Goal: Task Accomplishment & Management: Use online tool/utility

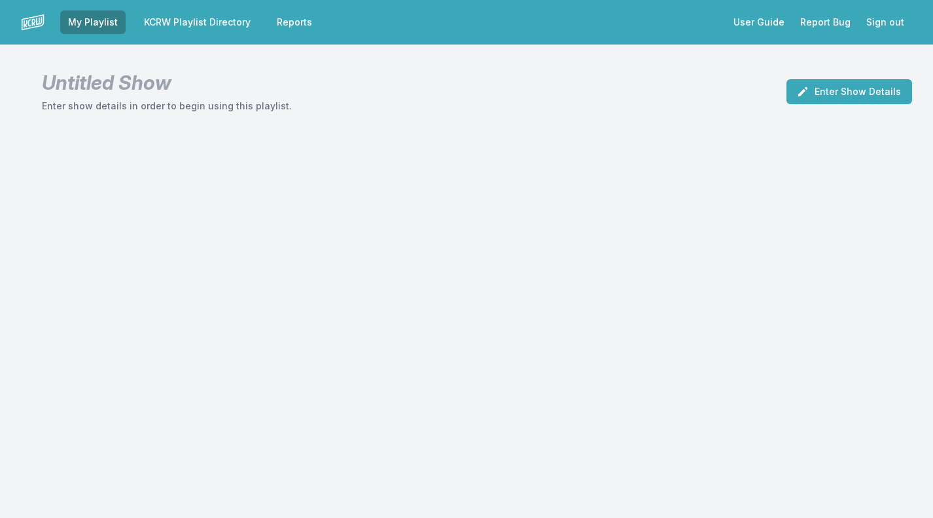
click at [865, 94] on button "Enter Show Details" at bounding box center [850, 91] width 126 height 25
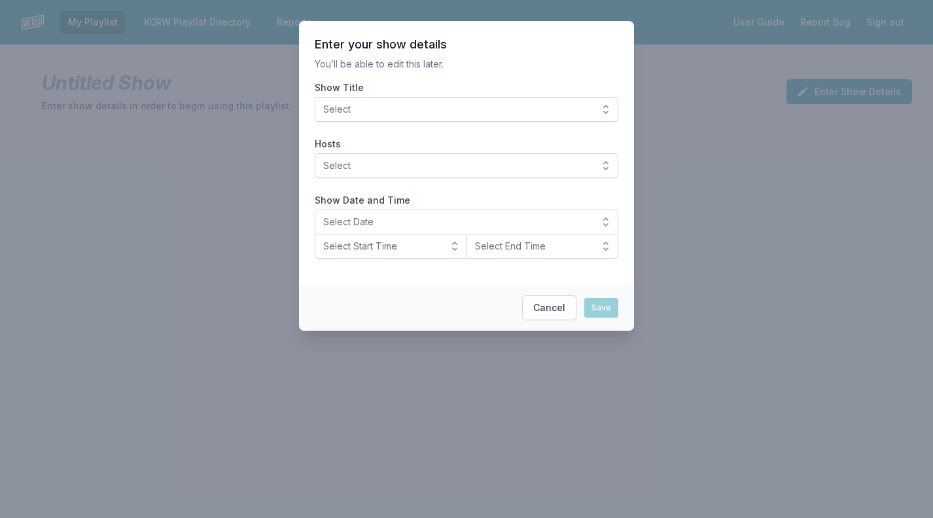
click at [462, 113] on span "Select" at bounding box center [457, 109] width 268 height 13
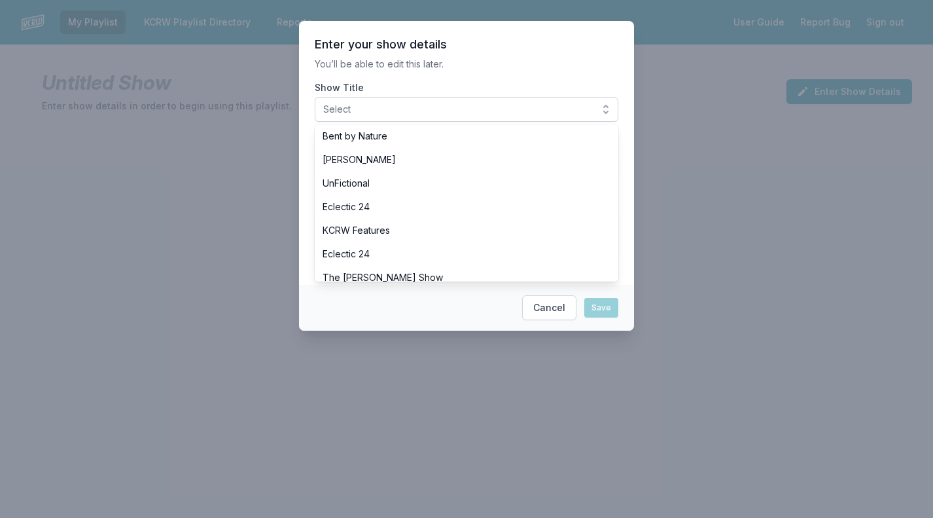
scroll to position [615, 0]
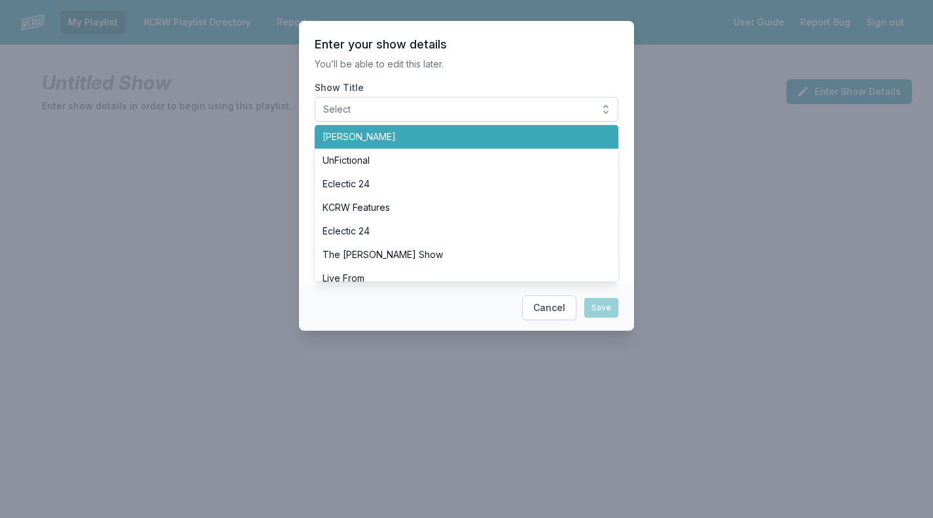
click at [356, 133] on span "[PERSON_NAME]" at bounding box center [459, 136] width 272 height 13
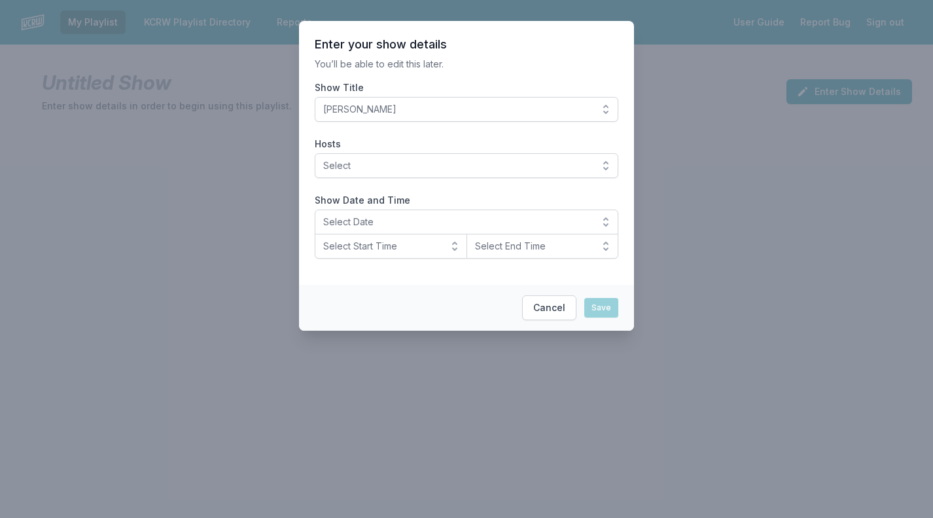
click at [356, 168] on span "Select" at bounding box center [457, 165] width 268 height 13
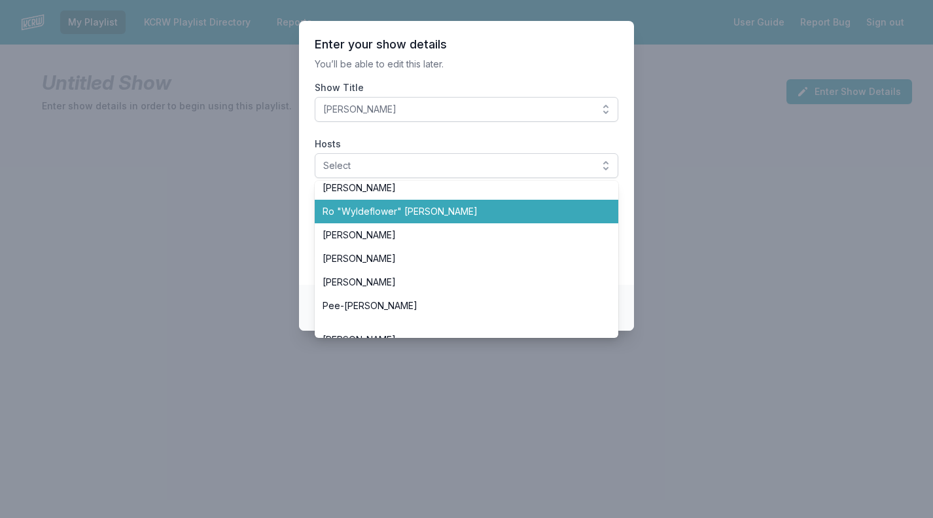
scroll to position [554, 0]
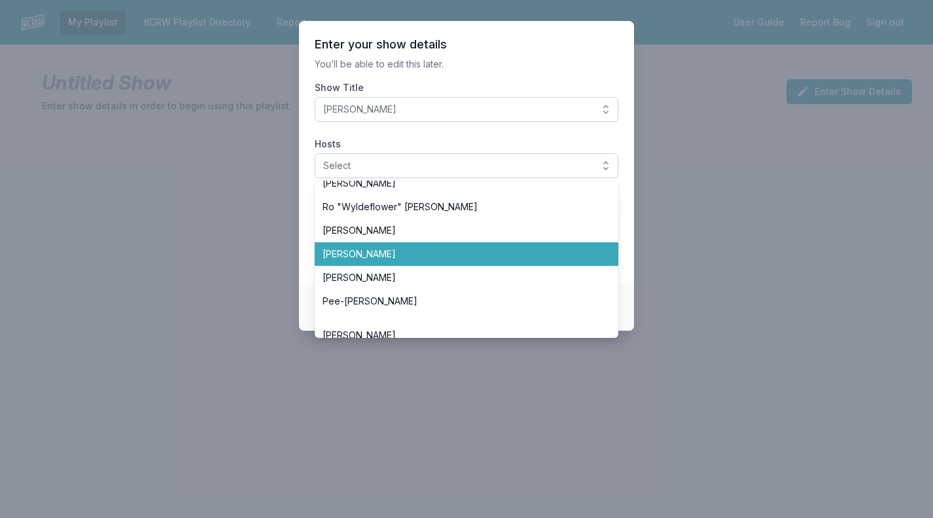
click at [335, 246] on li "[PERSON_NAME]" at bounding box center [467, 254] width 304 height 24
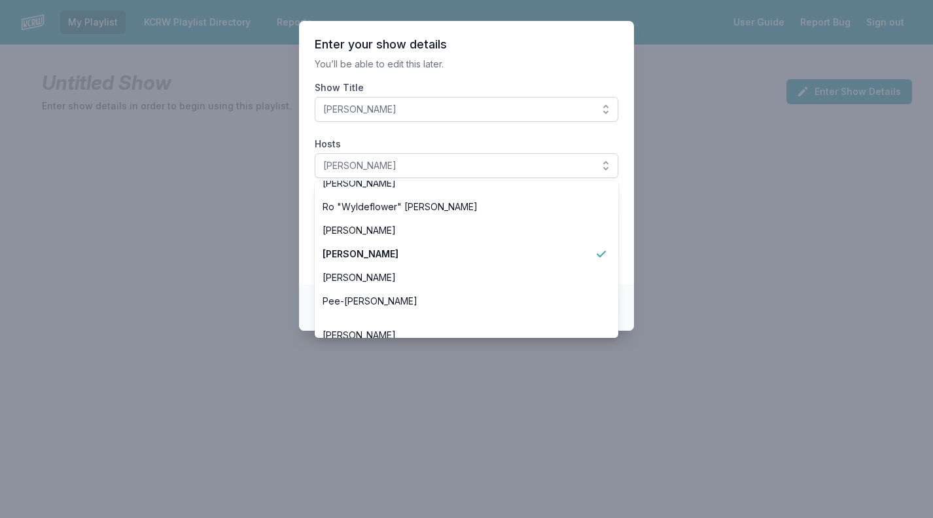
click at [308, 224] on section "Enter your show details You’ll be able to edit this later. Show Title [PERSON_N…" at bounding box center [466, 153] width 335 height 264
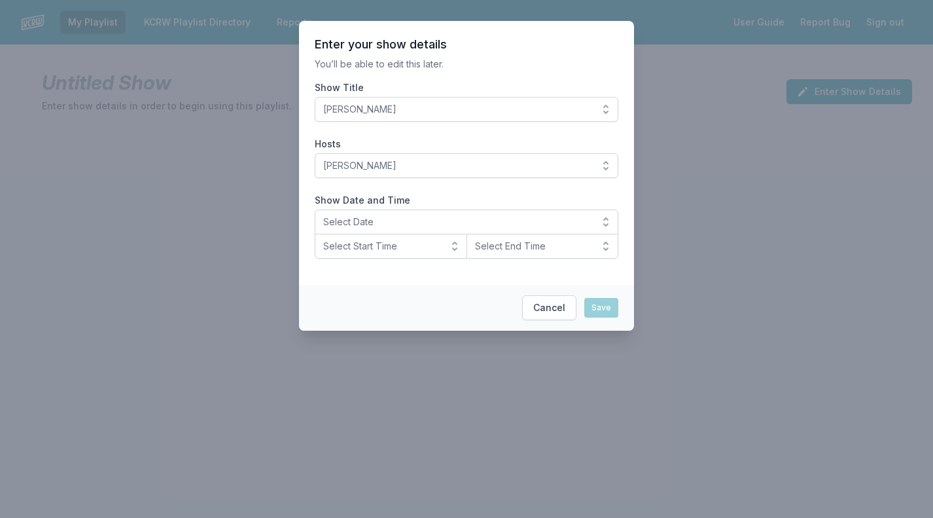
click at [389, 224] on span "Select Date" at bounding box center [457, 221] width 268 height 13
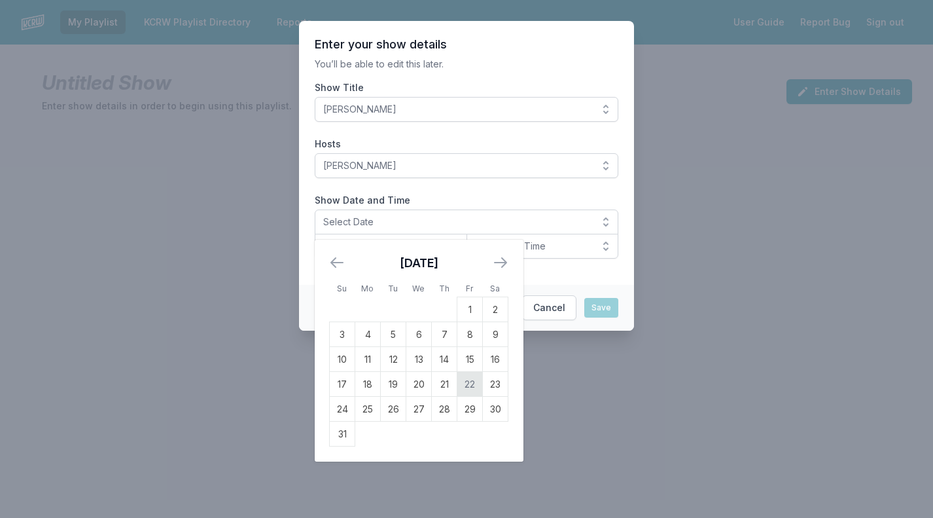
click at [467, 379] on td "22" at bounding box center [470, 384] width 26 height 25
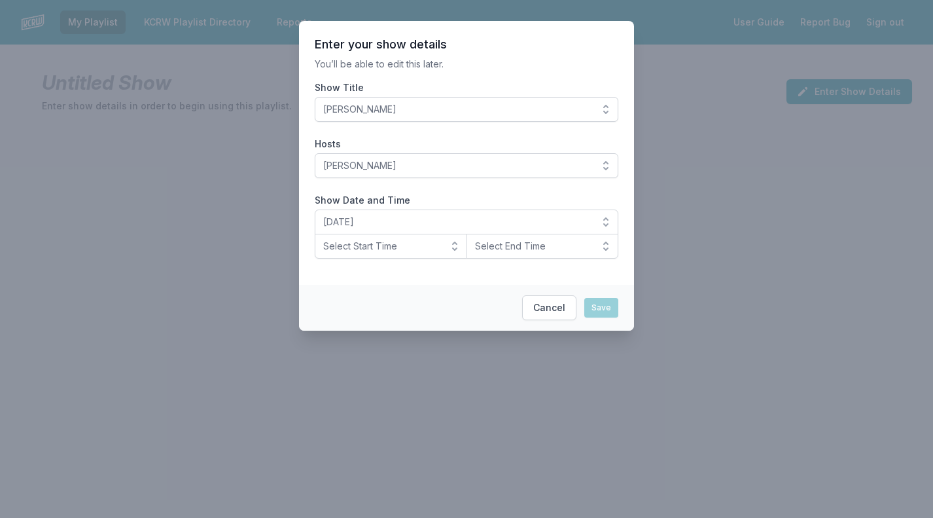
click at [372, 251] on span "Select Start Time" at bounding box center [381, 246] width 117 height 13
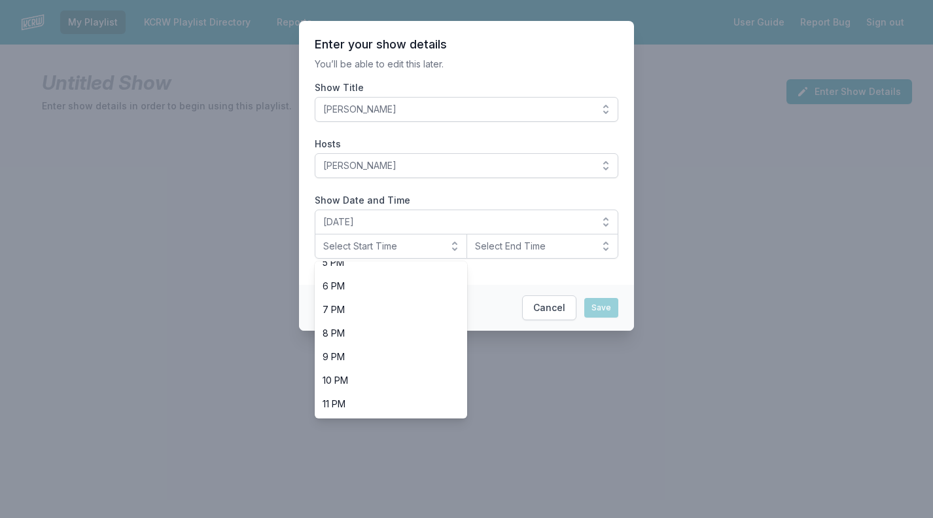
scroll to position [414, 0]
click at [366, 338] on span "8 PM" at bounding box center [383, 333] width 121 height 13
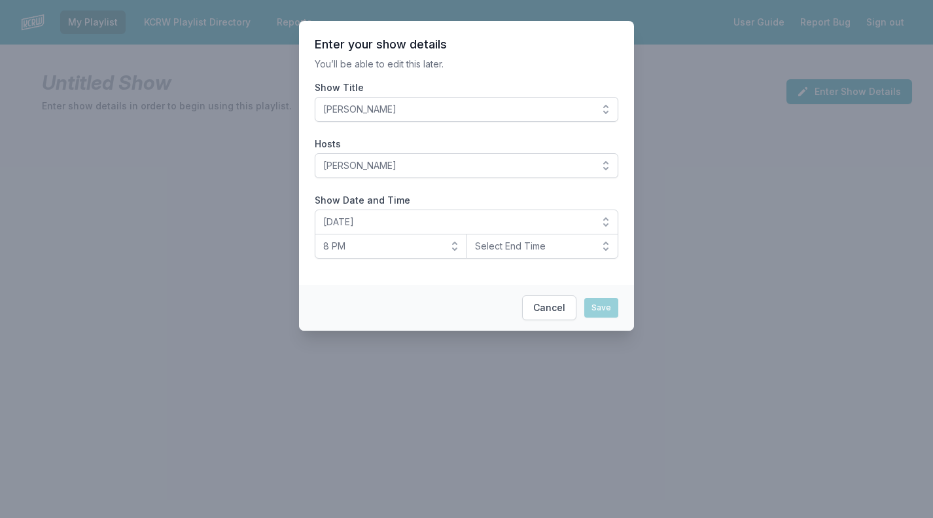
click at [500, 247] on span "Select End Time" at bounding box center [533, 246] width 117 height 13
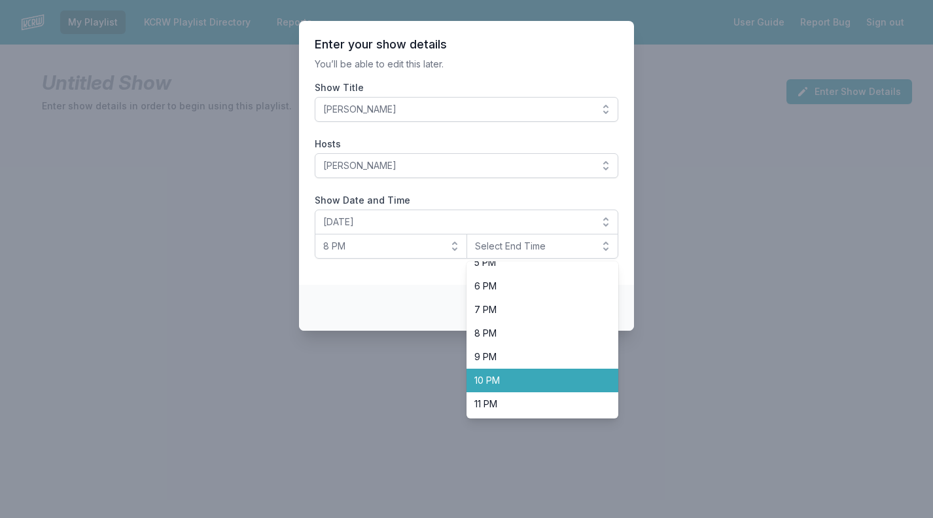
click at [484, 382] on span "10 PM" at bounding box center [535, 380] width 121 height 13
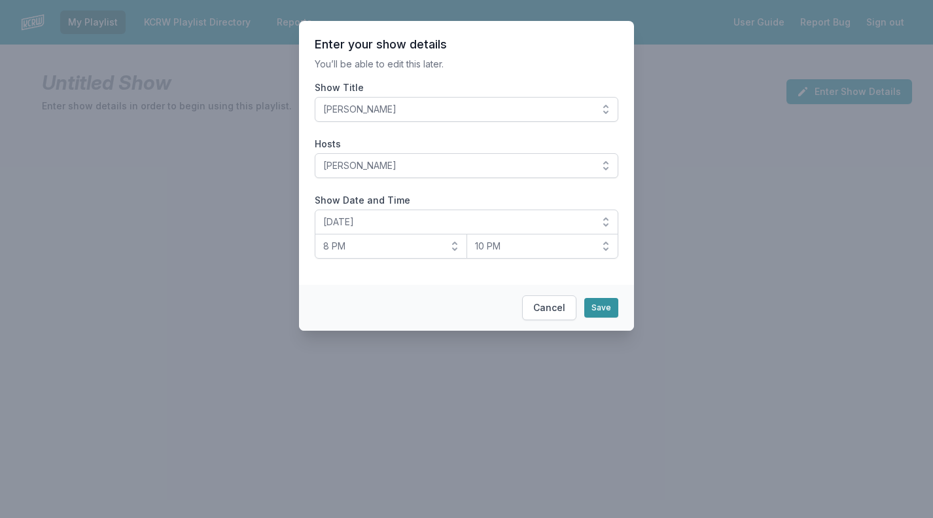
click at [607, 304] on button "Save" at bounding box center [601, 308] width 34 height 20
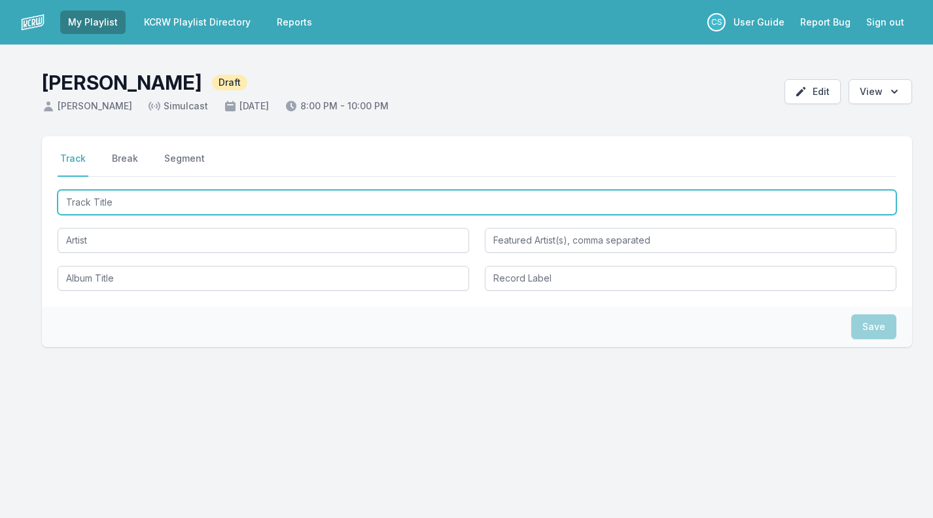
click at [249, 202] on input "Track Title" at bounding box center [477, 202] width 839 height 25
type input "Weird Fishes"
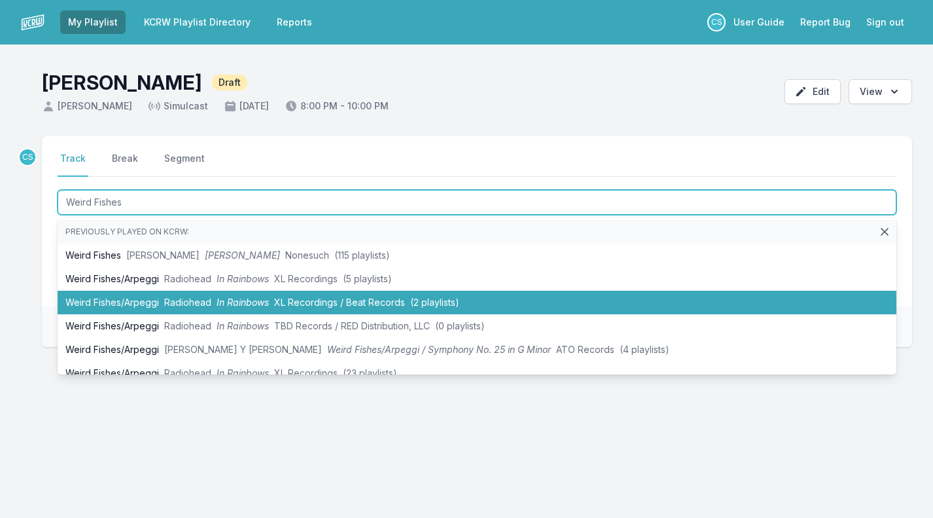
click at [238, 306] on span "In Rainbows" at bounding box center [243, 301] width 52 height 11
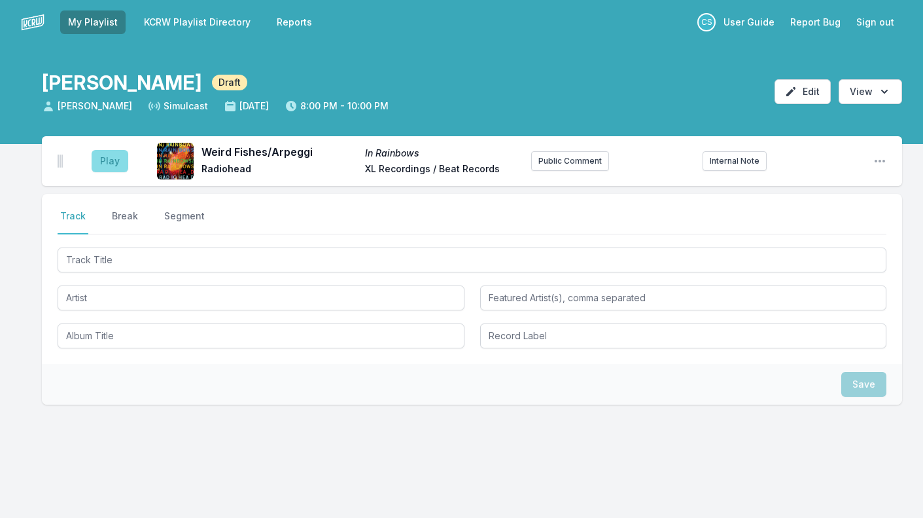
click at [115, 160] on button "Play" at bounding box center [110, 161] width 37 height 22
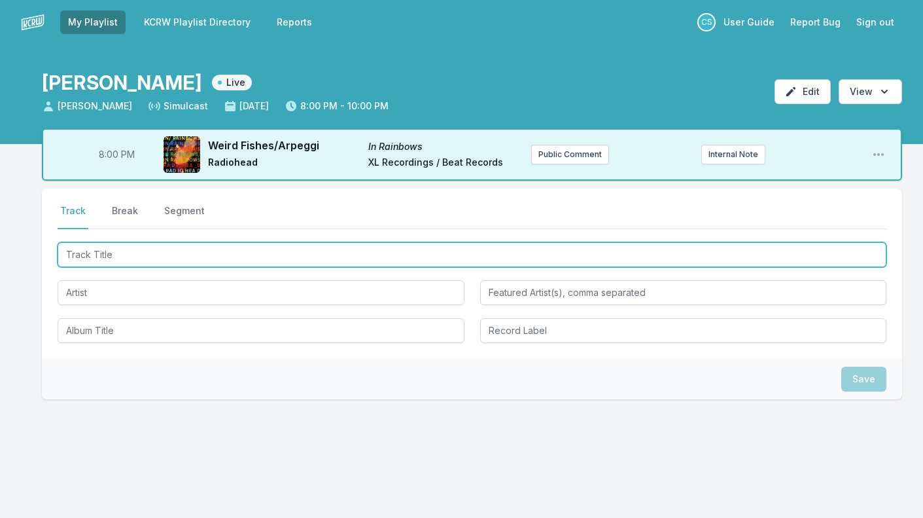
click at [103, 251] on input "Track Title" at bounding box center [472, 254] width 829 height 25
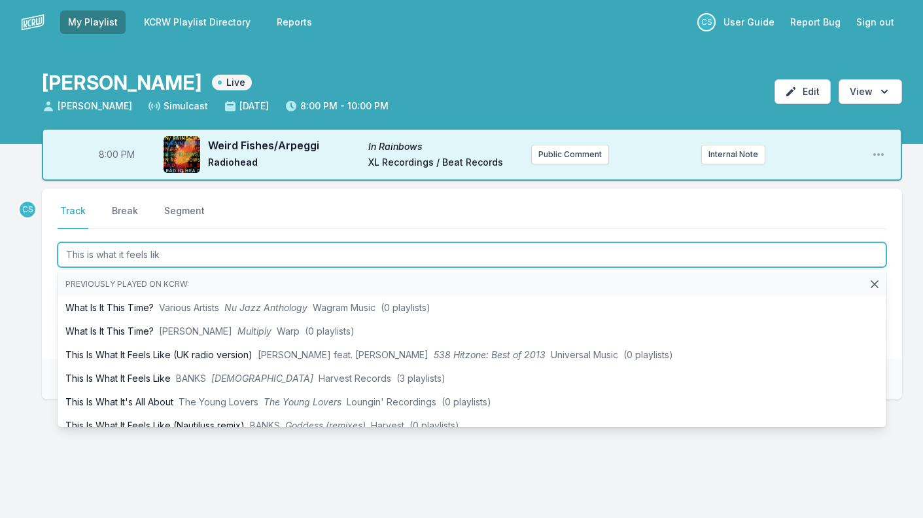
type input "This is what it feels like"
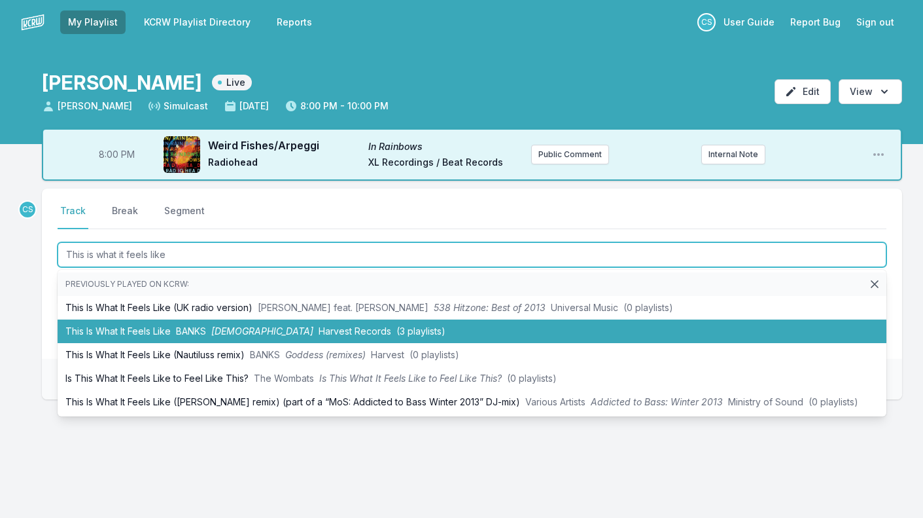
click at [88, 329] on li "This Is What It Feels Like BANKS Goddess Harvest Records (3 playlists)" at bounding box center [472, 331] width 829 height 24
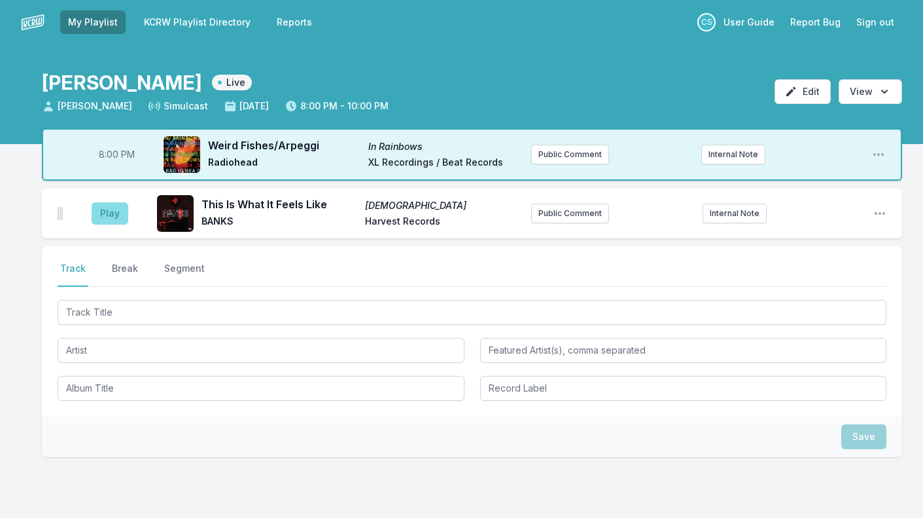
click at [113, 212] on button "Play" at bounding box center [110, 213] width 37 height 22
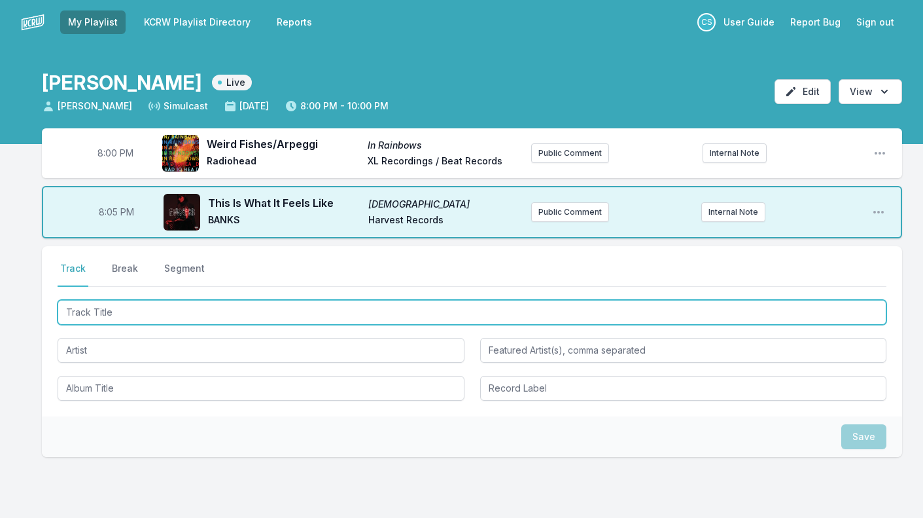
click at [101, 310] on input "Track Title" at bounding box center [472, 312] width 829 height 25
type input "A Forest"
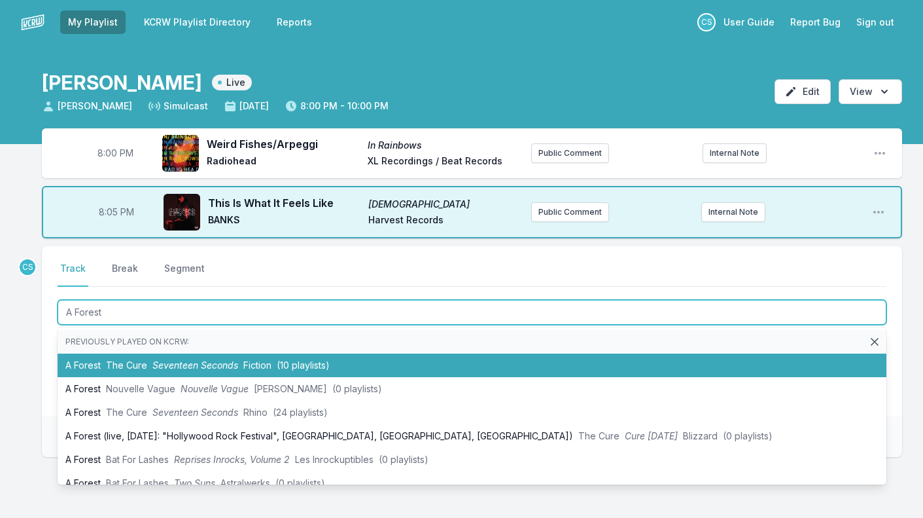
click at [113, 356] on li "A Forest The Cure Seventeen Seconds Fiction (10 playlists)" at bounding box center [472, 365] width 829 height 24
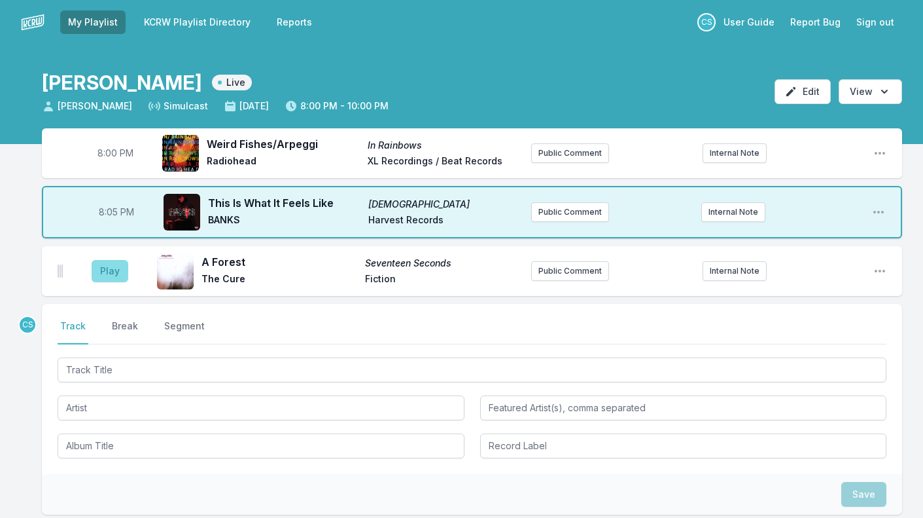
click at [111, 271] on button "Play" at bounding box center [110, 271] width 37 height 22
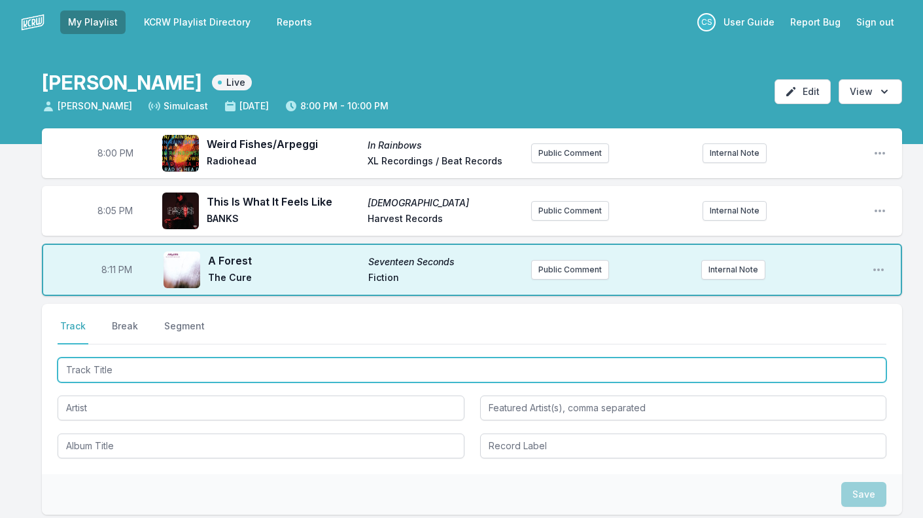
click at [130, 372] on input "Track Title" at bounding box center [472, 369] width 829 height 25
type input "Desire"
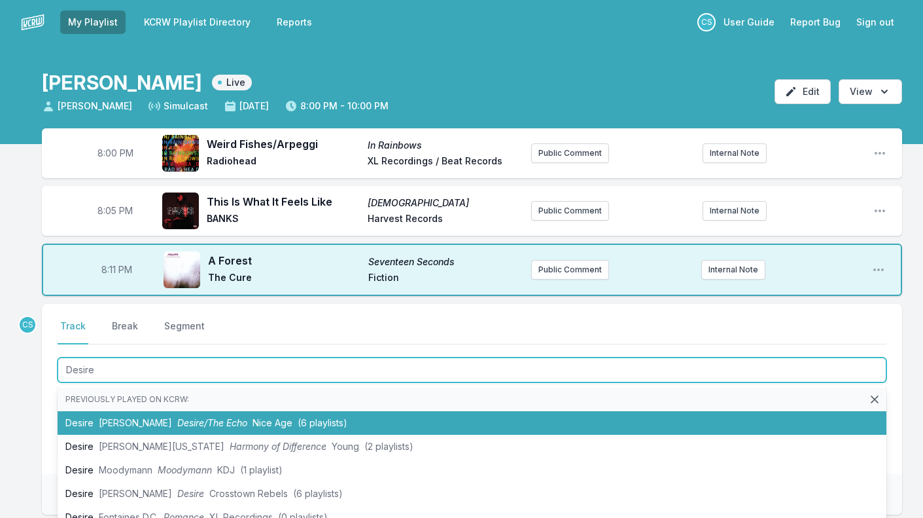
click at [177, 425] on span "Desire/The Echo" at bounding box center [212, 422] width 70 height 11
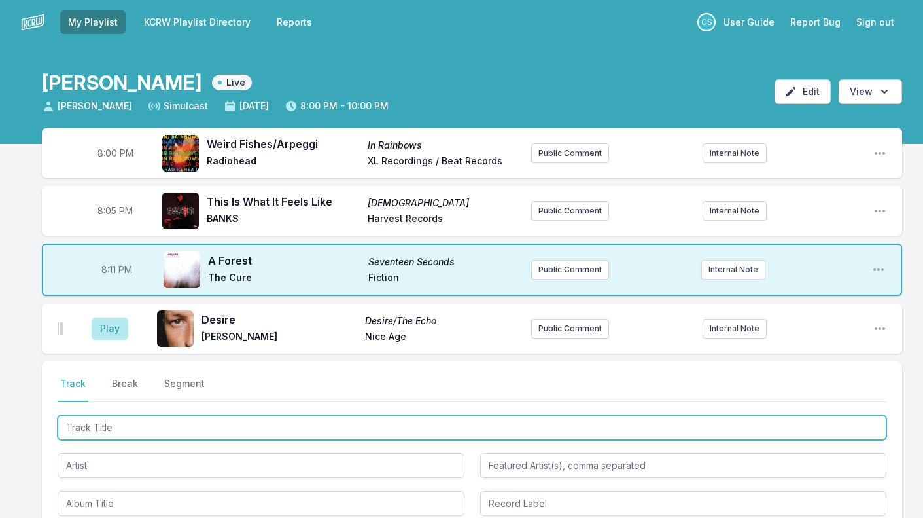
click at [106, 428] on input "Track Title" at bounding box center [472, 427] width 829 height 25
type input "Maelstrom"
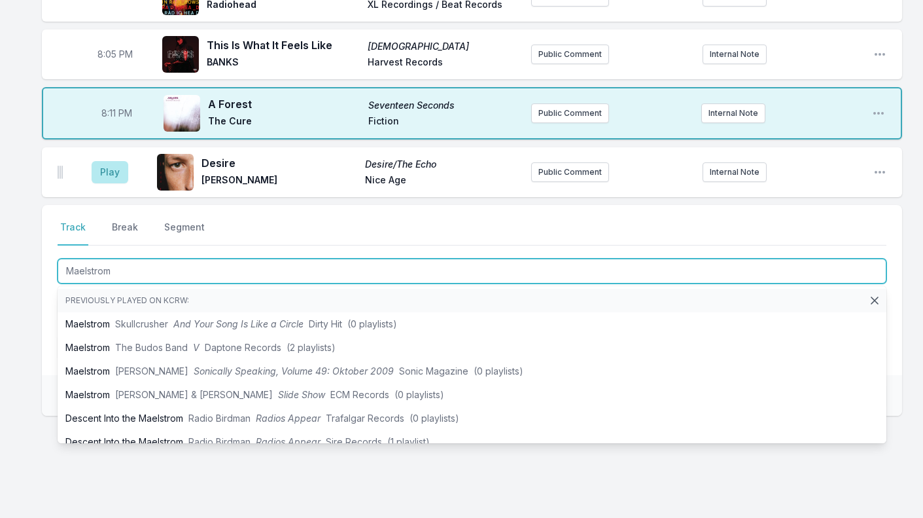
scroll to position [158, 0]
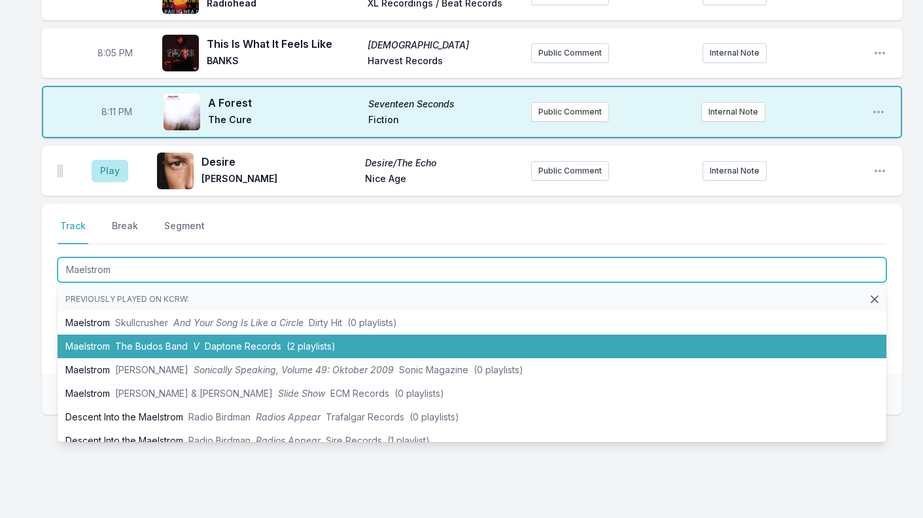
click at [160, 348] on span "The Budos Band" at bounding box center [151, 345] width 73 height 11
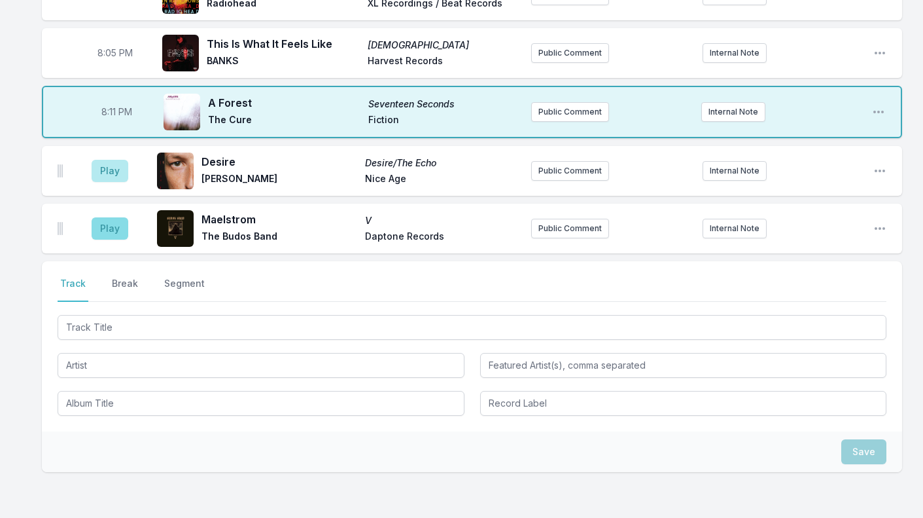
click at [110, 232] on button "Play" at bounding box center [110, 228] width 37 height 22
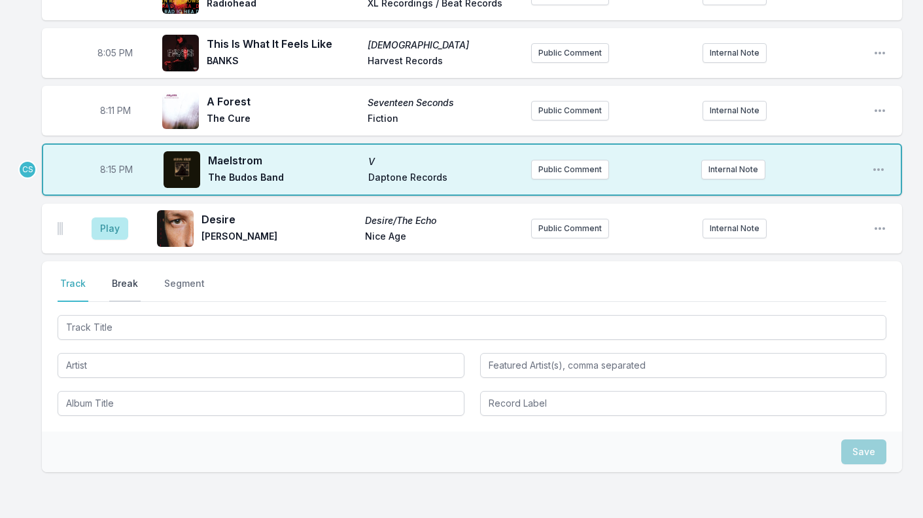
click at [118, 283] on button "Break" at bounding box center [124, 289] width 31 height 25
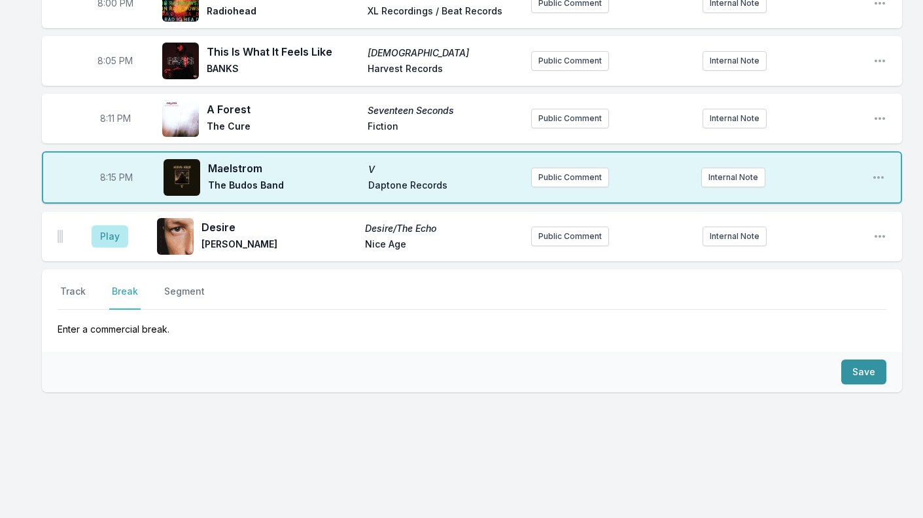
click at [867, 374] on button "Save" at bounding box center [864, 371] width 45 height 25
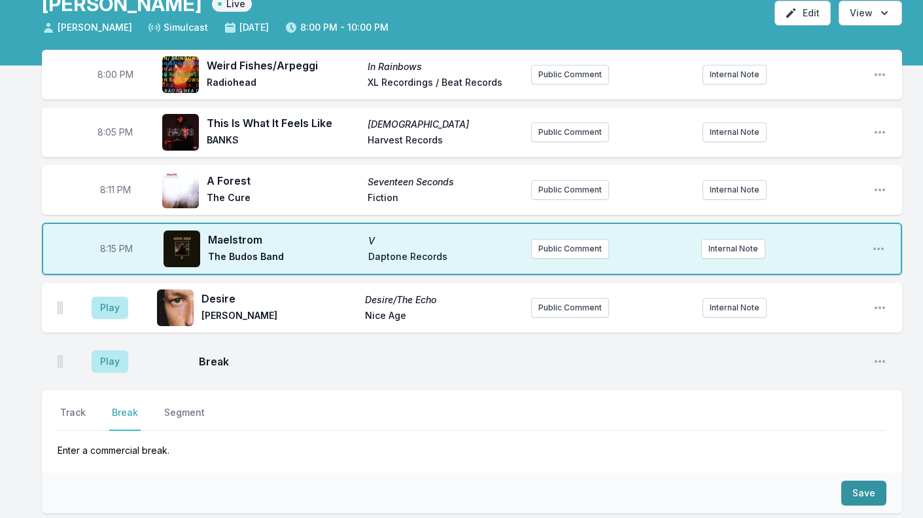
scroll to position [79, 0]
click at [115, 368] on button "Play" at bounding box center [110, 361] width 37 height 22
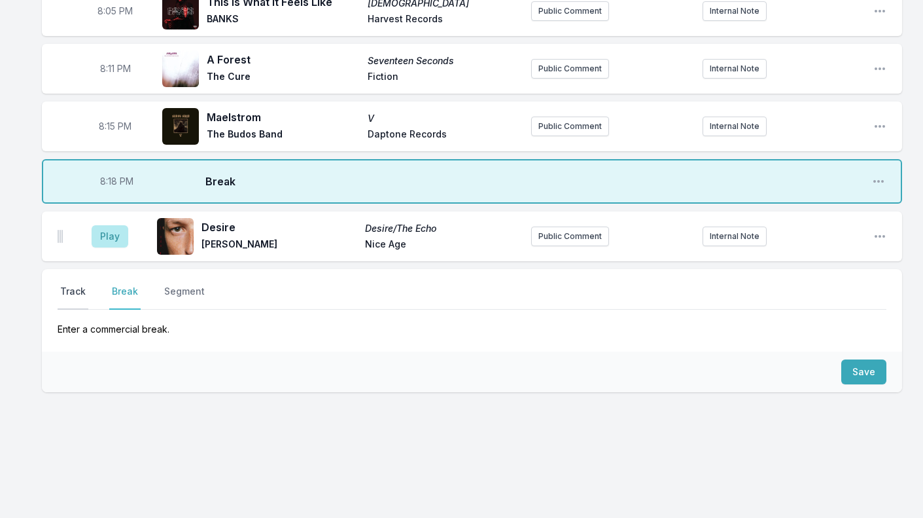
scroll to position [200, 0]
click at [82, 291] on button "Track" at bounding box center [73, 297] width 31 height 25
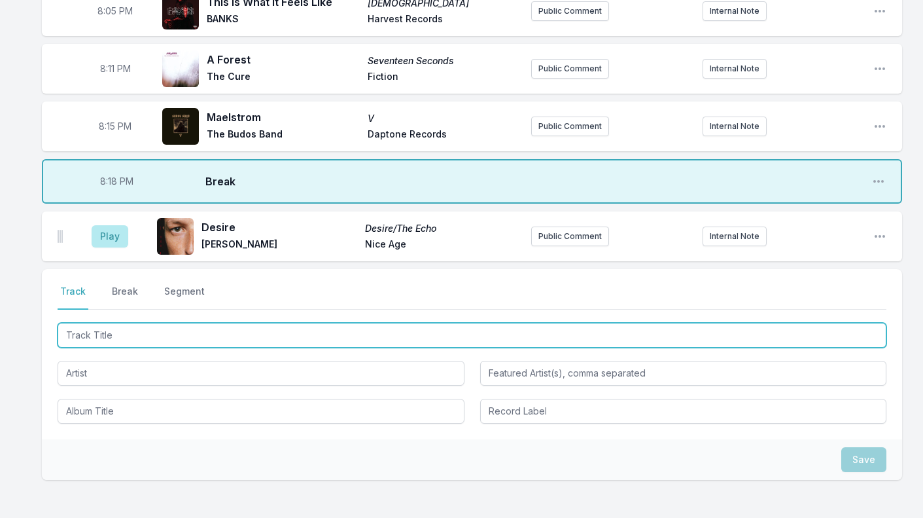
click at [117, 336] on input "Track Title" at bounding box center [472, 335] width 829 height 25
type input "Red Line"
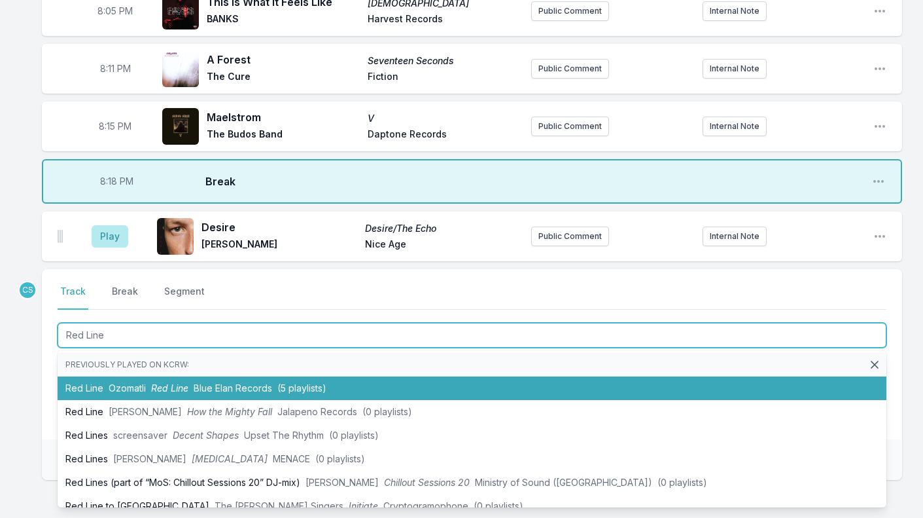
click at [122, 385] on span "Ozomatli" at bounding box center [127, 387] width 37 height 11
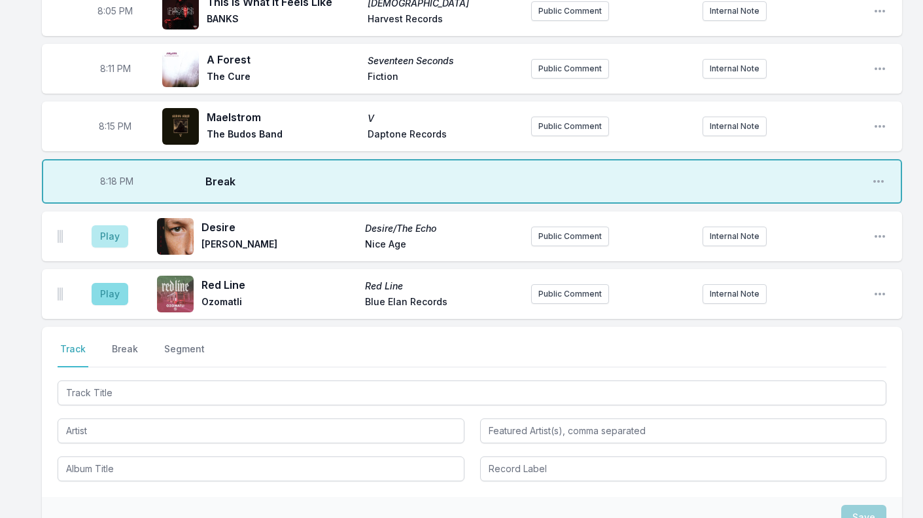
click at [111, 294] on button "Play" at bounding box center [110, 294] width 37 height 22
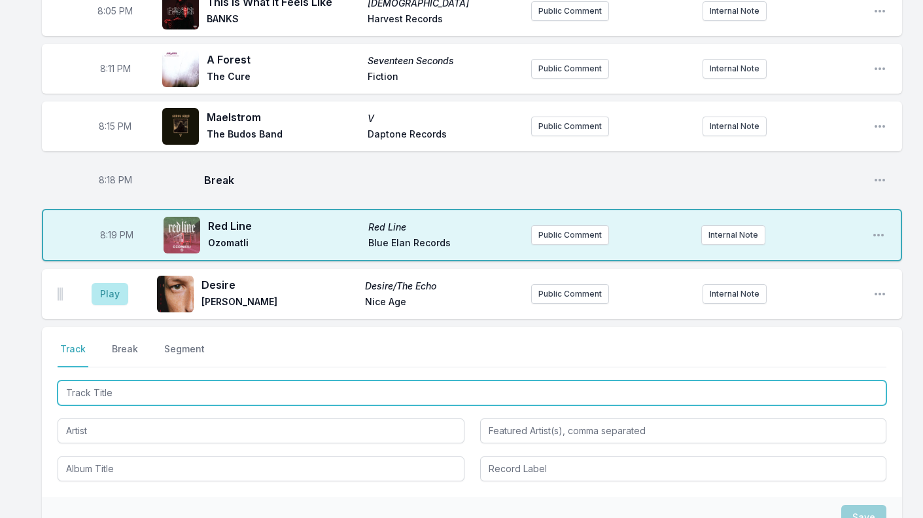
click at [67, 391] on input "Track Title" at bounding box center [472, 392] width 829 height 25
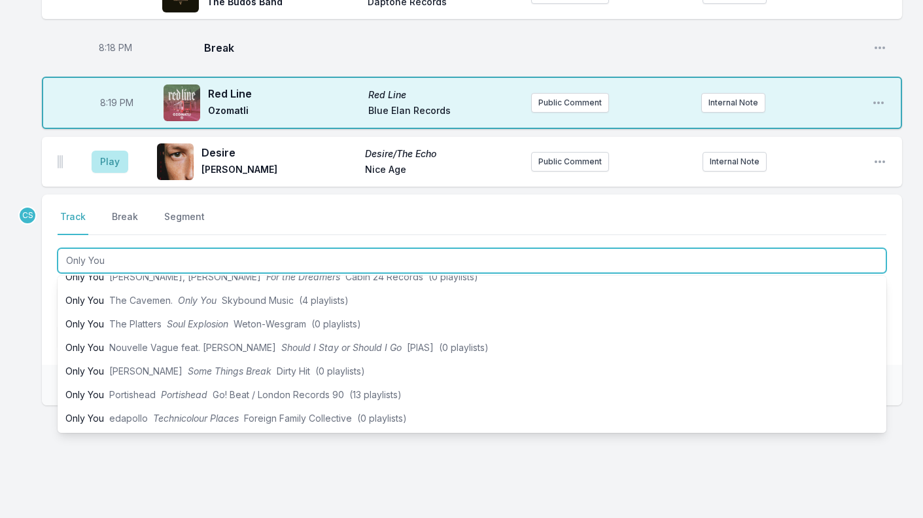
scroll to position [343, 0]
type input "Only You"
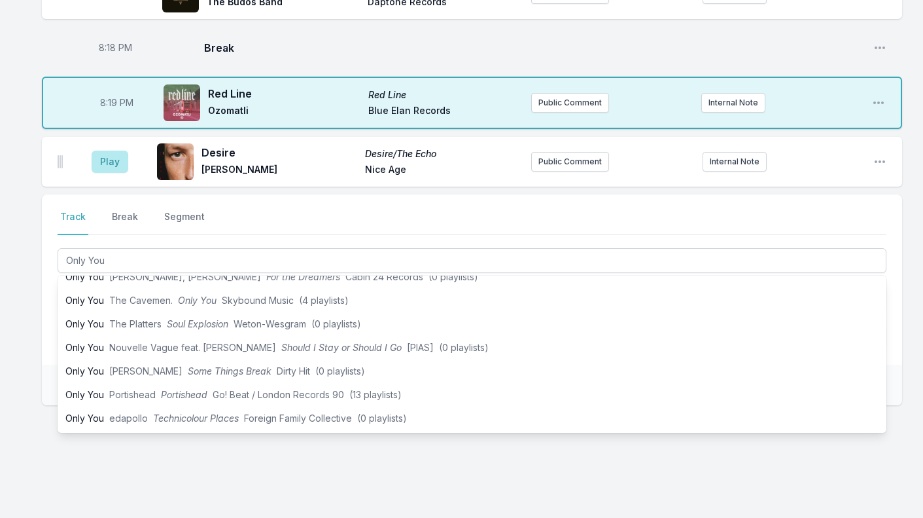
click at [128, 470] on div "Select a tab Track Break Segment Track Break Segment Only You Previously played…" at bounding box center [472, 341] width 861 height 295
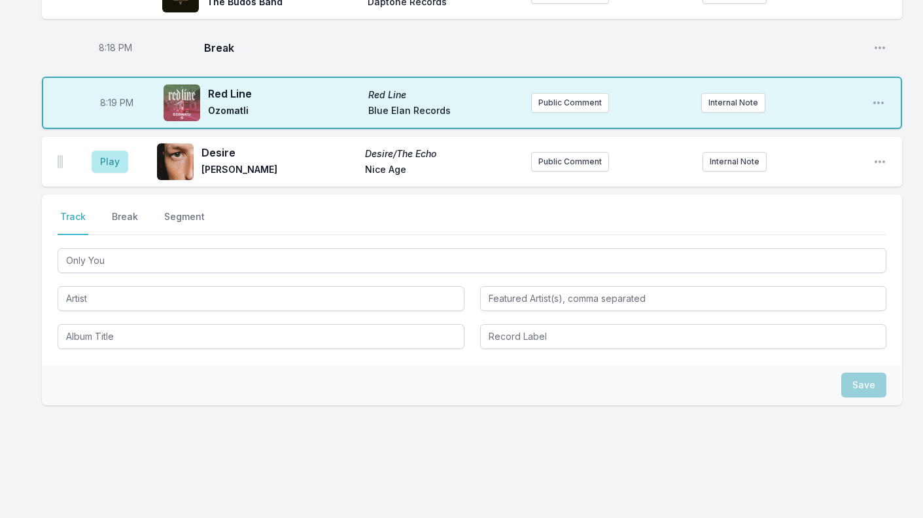
click at [93, 311] on div "Only You" at bounding box center [472, 296] width 829 height 103
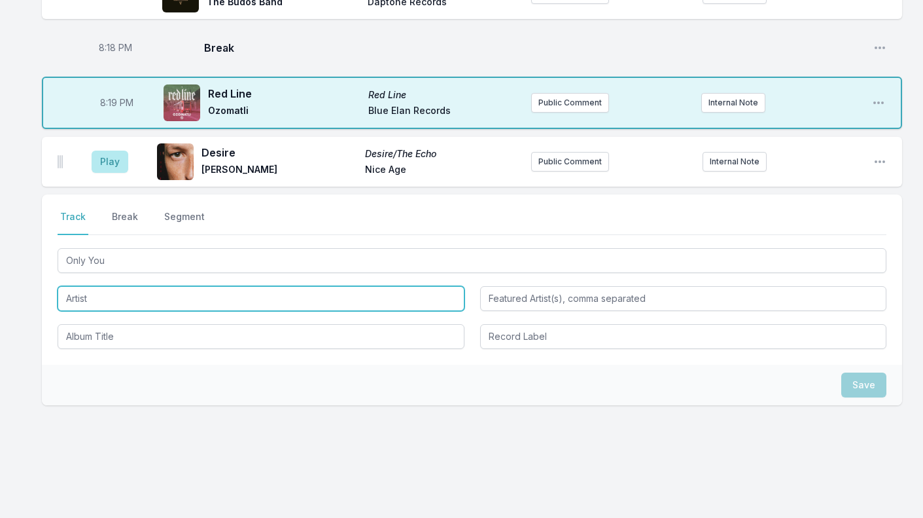
click at [84, 301] on input "Artist" at bounding box center [261, 298] width 407 height 25
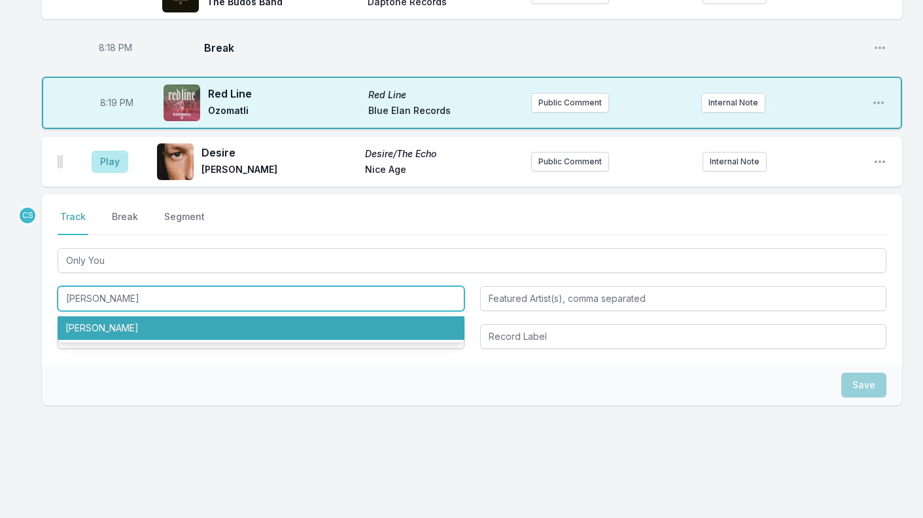
click at [114, 323] on li "Steve Monite" at bounding box center [261, 328] width 407 height 24
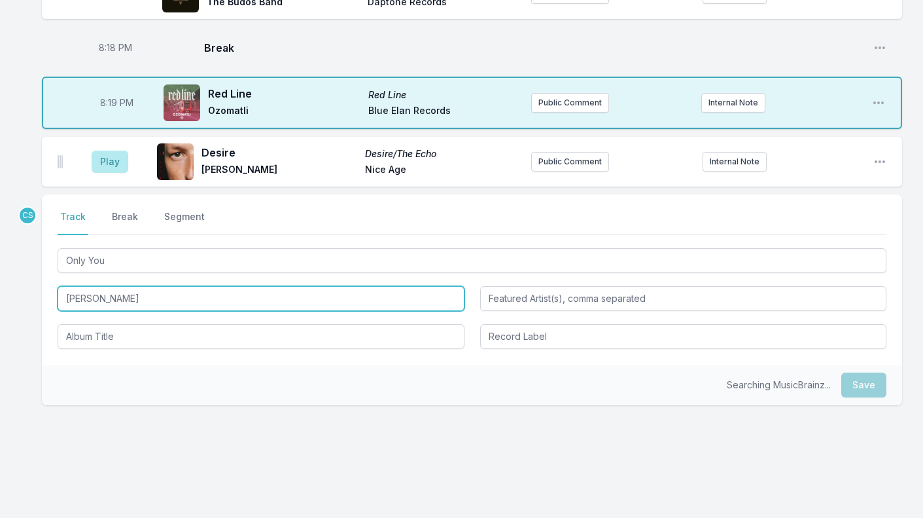
type input "Steve Monite"
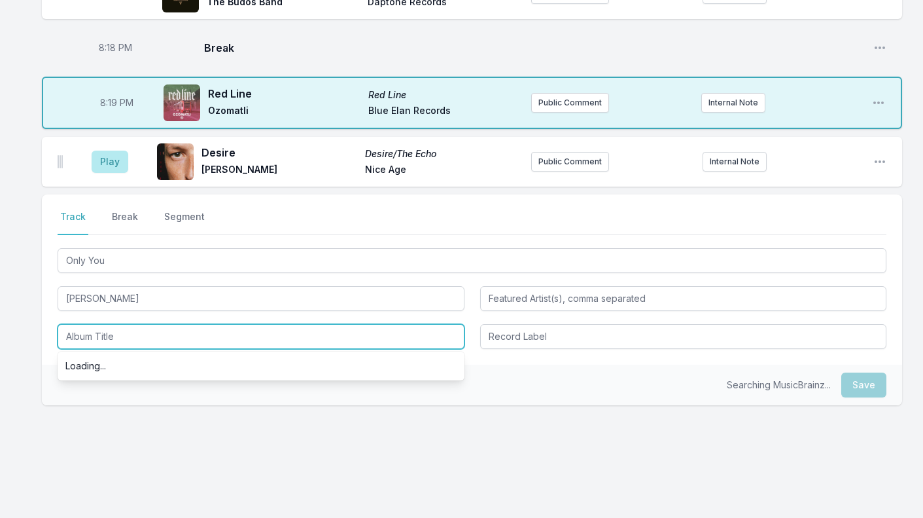
click at [114, 342] on input "Album Title" at bounding box center [261, 336] width 407 height 25
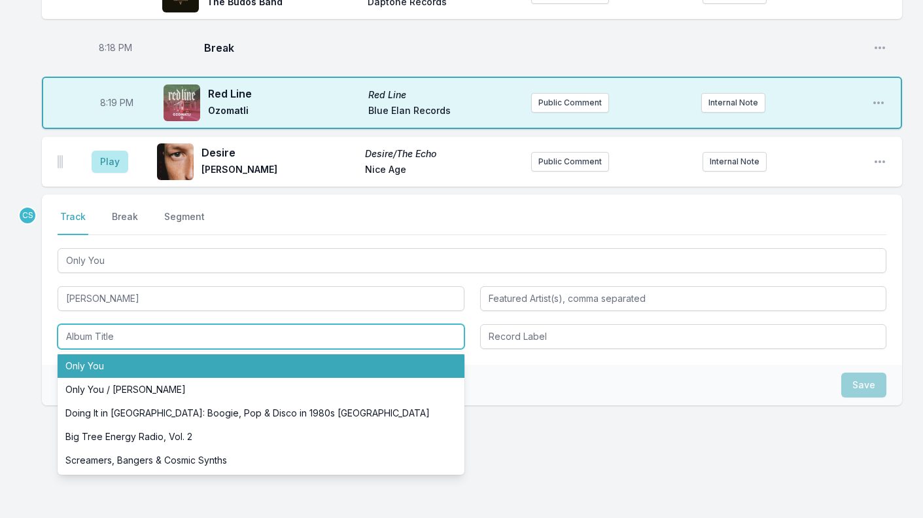
click at [111, 369] on li "Only You" at bounding box center [261, 366] width 407 height 24
type input "Only You"
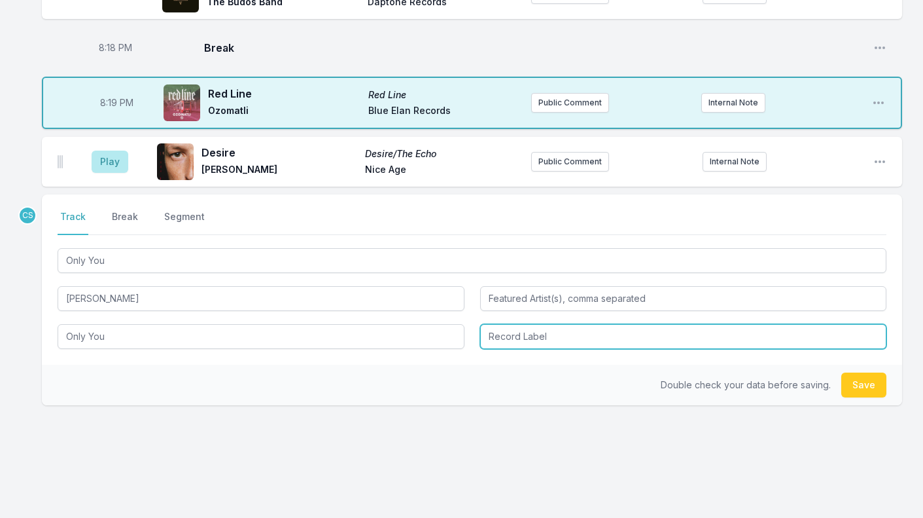
click at [512, 334] on input "Record Label" at bounding box center [683, 336] width 407 height 25
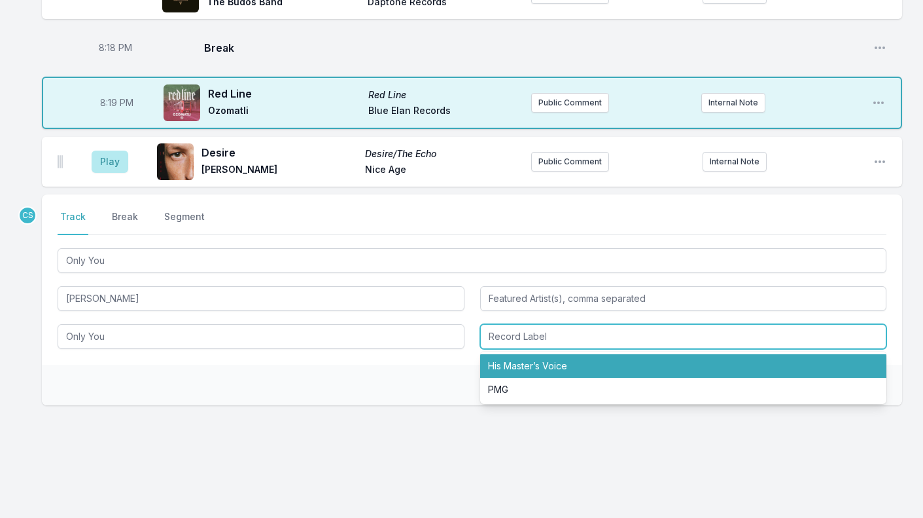
click at [517, 370] on li "His Master’s Voice" at bounding box center [683, 366] width 407 height 24
type input "His Master’s Voice"
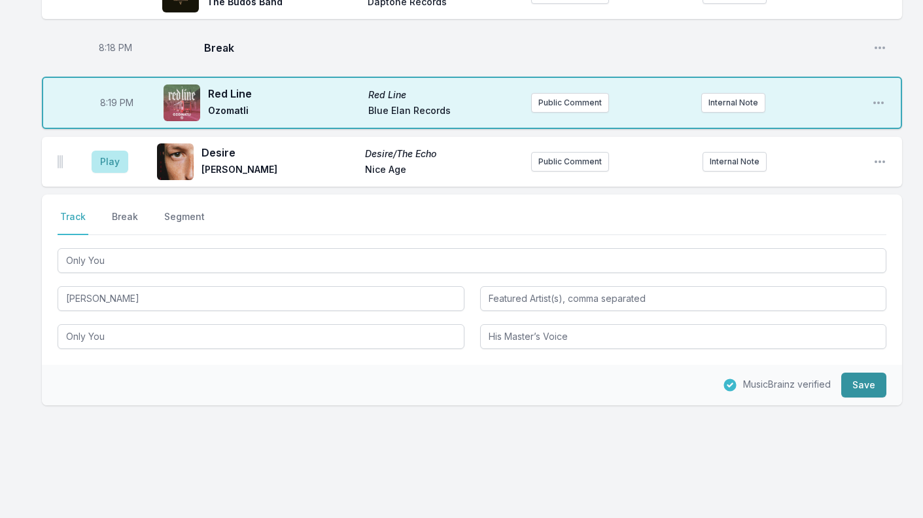
click at [880, 389] on button "Save" at bounding box center [864, 384] width 45 height 25
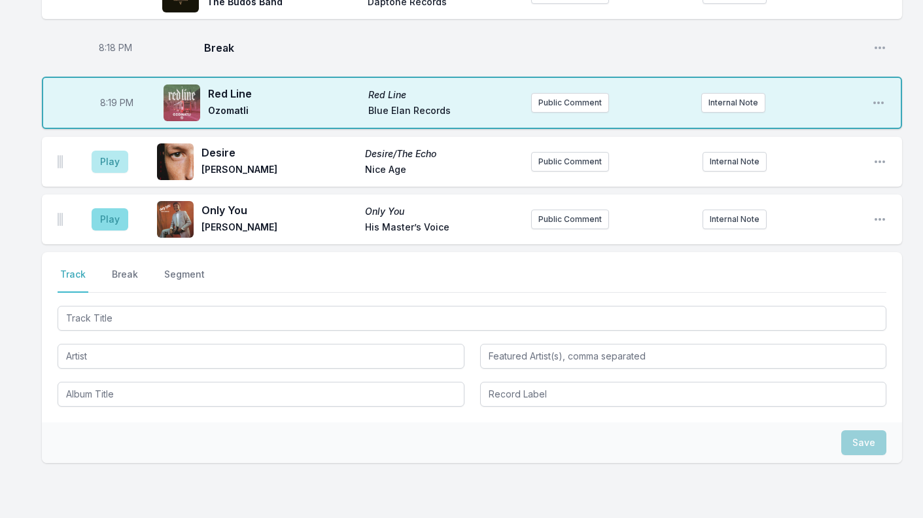
click at [111, 224] on button "Play" at bounding box center [110, 219] width 37 height 22
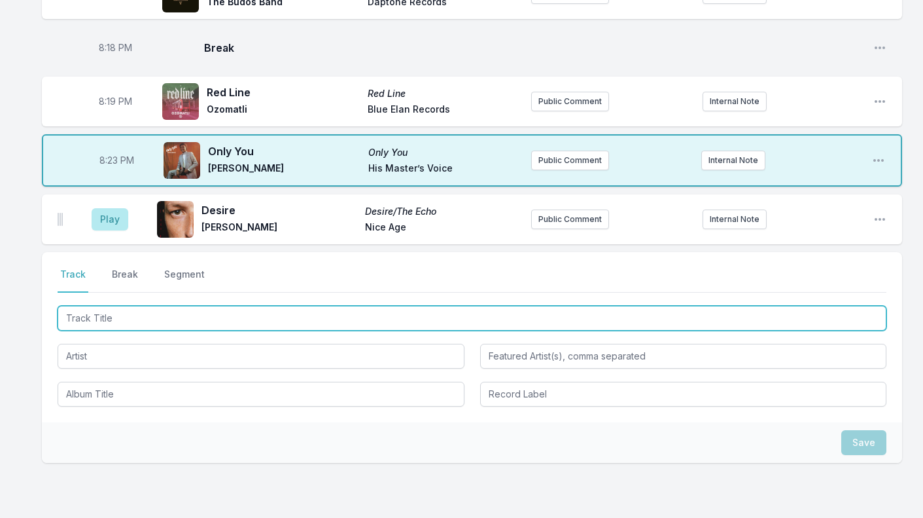
click at [107, 306] on input "Track Title" at bounding box center [472, 318] width 829 height 25
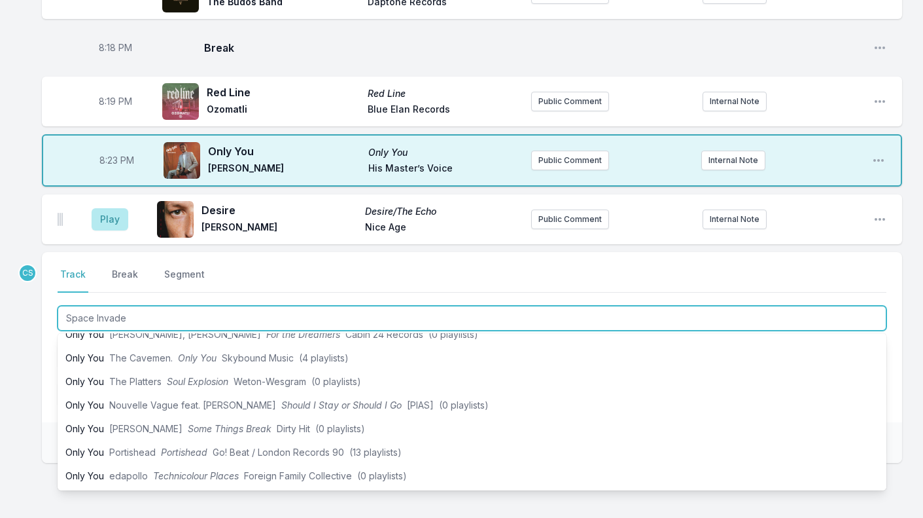
type input "Space Invader"
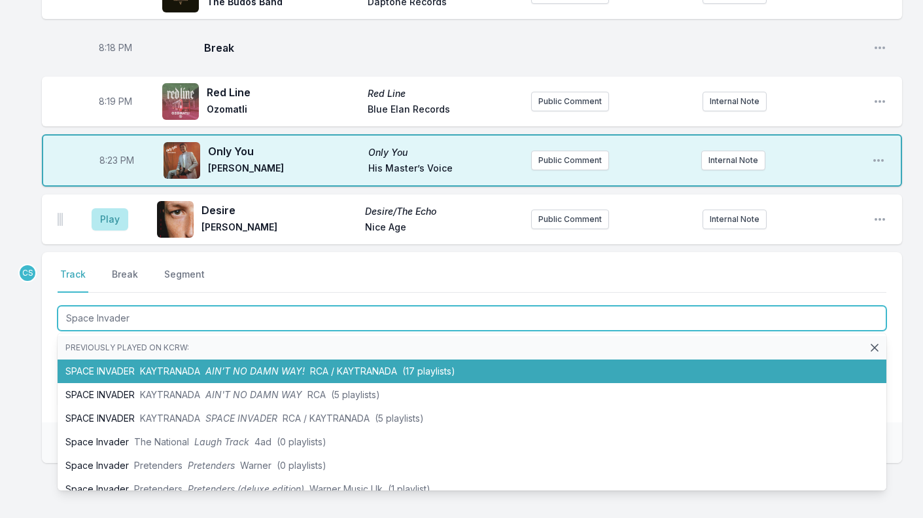
click at [112, 368] on li "SPACE INVADER KAYTRANADA AIN’T NO DAMN WAY! RCA / KAYTRANADA (17 playlists)" at bounding box center [472, 371] width 829 height 24
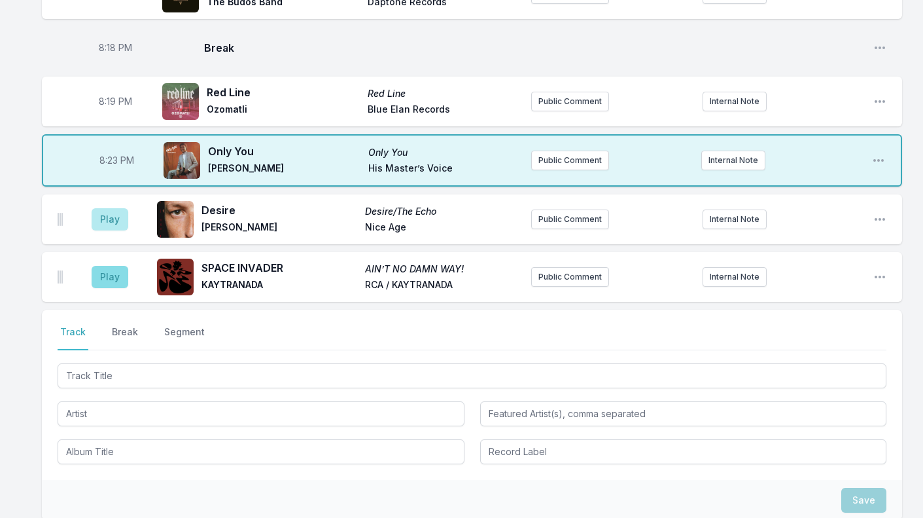
click at [112, 277] on button "Play" at bounding box center [110, 277] width 37 height 22
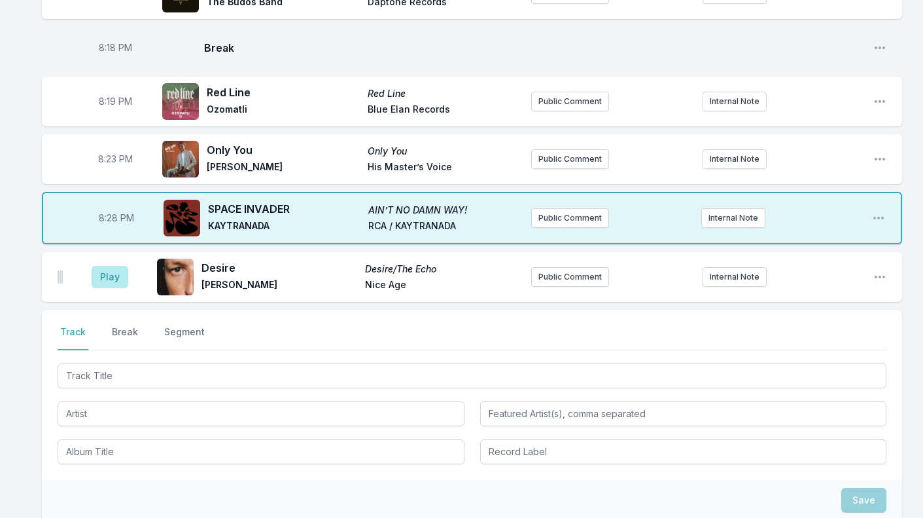
click at [112, 278] on button "Play" at bounding box center [110, 277] width 37 height 22
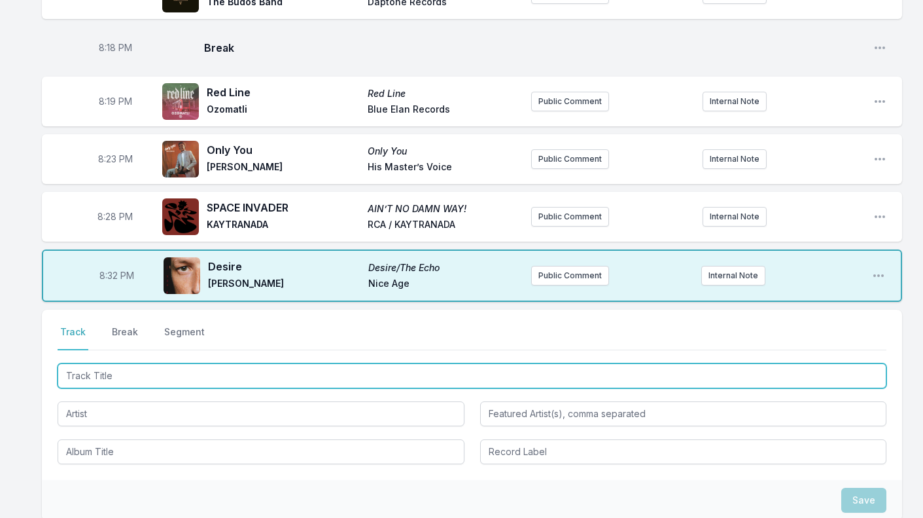
click at [128, 375] on input "Track Title" at bounding box center [472, 375] width 829 height 25
type input "Diso"
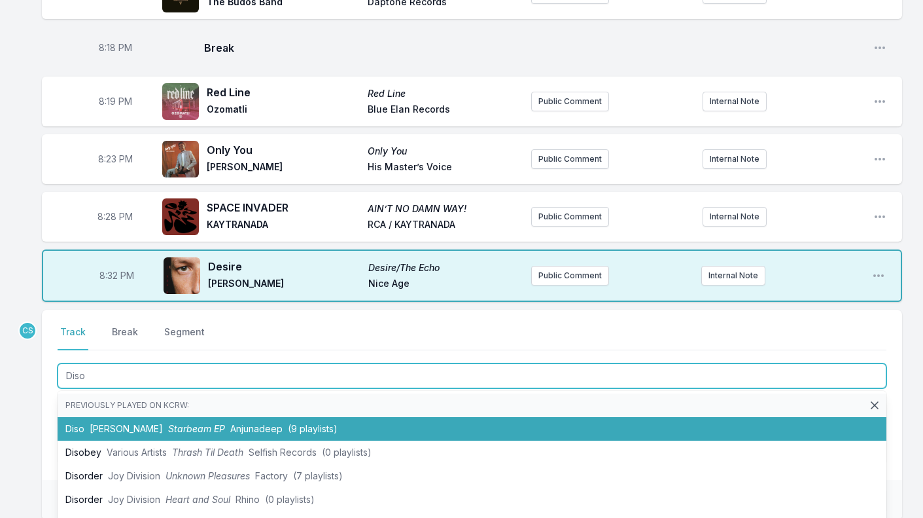
click at [168, 429] on span "Starbeam EP" at bounding box center [196, 428] width 57 height 11
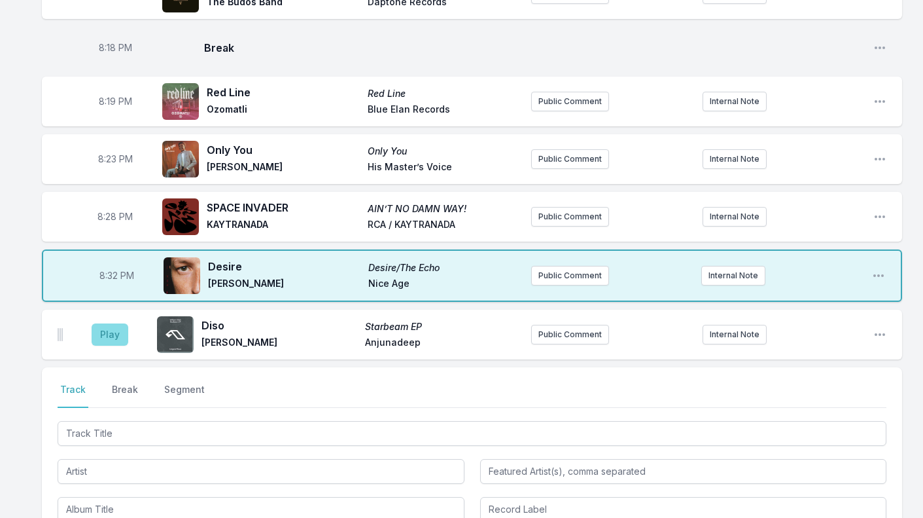
click at [113, 336] on button "Play" at bounding box center [110, 334] width 37 height 22
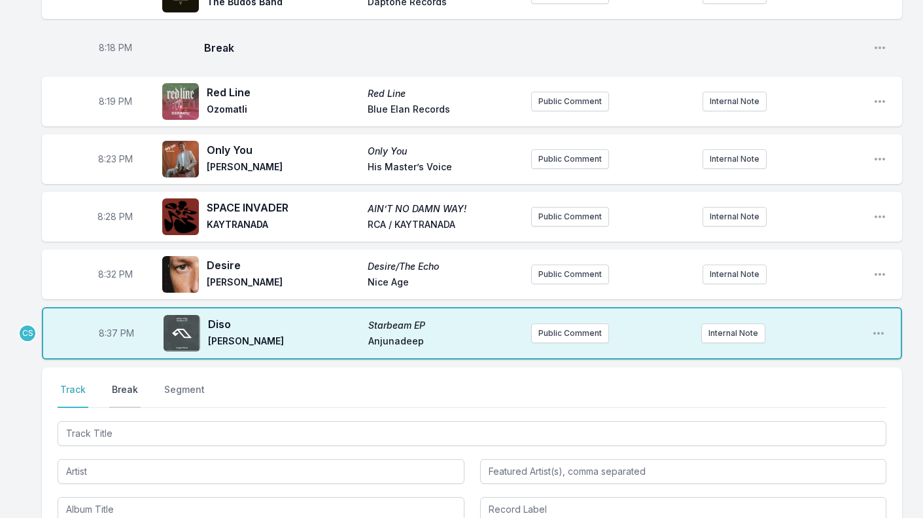
click at [124, 384] on button "Break" at bounding box center [124, 395] width 31 height 25
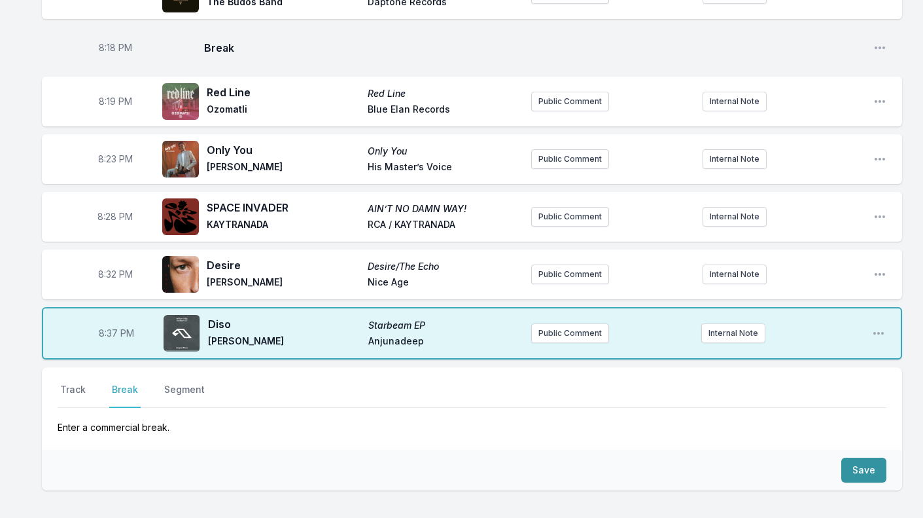
click at [863, 469] on button "Save" at bounding box center [864, 469] width 45 height 25
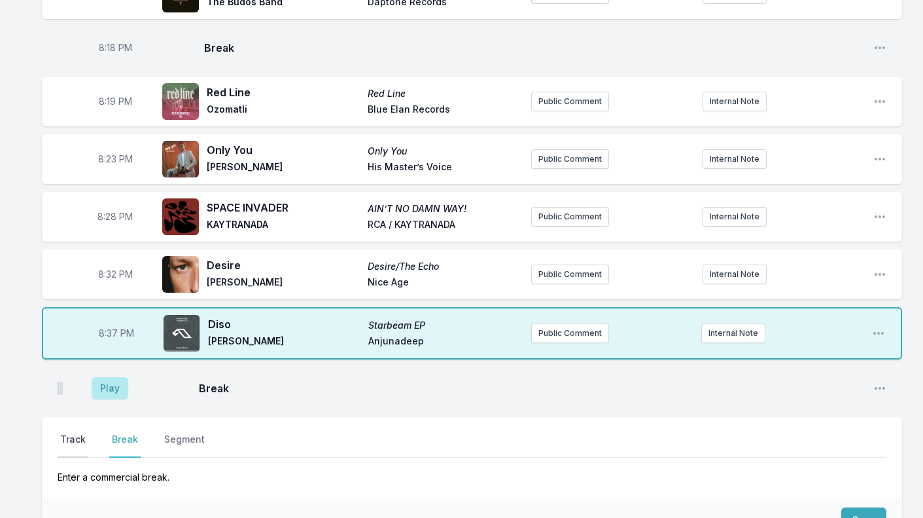
click at [80, 438] on button "Track" at bounding box center [73, 445] width 31 height 25
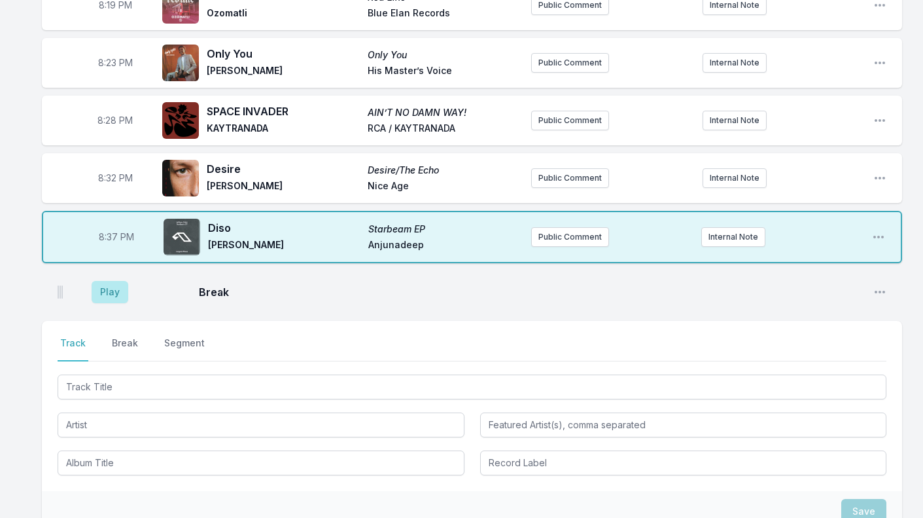
scroll to position [429, 0]
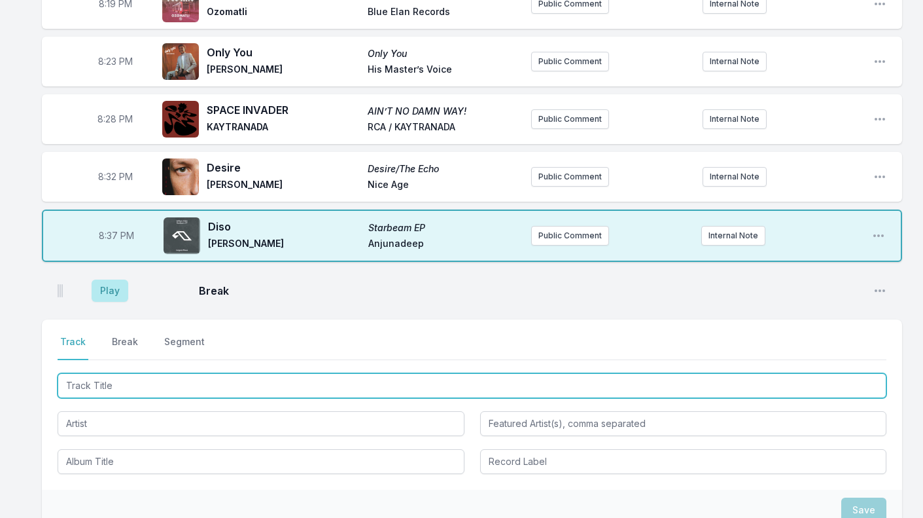
click at [119, 385] on input "Track Title" at bounding box center [472, 385] width 829 height 25
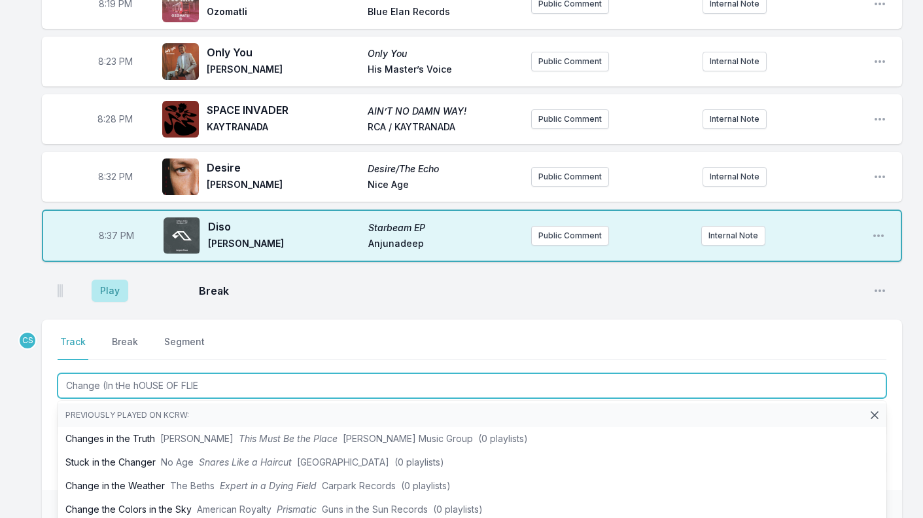
type input "Change (In tHe hOUSE OF FLIES"
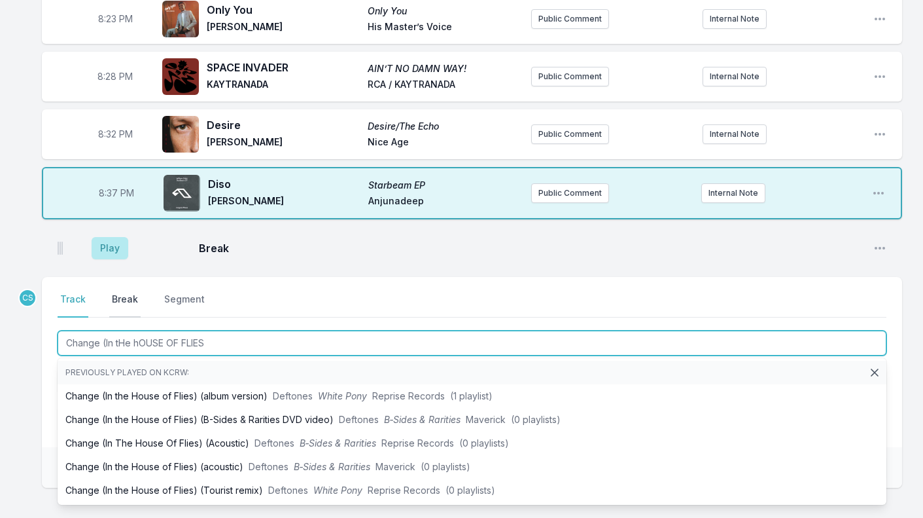
scroll to position [519, 0]
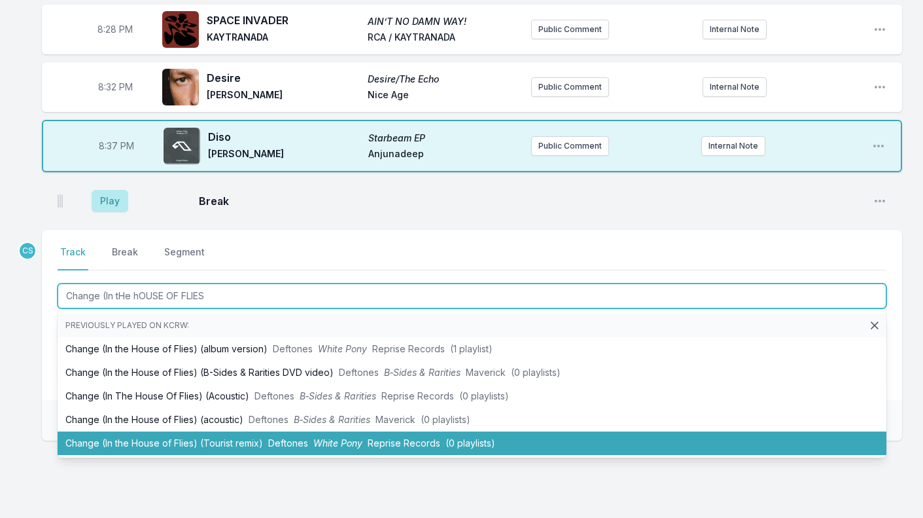
click at [145, 439] on li "Change (In the House of Flies) (Tourist remix) Deftones White Pony Reprise Reco…" at bounding box center [472, 443] width 829 height 24
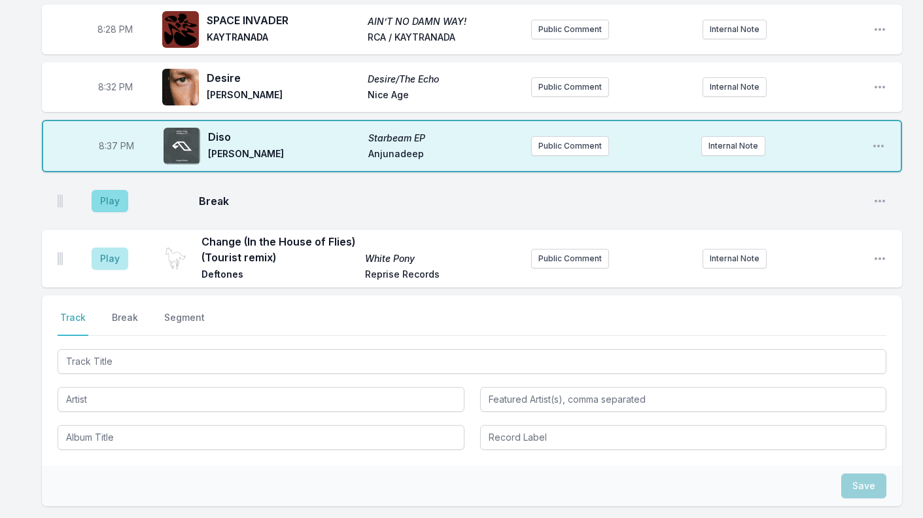
click at [106, 203] on button "Play" at bounding box center [110, 201] width 37 height 22
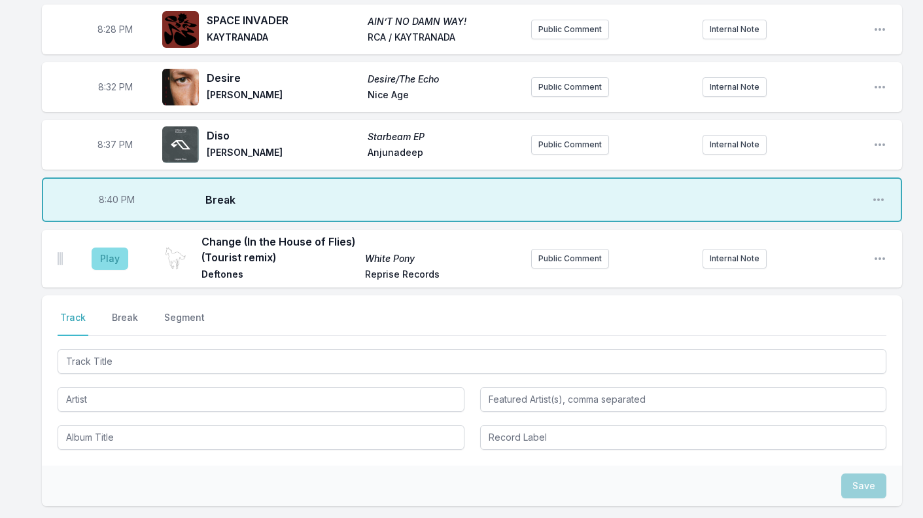
click at [107, 257] on button "Play" at bounding box center [110, 258] width 37 height 22
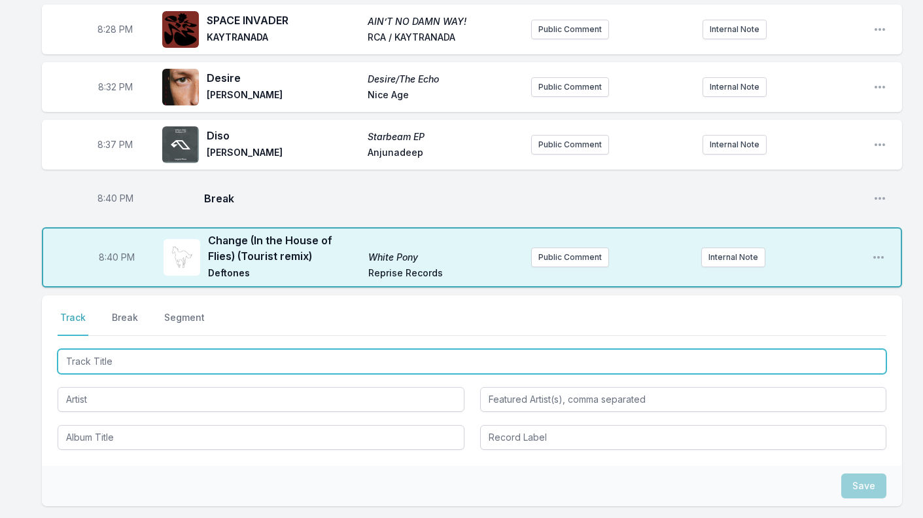
click at [102, 359] on input "Track Title" at bounding box center [472, 361] width 829 height 25
type input "COULD BE WRONG"
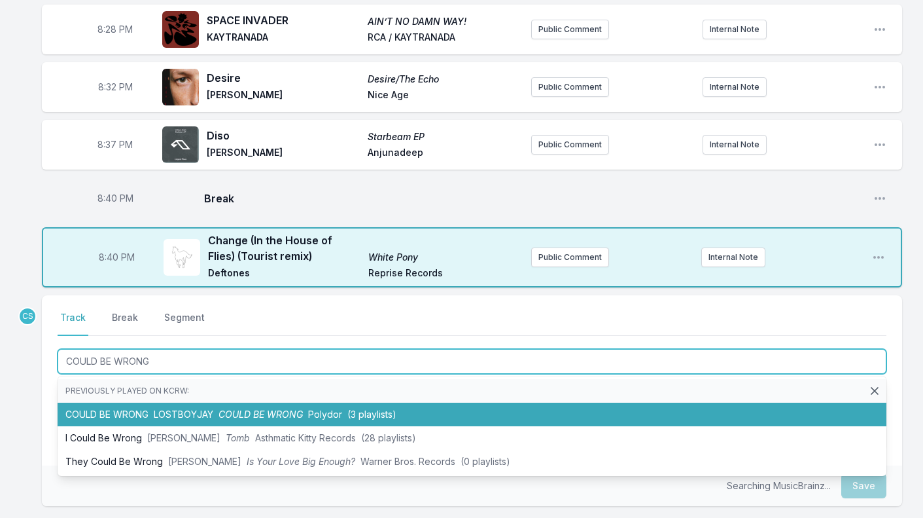
click at [102, 410] on li "COULD BE WRONG LOSTBOYJAY COULD BE WRONG Polydor (3 playlists)" at bounding box center [472, 415] width 829 height 24
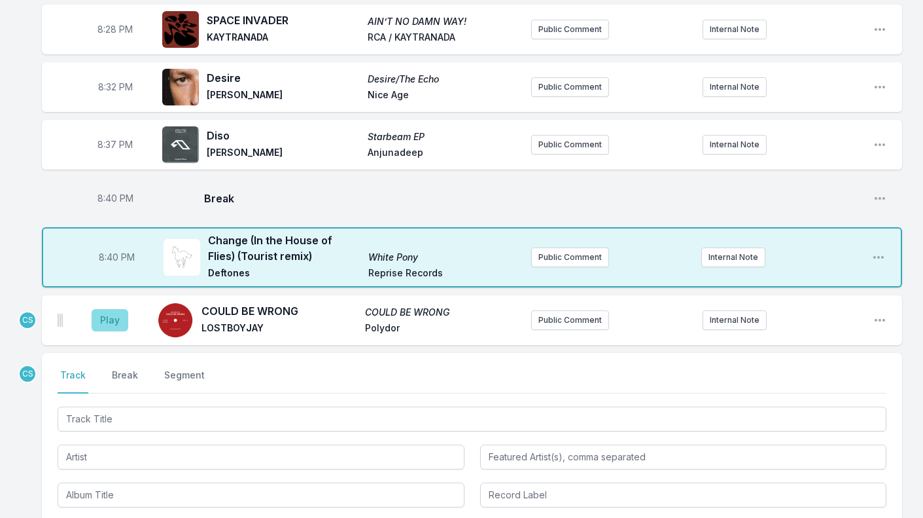
click at [115, 319] on button "Play" at bounding box center [110, 320] width 37 height 22
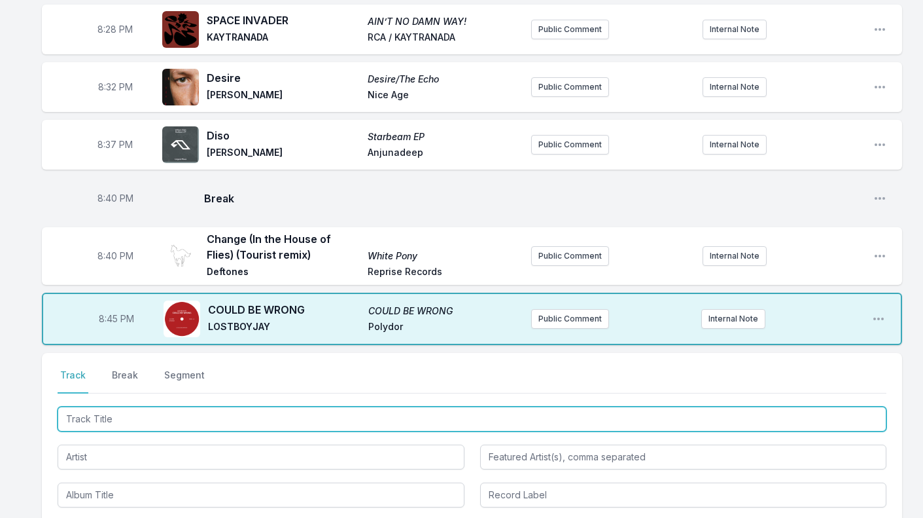
click at [100, 427] on input "Track Title" at bounding box center [472, 418] width 829 height 25
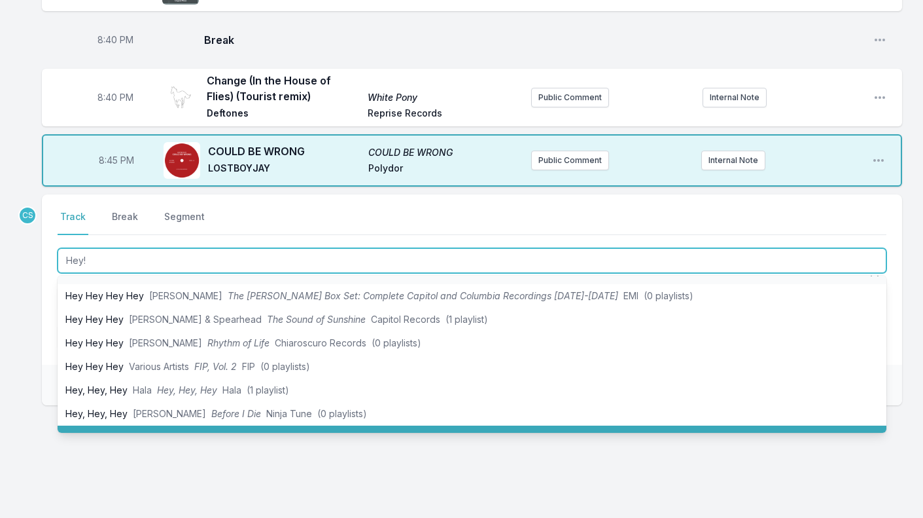
scroll to position [13, 0]
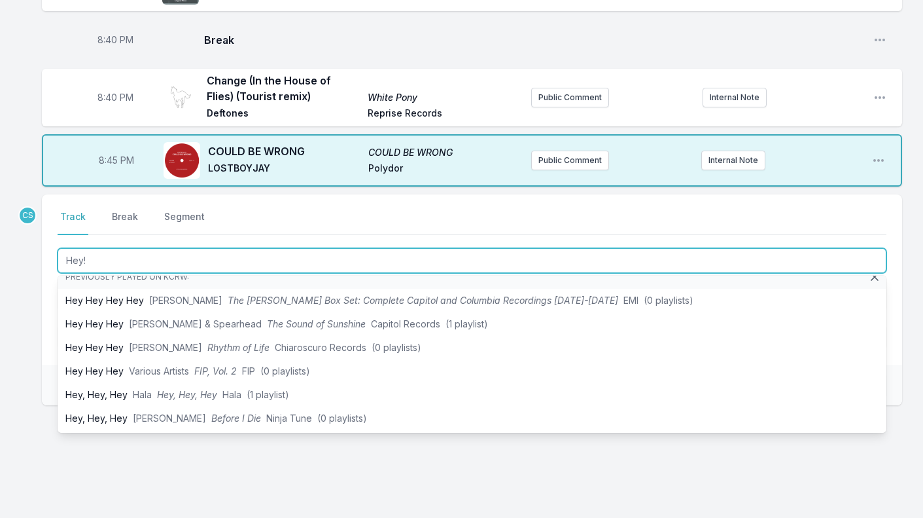
type input "Hey!"
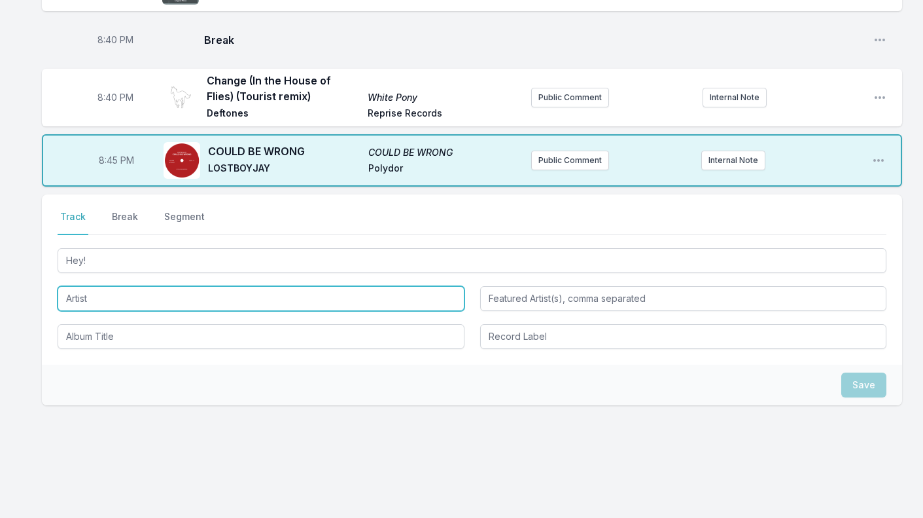
click at [114, 300] on input "Artist" at bounding box center [261, 298] width 407 height 25
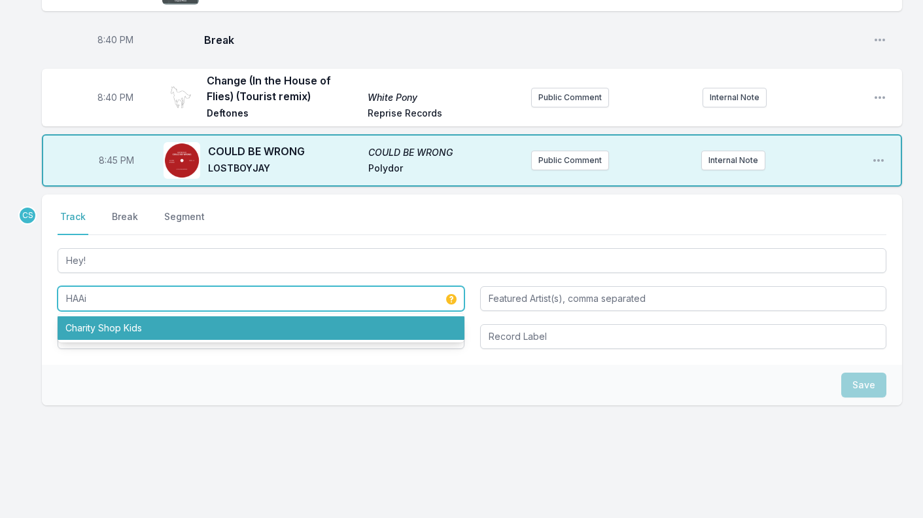
type input "HAAi"
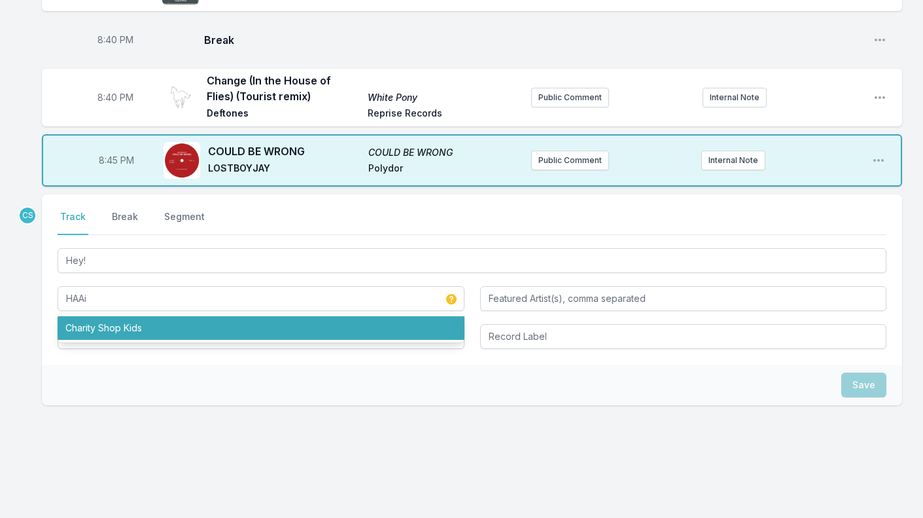
click at [107, 387] on div "Save" at bounding box center [472, 385] width 861 height 41
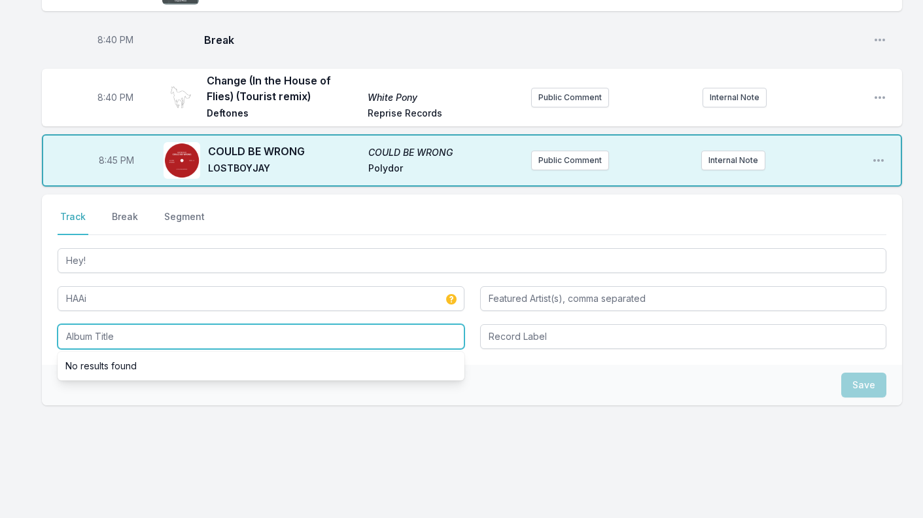
click at [120, 332] on input "Album Title" at bounding box center [261, 336] width 407 height 25
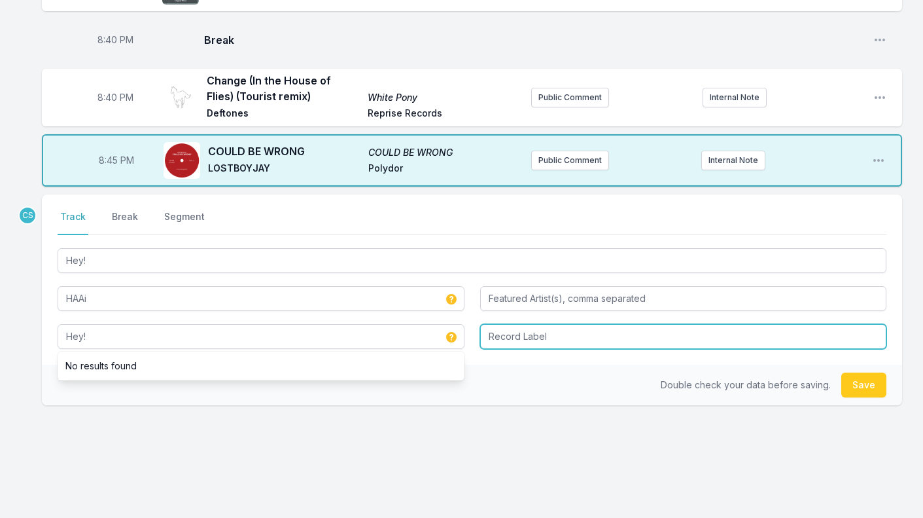
type input "Hey!"
type input "Mute"
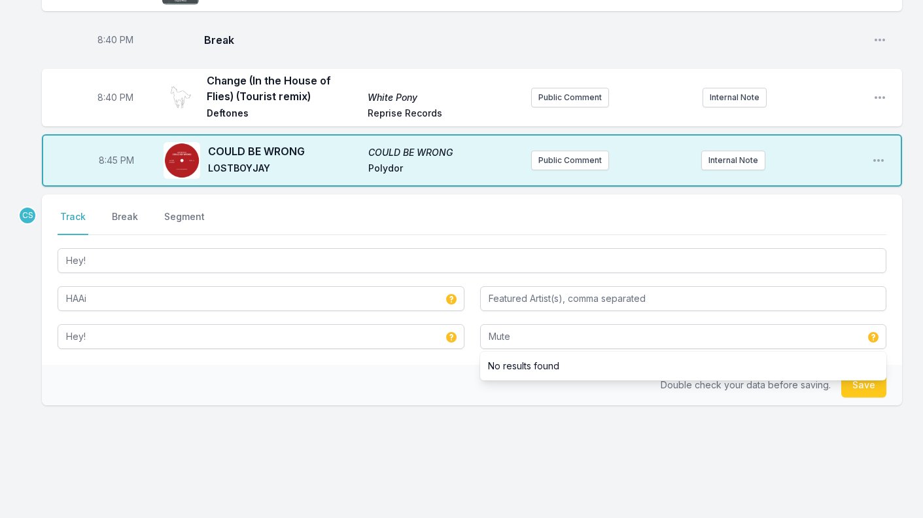
click at [199, 440] on div "CS Select a tab Track Break Segment Track Break Segment Hey! HAAi Hey! Mute No …" at bounding box center [472, 341] width 861 height 295
click at [861, 384] on button "Save" at bounding box center [864, 384] width 45 height 25
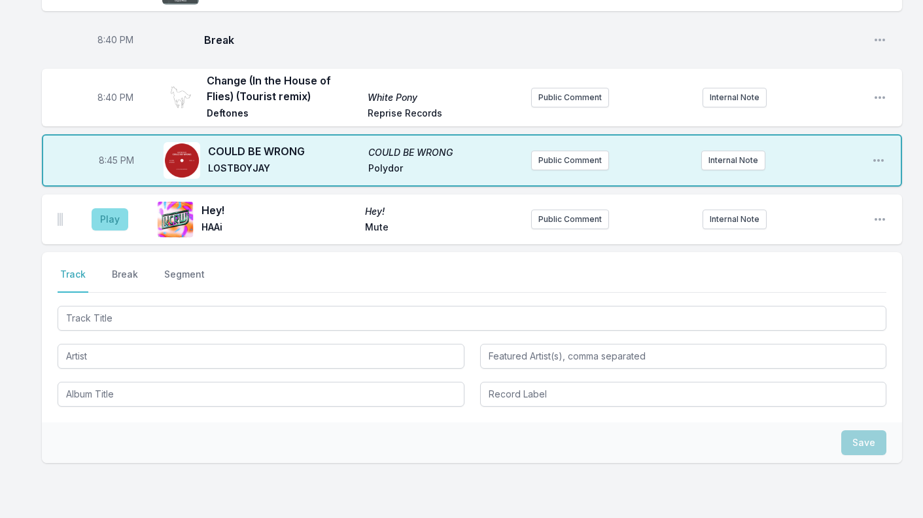
click at [112, 223] on button "Play" at bounding box center [110, 219] width 37 height 22
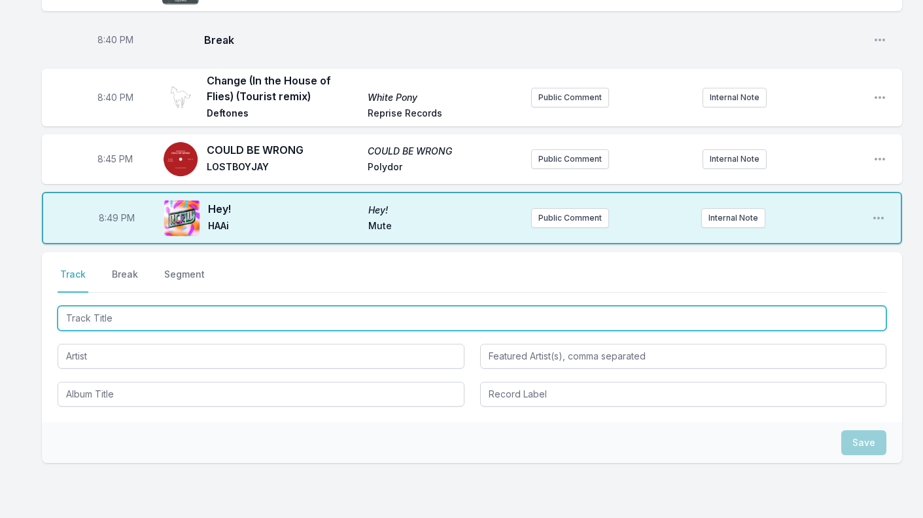
click at [103, 320] on input "Track Title" at bounding box center [472, 318] width 829 height 25
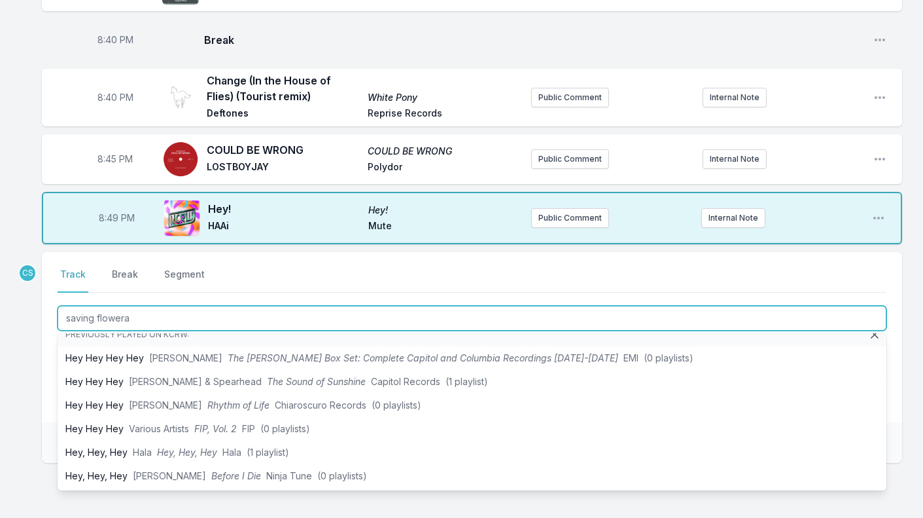
scroll to position [0, 0]
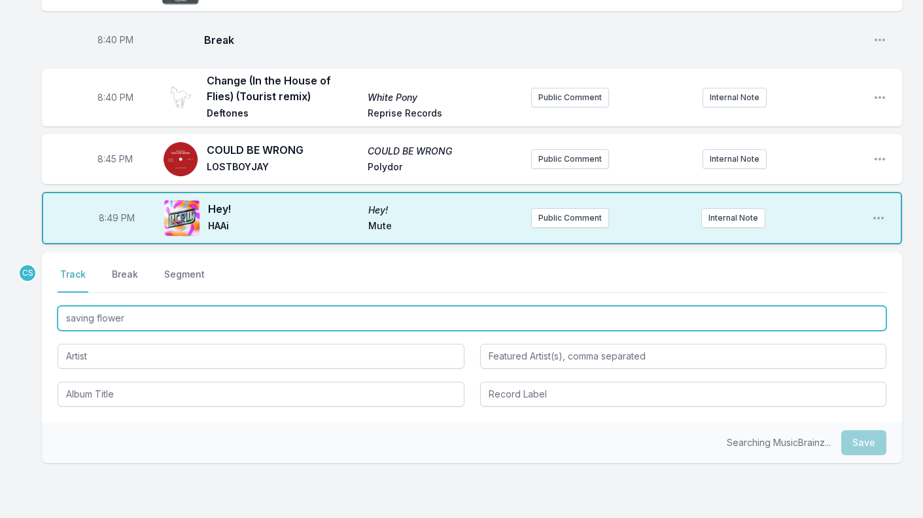
type input "saving flowers"
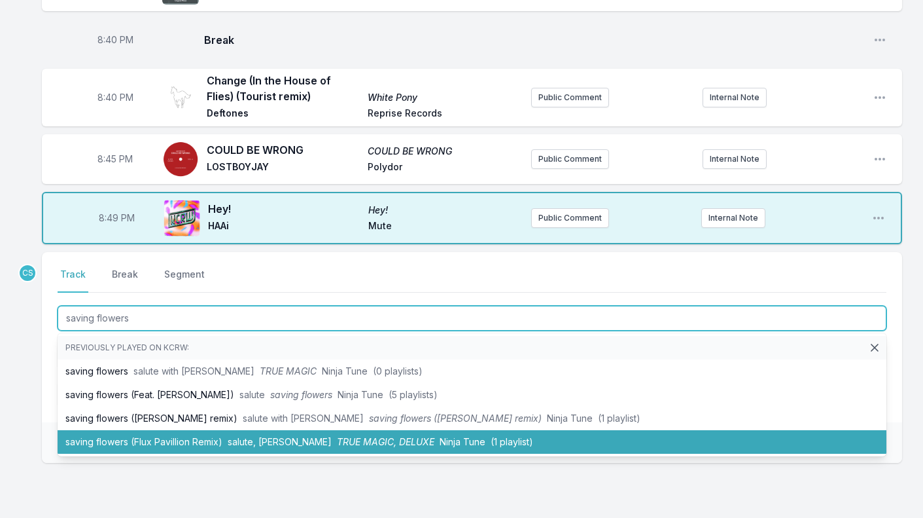
click at [145, 439] on li "saving flowers (Flux Pavillion Remix) salute, Rina Sawayama TRUE MAGIC, DELUXE …" at bounding box center [472, 442] width 829 height 24
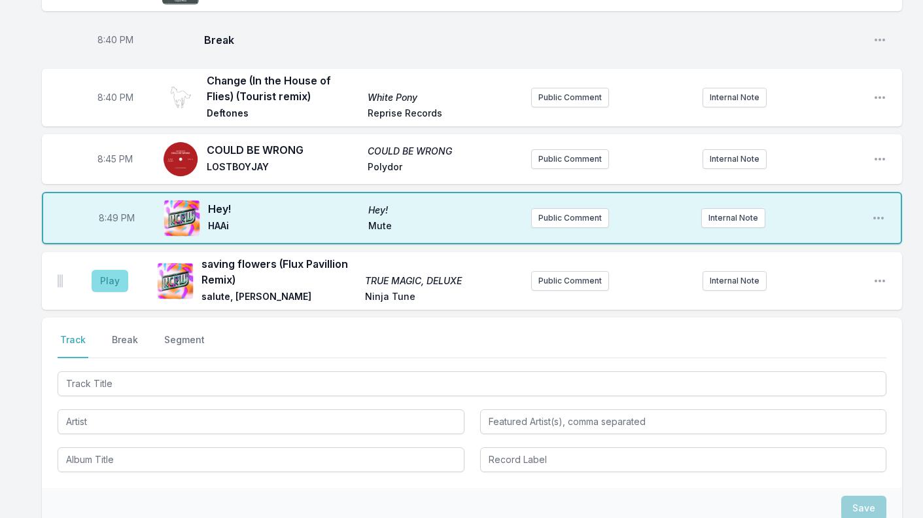
click at [118, 279] on button "Play" at bounding box center [110, 281] width 37 height 22
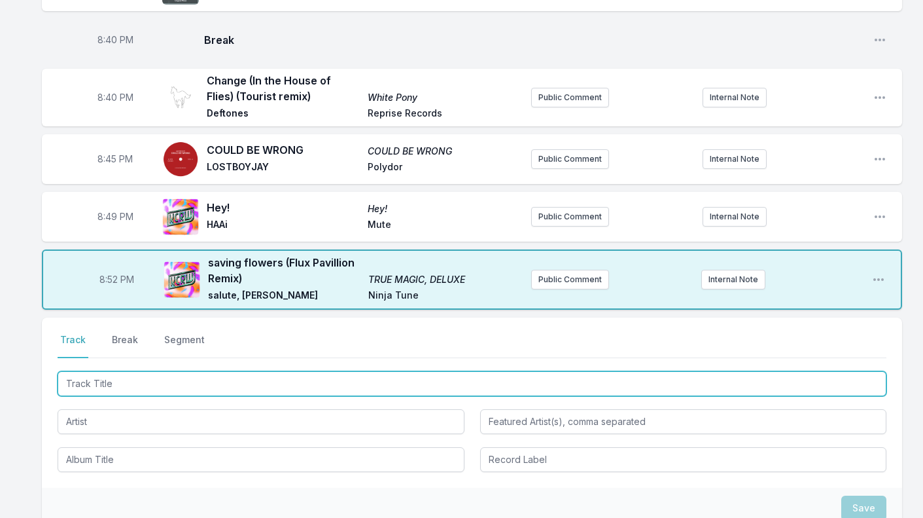
click at [82, 391] on input "Track Title" at bounding box center [472, 383] width 829 height 25
type input "Sweet Harmony"
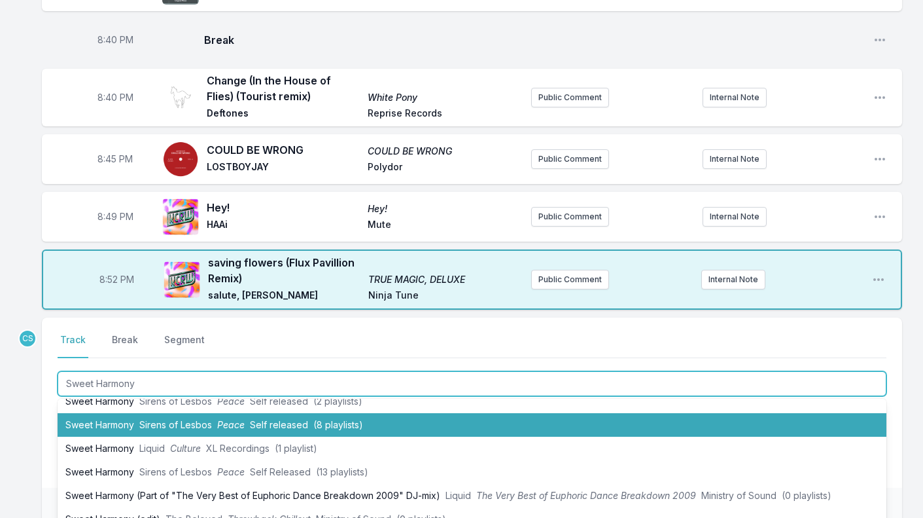
scroll to position [43, 0]
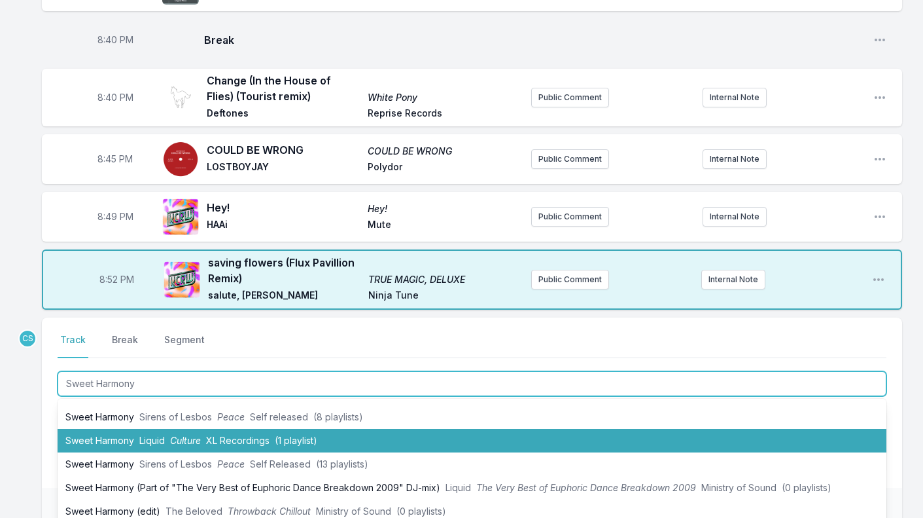
click at [182, 442] on span "Culture" at bounding box center [185, 440] width 31 height 11
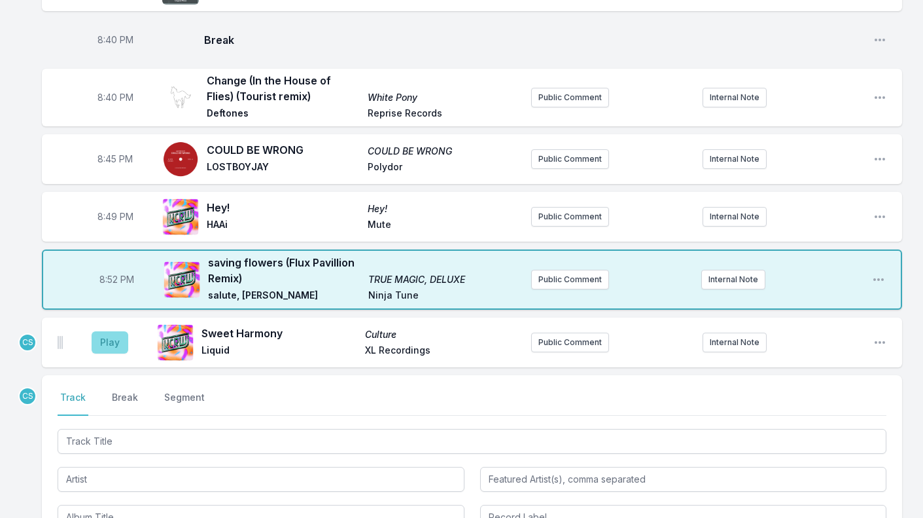
click at [112, 340] on button "Play" at bounding box center [110, 342] width 37 height 22
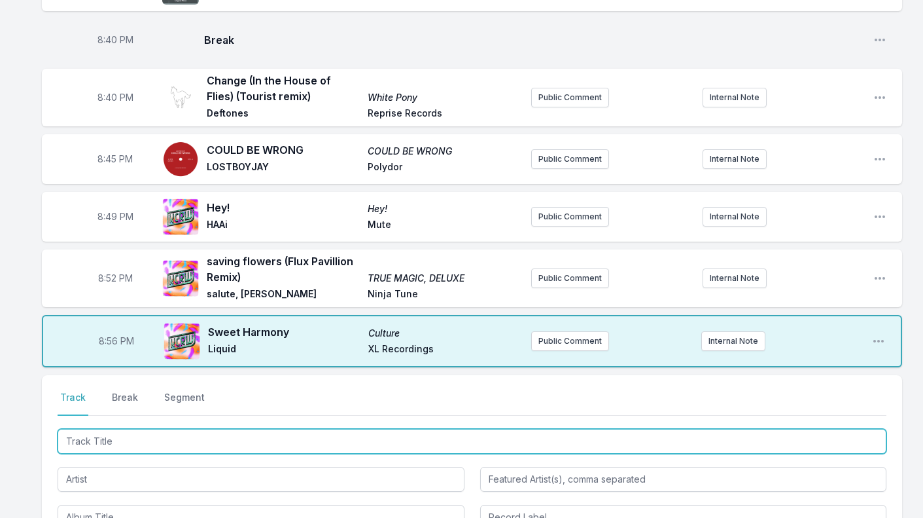
click at [131, 450] on input "Track Title" at bounding box center [472, 441] width 829 height 25
type input "Sisters"
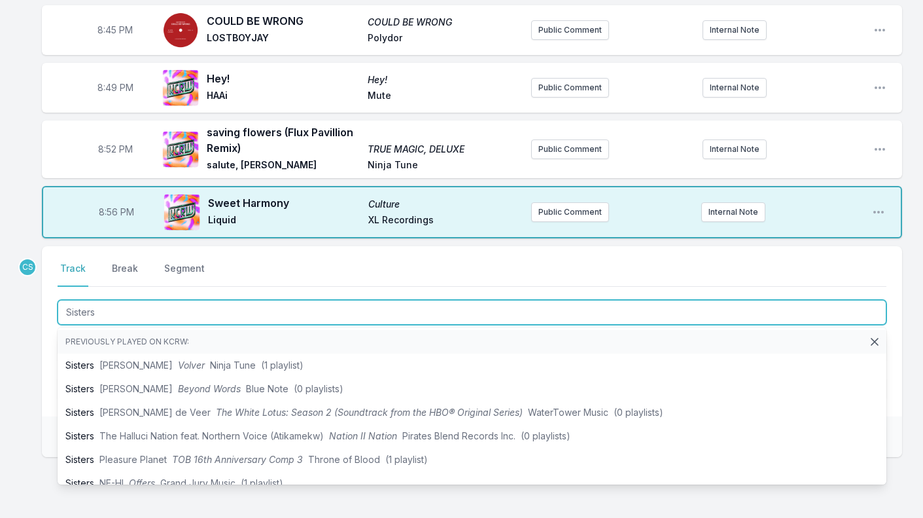
scroll to position [816, 0]
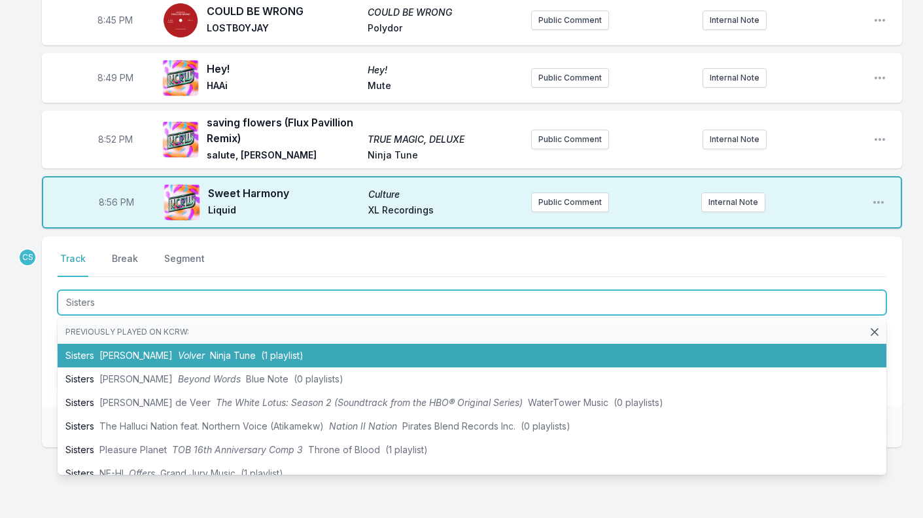
click at [121, 348] on li "Sisters Sofia Kourtesis Volver Ninja Tune (1 playlist)" at bounding box center [472, 356] width 829 height 24
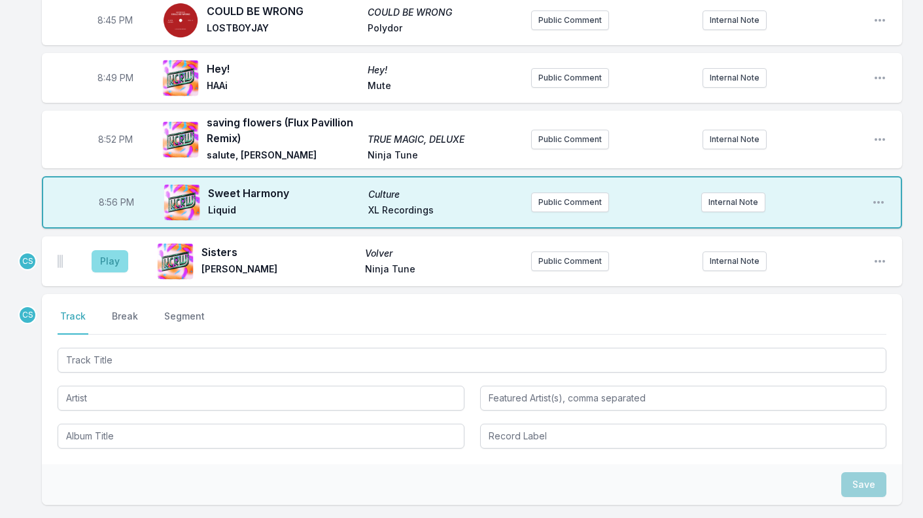
click at [115, 252] on button "Play" at bounding box center [110, 261] width 37 height 22
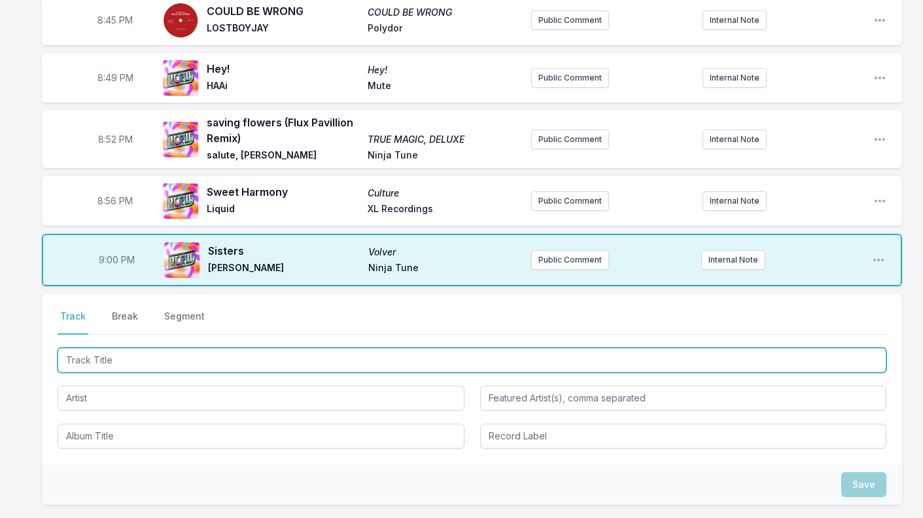
click at [145, 358] on input "Track Title" at bounding box center [472, 360] width 829 height 25
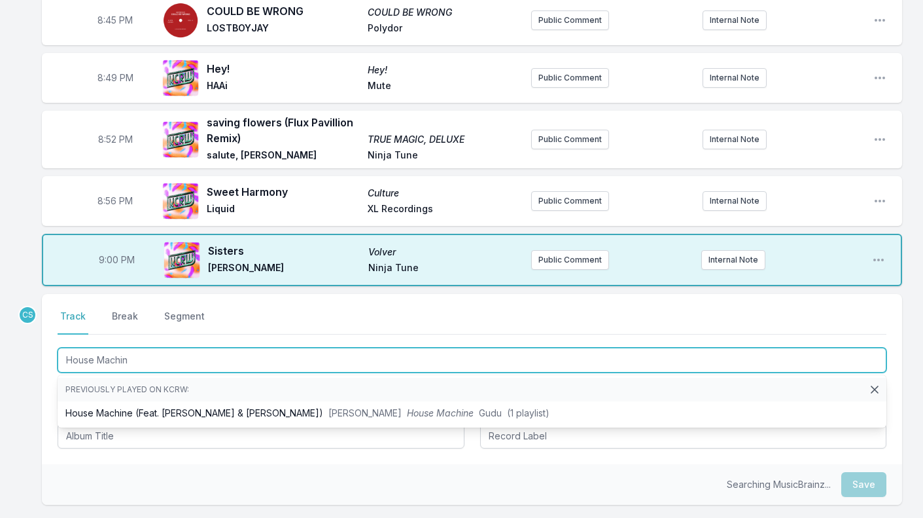
type input "House Machine"
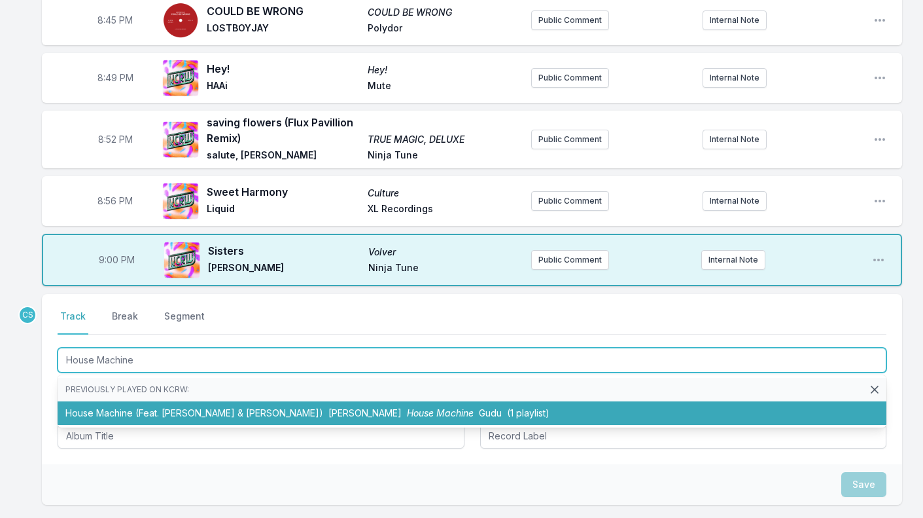
click at [155, 407] on li "House Machine (Feat. Todd Terry & Roland Clark) William Kiss House Machine Gudu…" at bounding box center [472, 413] width 829 height 24
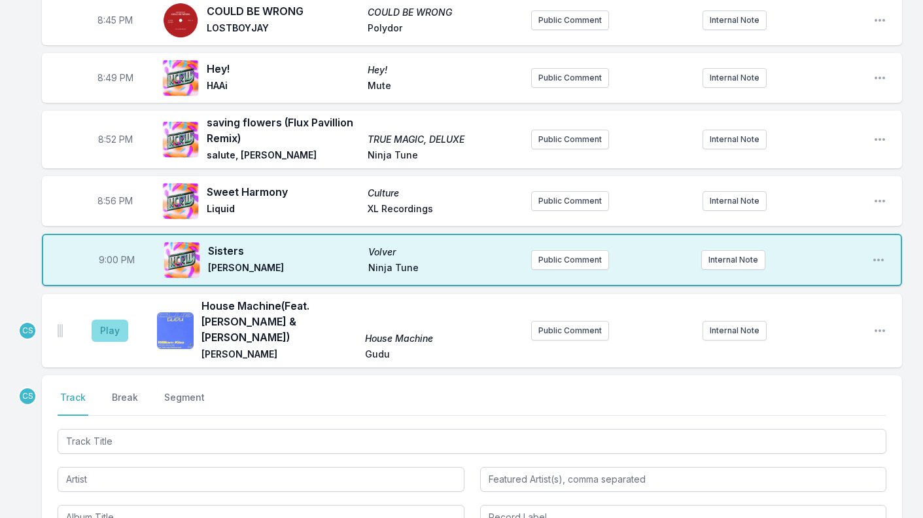
click at [106, 322] on button "Play" at bounding box center [110, 330] width 37 height 22
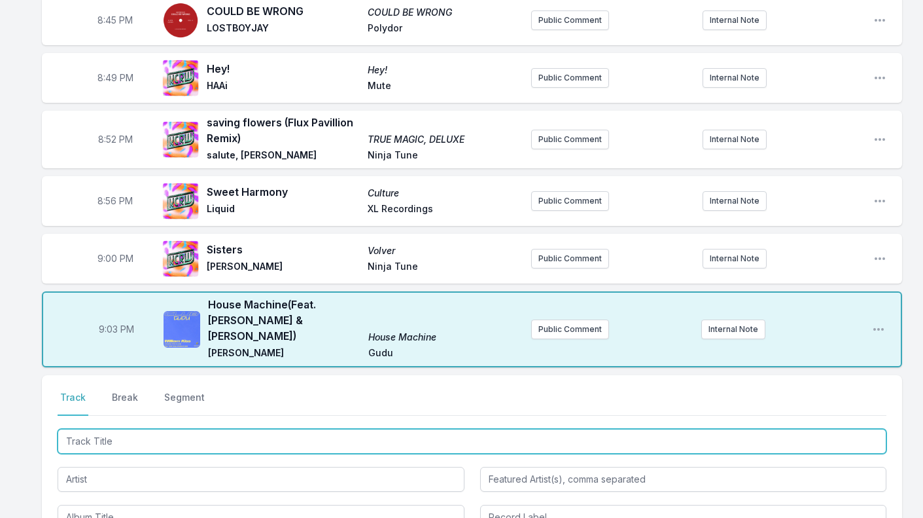
click at [138, 429] on input "Track Title" at bounding box center [472, 441] width 829 height 25
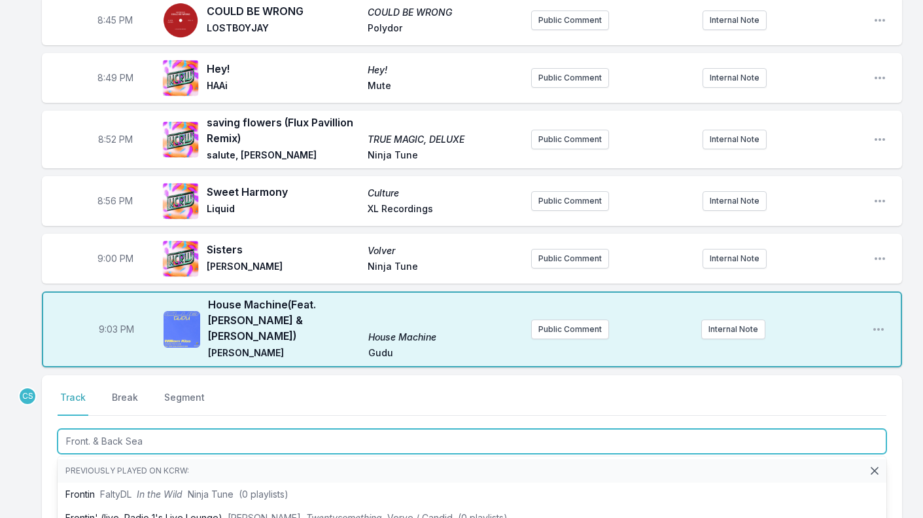
type input "Front. & Back Seat"
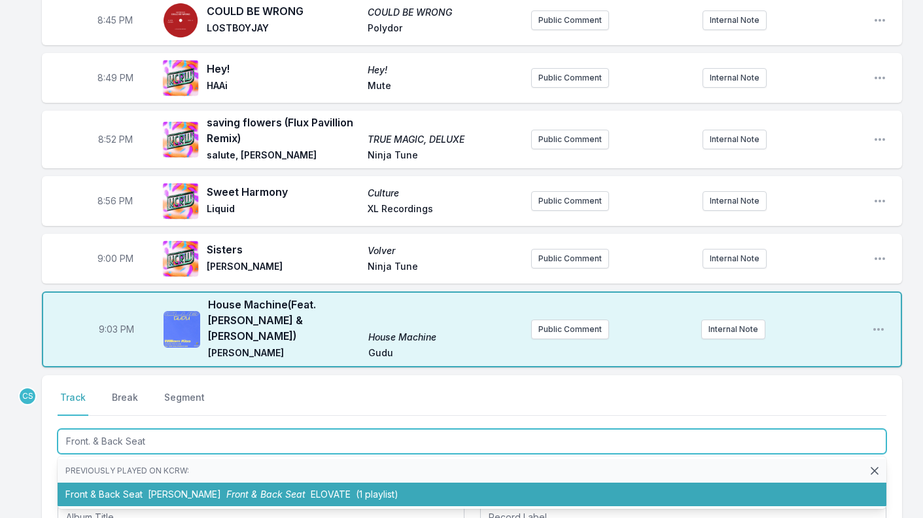
click at [138, 482] on li "Front & Back Seat Michael Bibi Front & Back Seat ELOVATE (1 playlist)" at bounding box center [472, 494] width 829 height 24
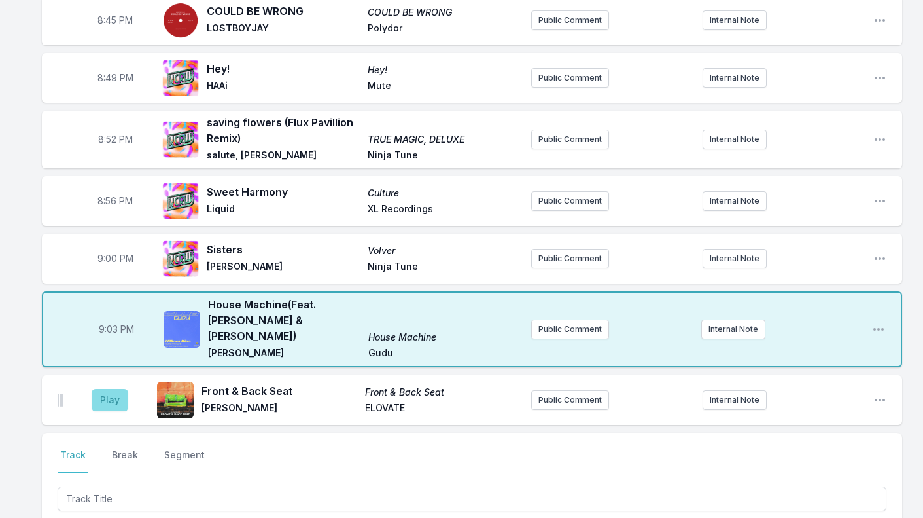
click at [99, 389] on button "Play" at bounding box center [110, 400] width 37 height 22
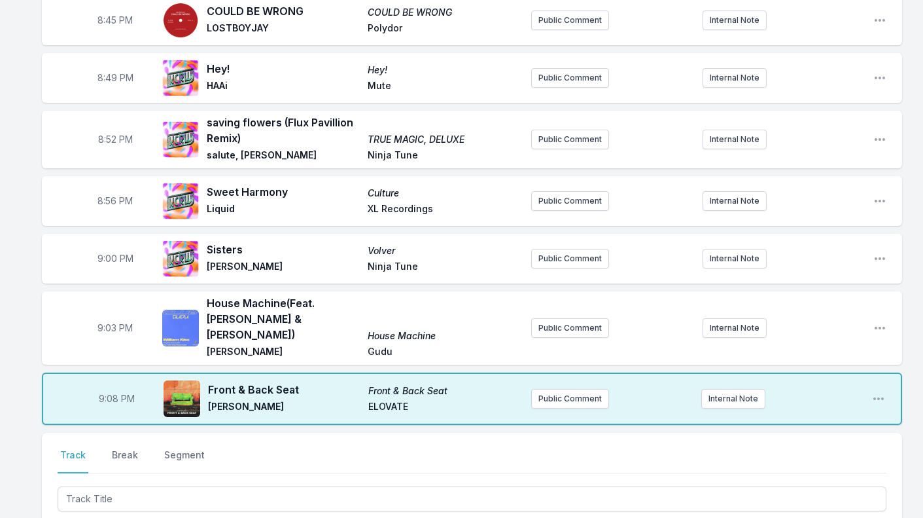
scroll to position [946, 0]
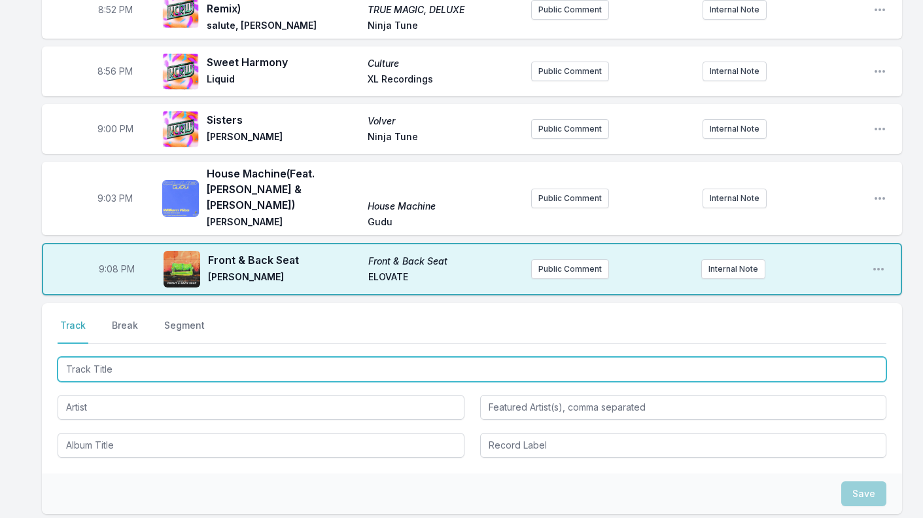
click at [103, 357] on input "Track Title" at bounding box center [472, 369] width 829 height 25
type input "SOS"
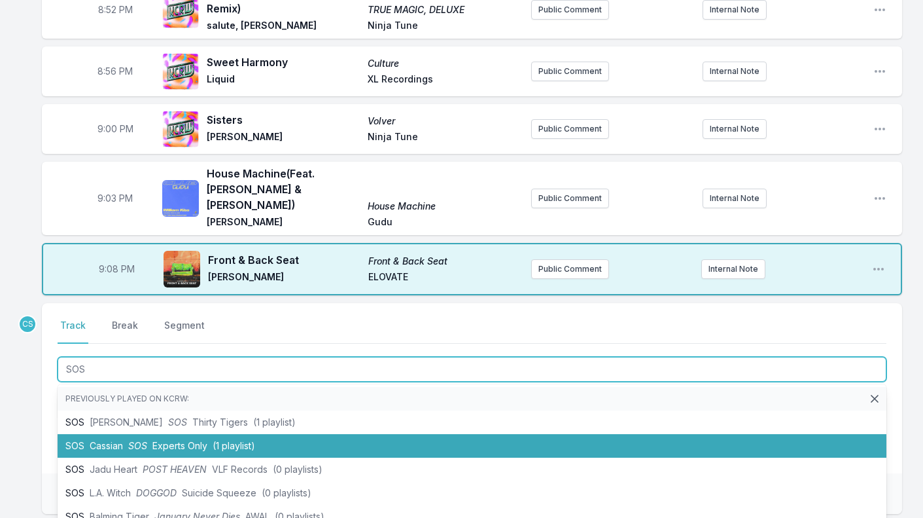
click at [123, 440] on span "Cassian" at bounding box center [106, 445] width 33 height 11
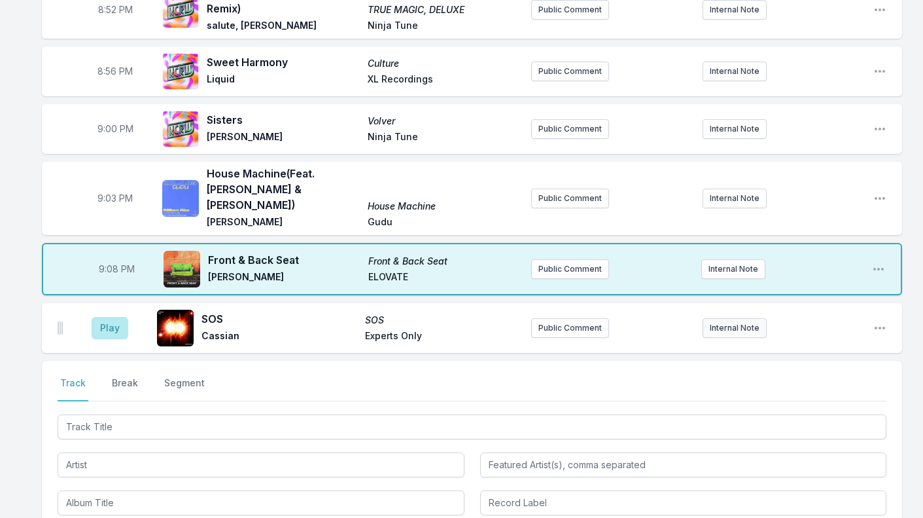
click at [731, 318] on button "Internal Note" at bounding box center [735, 328] width 64 height 20
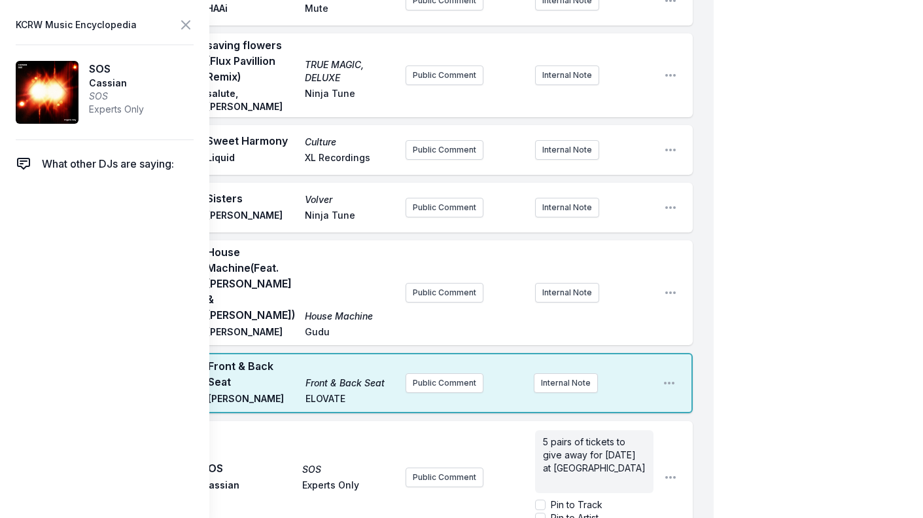
click at [573, 456] on span "5 pairs of tickets to give away for Saturday 9/20 at El Pueblo Historic Monument" at bounding box center [594, 454] width 103 height 37
click at [190, 24] on icon at bounding box center [186, 25] width 16 height 16
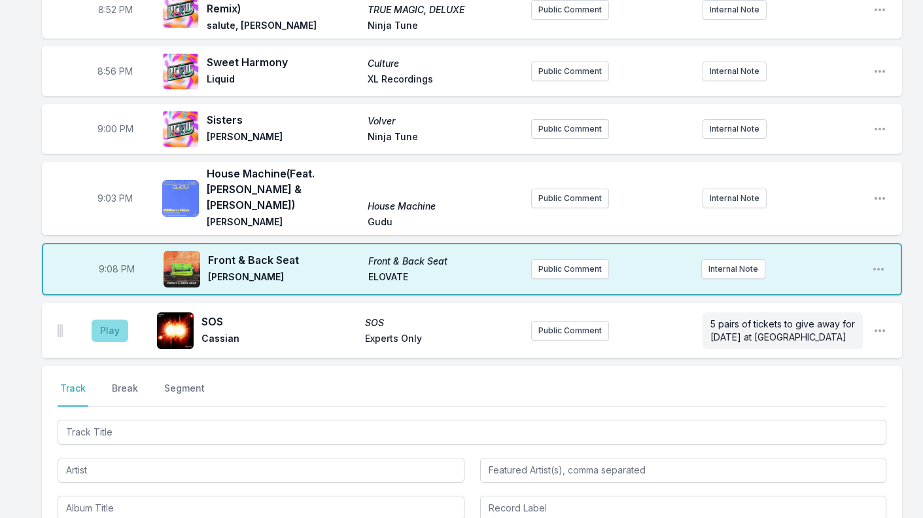
click at [118, 323] on button "Play" at bounding box center [110, 330] width 37 height 22
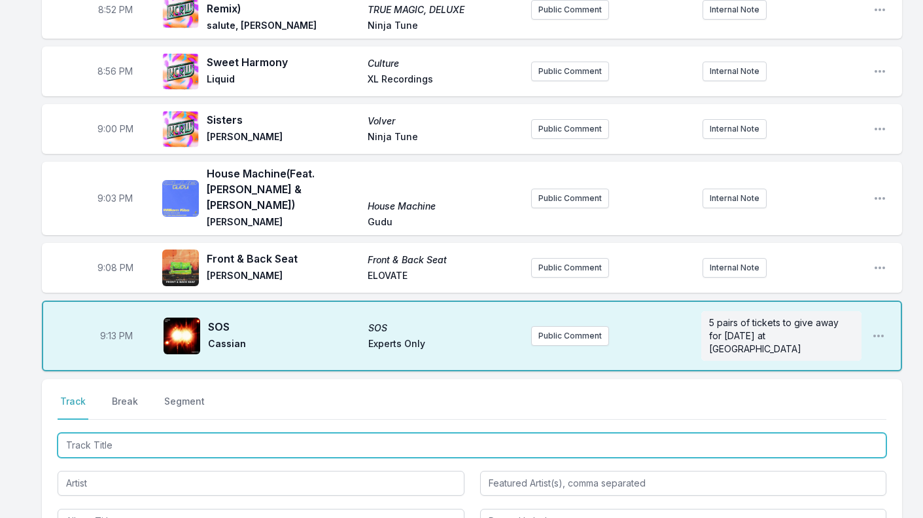
click at [103, 433] on input "Track Title" at bounding box center [472, 445] width 829 height 25
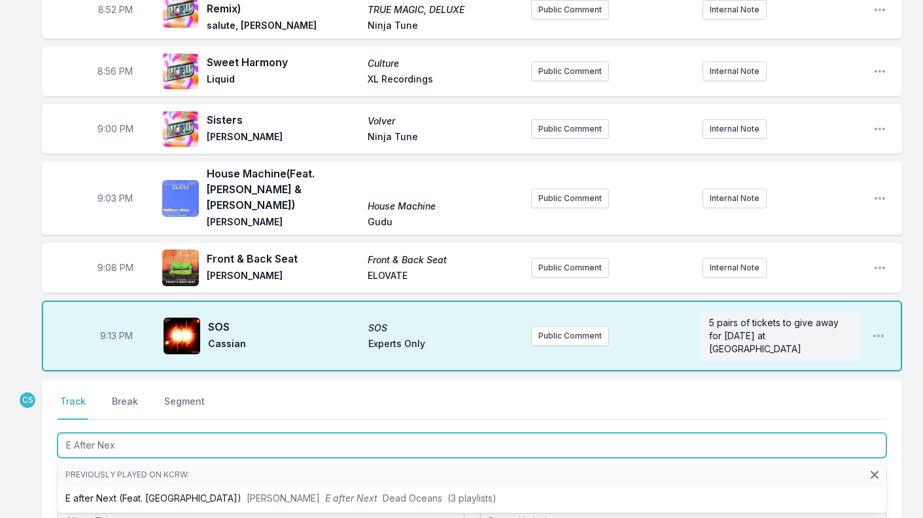
type input "E After Next"
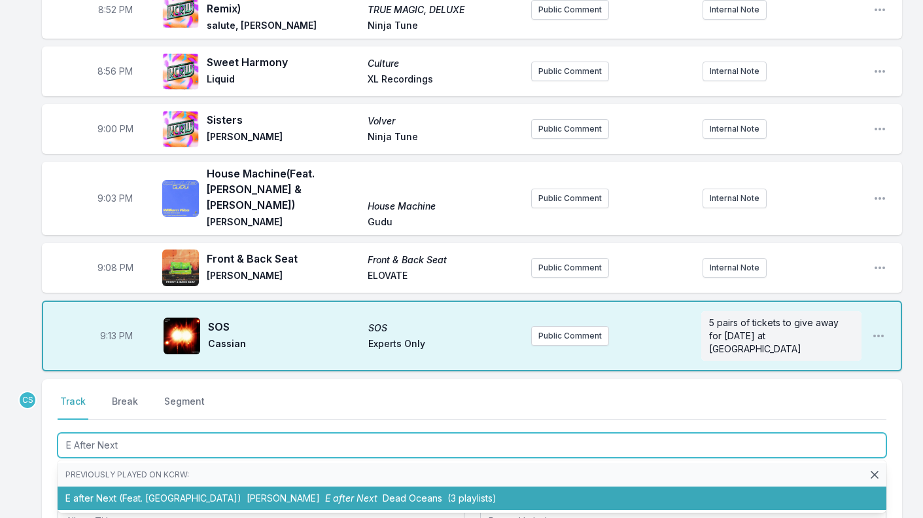
click at [107, 489] on li "E after Next (Feat. Moby) Avalon Emerson E after Next Dead Oceans (3 playlists)" at bounding box center [472, 498] width 829 height 24
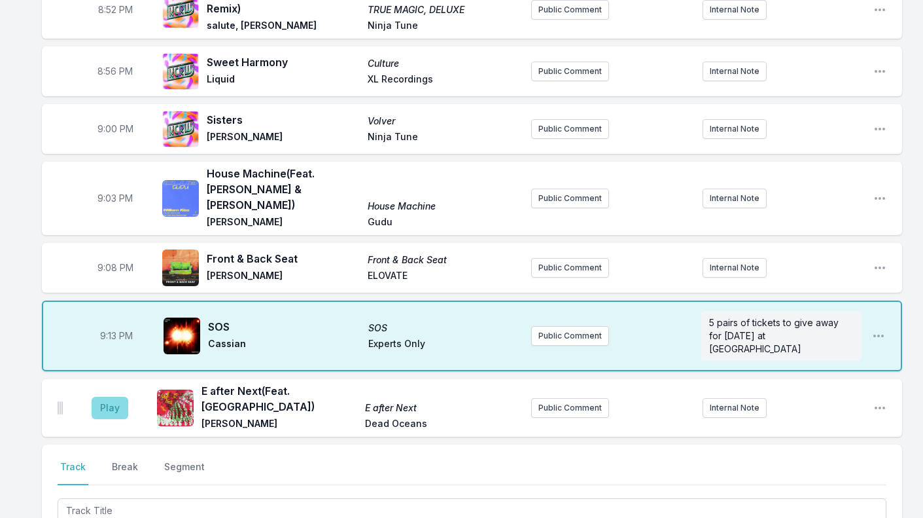
click at [101, 397] on button "Play" at bounding box center [110, 408] width 37 height 22
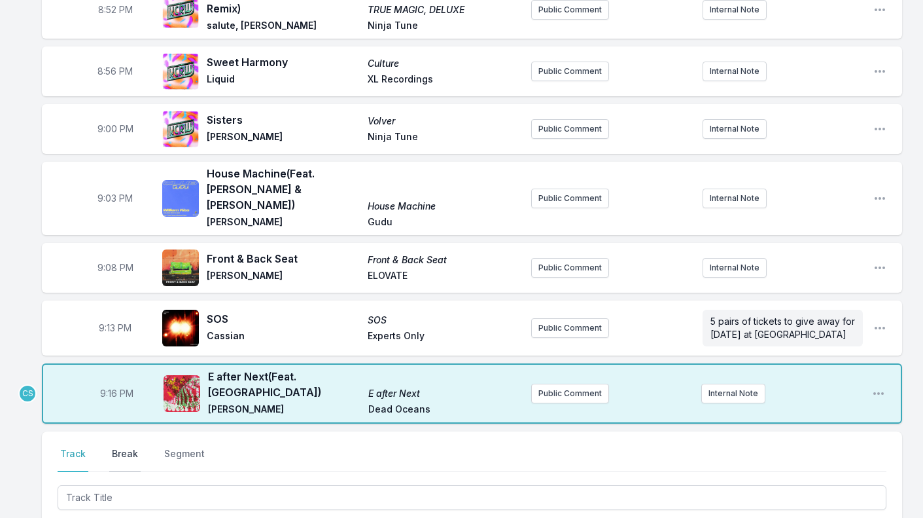
click at [121, 450] on button "Break" at bounding box center [124, 459] width 31 height 25
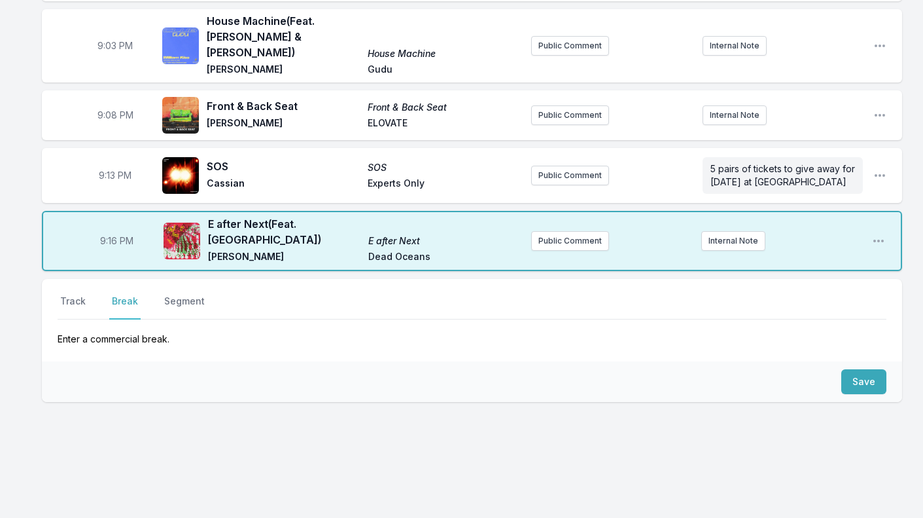
scroll to position [1098, 0]
click at [880, 362] on div "Save" at bounding box center [472, 382] width 861 height 41
click at [867, 378] on button "Save" at bounding box center [864, 382] width 45 height 25
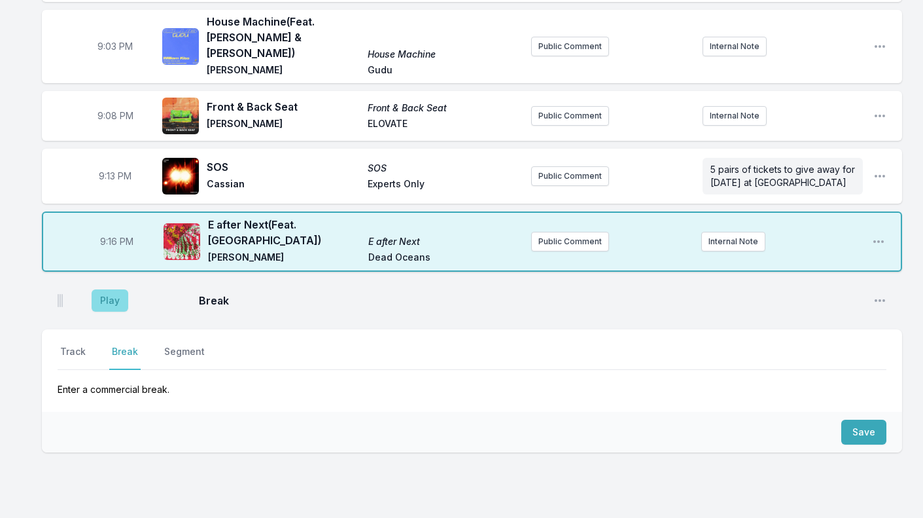
click at [120, 289] on button "Play" at bounding box center [110, 300] width 37 height 22
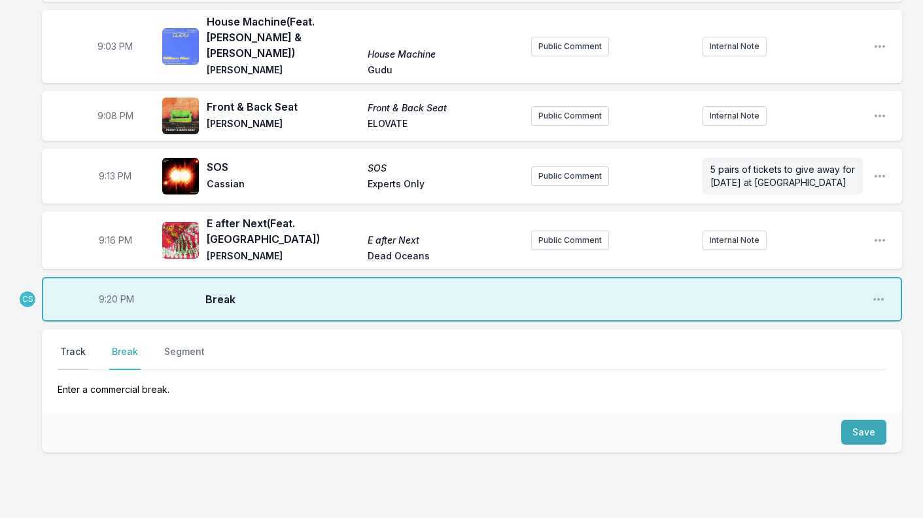
click at [81, 348] on button "Track" at bounding box center [73, 357] width 31 height 25
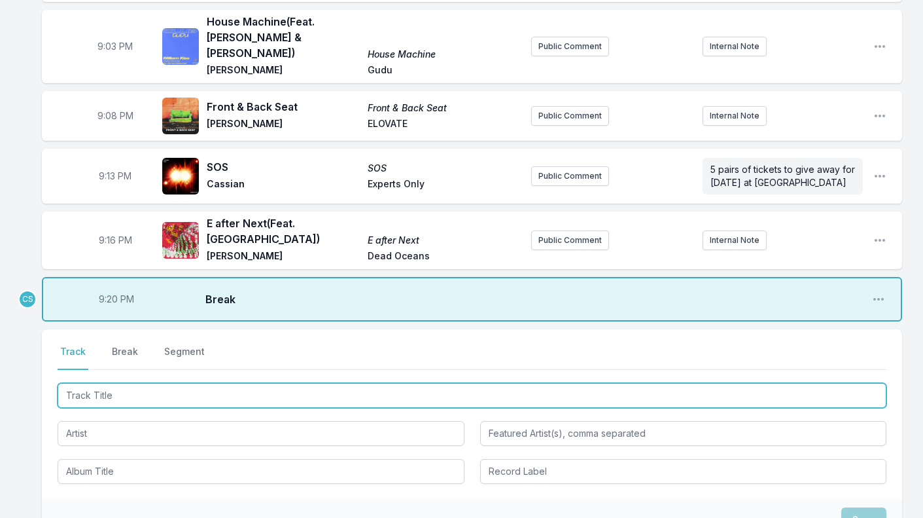
click at [96, 383] on input "Track Title" at bounding box center [472, 395] width 829 height 25
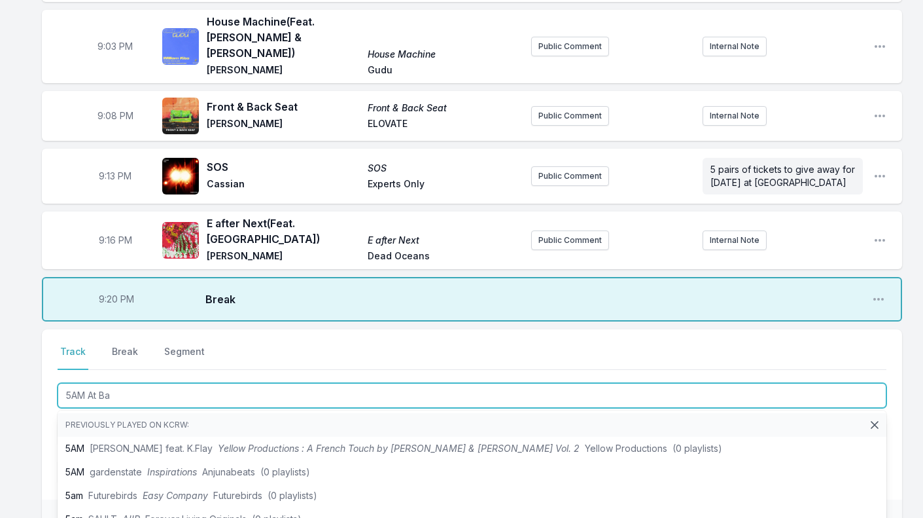
type input "5AM At Bag"
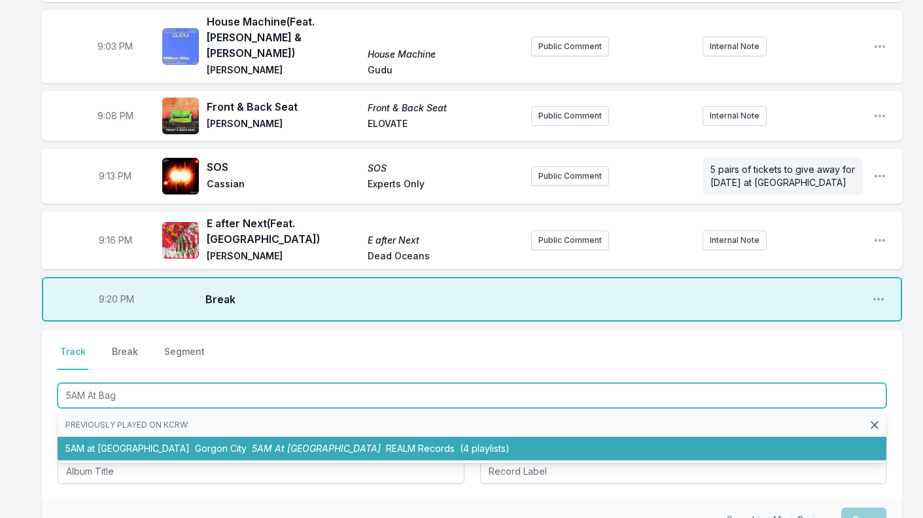
click at [101, 437] on li "5AM at Bagleys Gorgon City 5AM At Bagleys REALM Records (4 playlists)" at bounding box center [472, 449] width 829 height 24
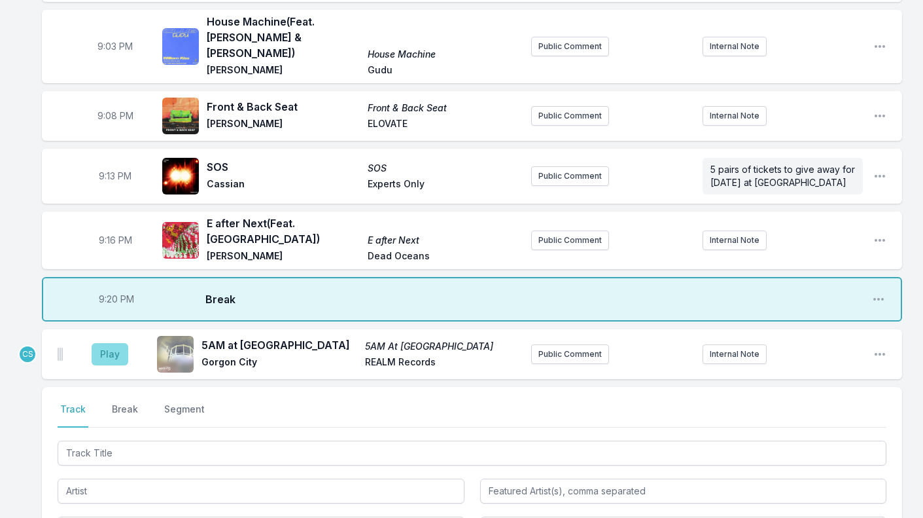
click at [113, 344] on button "Play" at bounding box center [110, 354] width 37 height 22
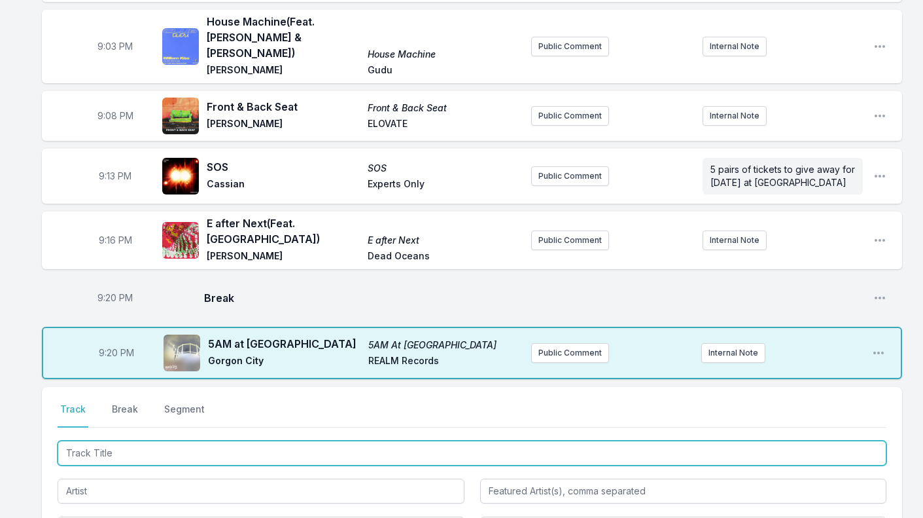
click at [98, 440] on input "Track Title" at bounding box center [472, 452] width 829 height 25
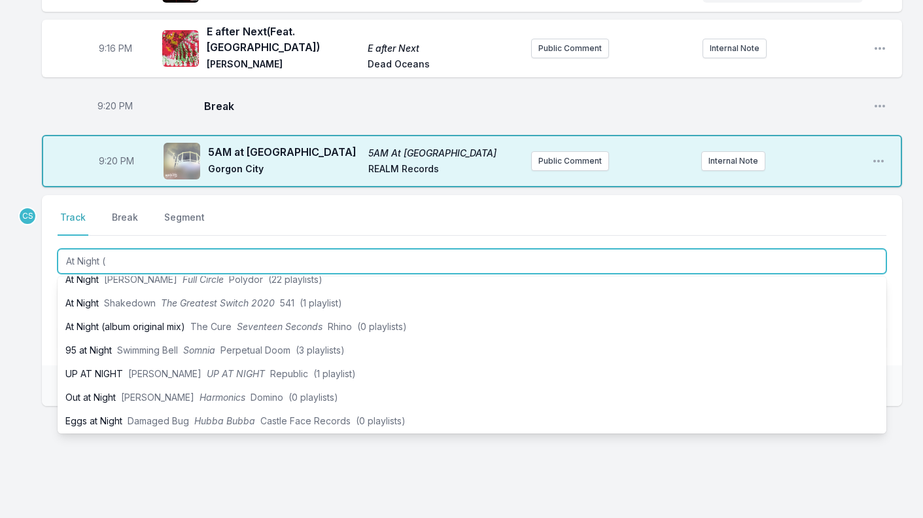
scroll to position [0, 0]
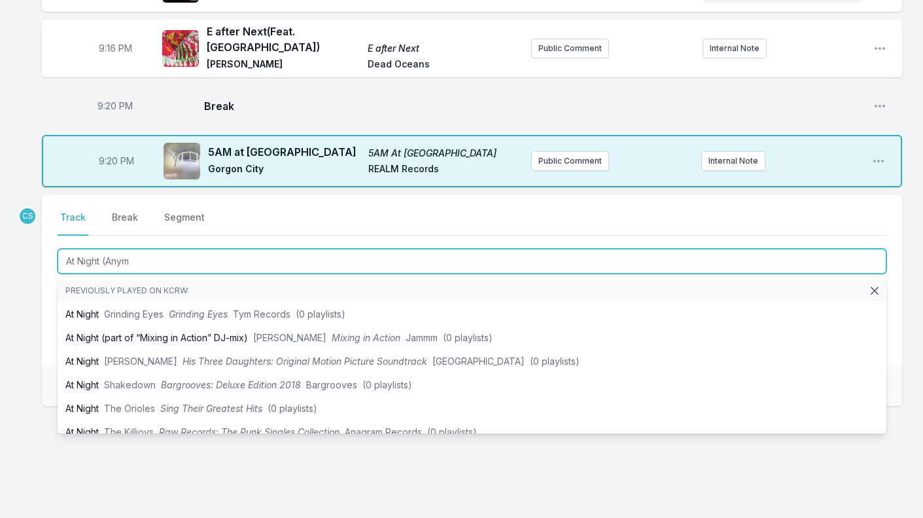
type input "At Night (Anyma"
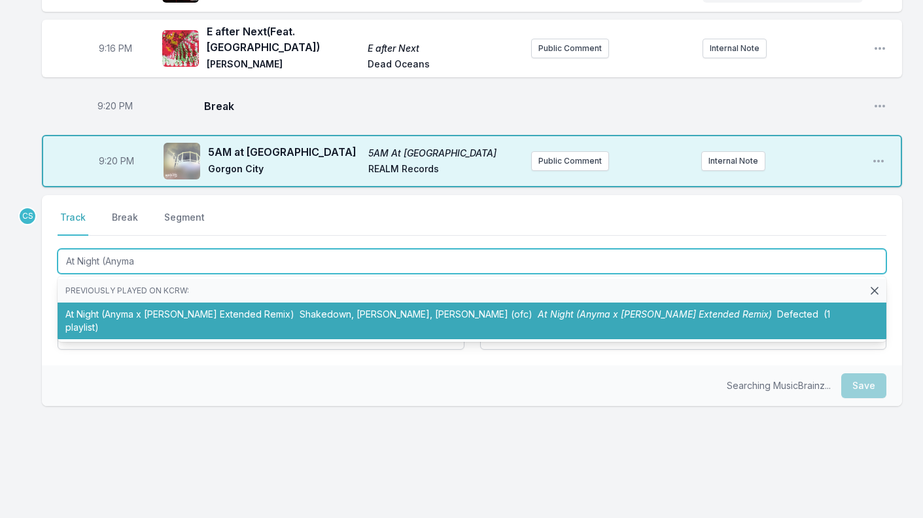
click at [124, 302] on li "At Night (Anyma x Layton Giordani Extended Remix) Shakedown, Layton Giordani, A…" at bounding box center [472, 320] width 829 height 37
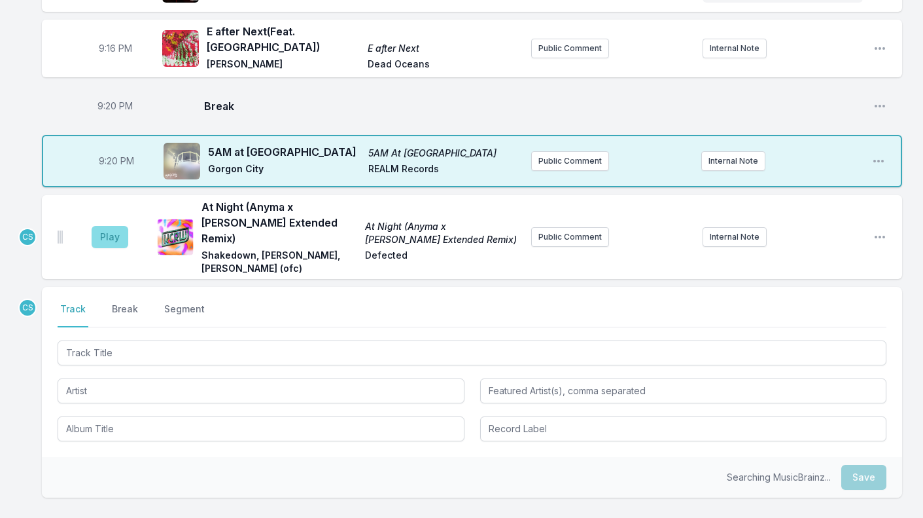
click at [107, 226] on button "Play" at bounding box center [110, 237] width 37 height 22
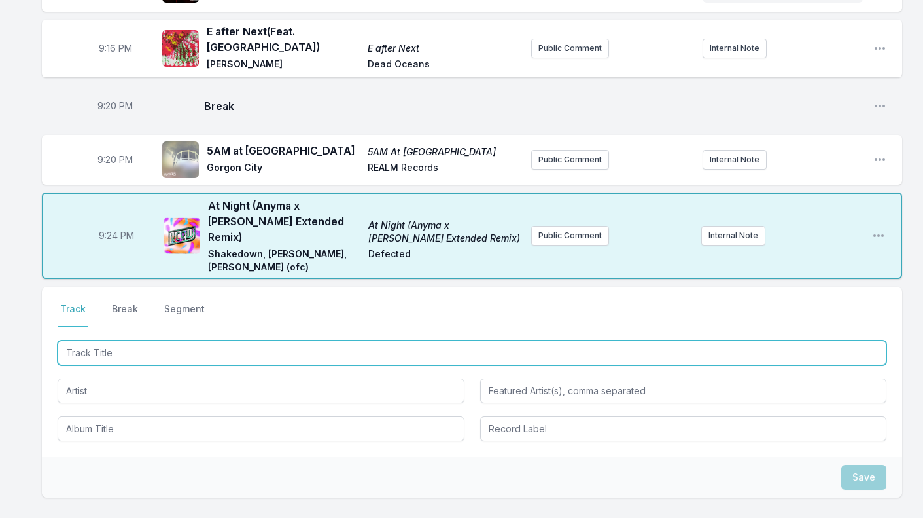
click at [113, 340] on input "Track Title" at bounding box center [472, 352] width 829 height 25
type input "Bounce To The bEAT"
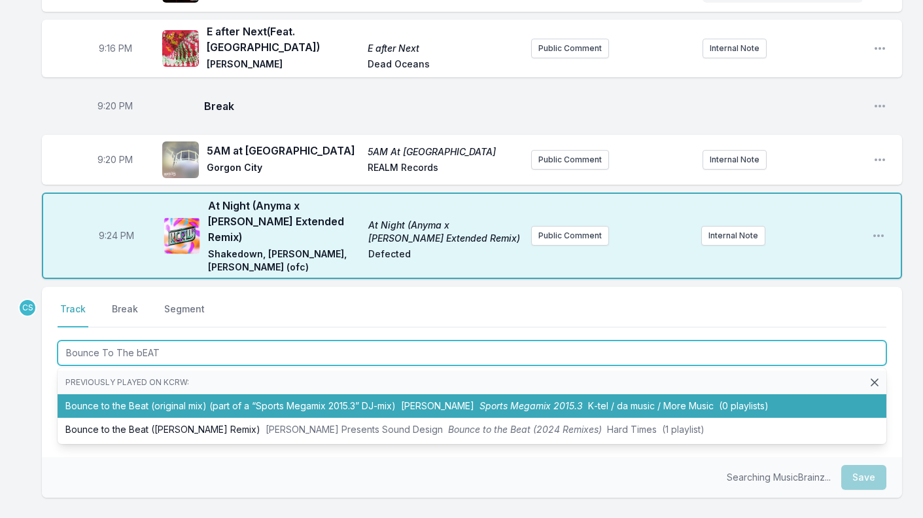
click at [122, 418] on li "Bounce to the Beat (Chris Stussy Remix) Todd Terry Presents Sound Design Bounce…" at bounding box center [472, 430] width 829 height 24
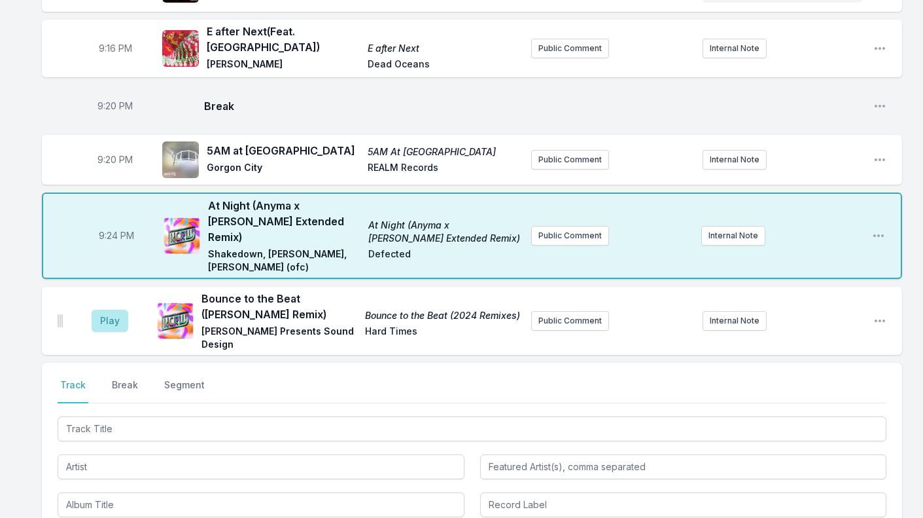
click at [108, 300] on aside "Play" at bounding box center [109, 321] width 73 height 42
click at [115, 310] on button "Play" at bounding box center [110, 321] width 37 height 22
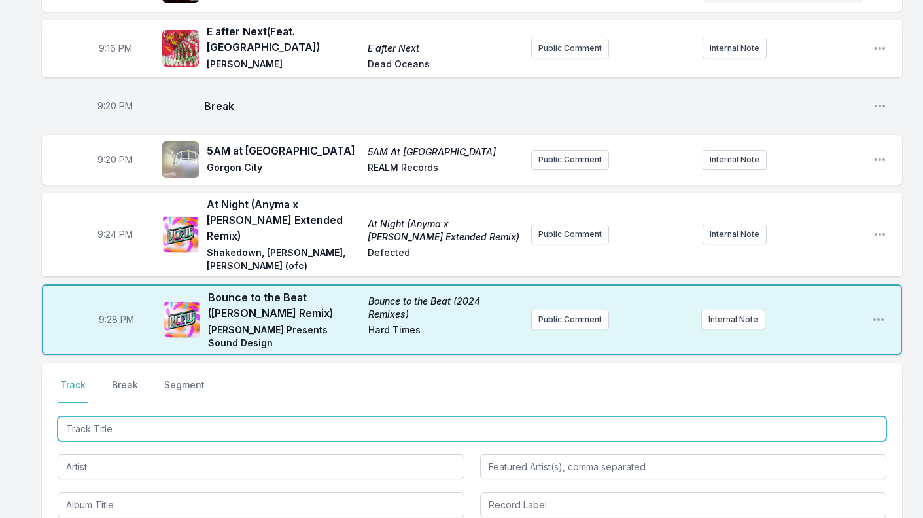
click at [146, 416] on input "Track Title" at bounding box center [472, 428] width 829 height 25
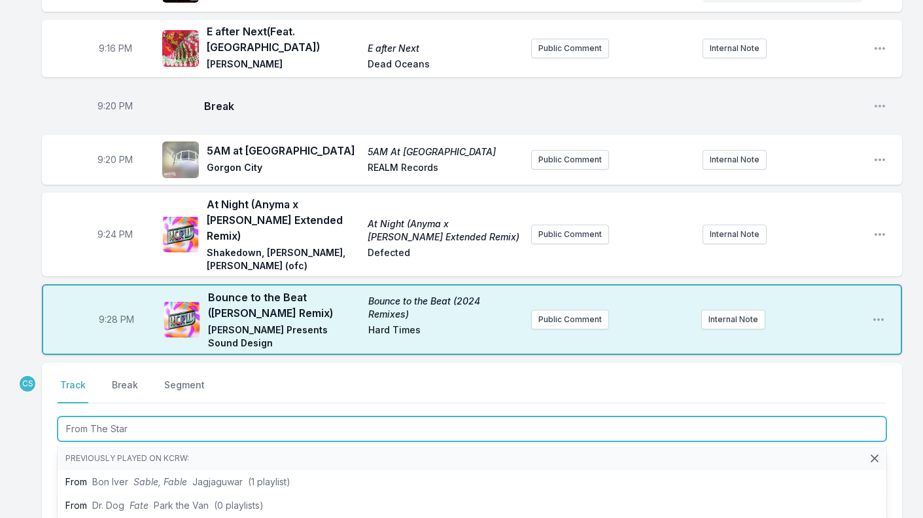
type input "From The Stars"
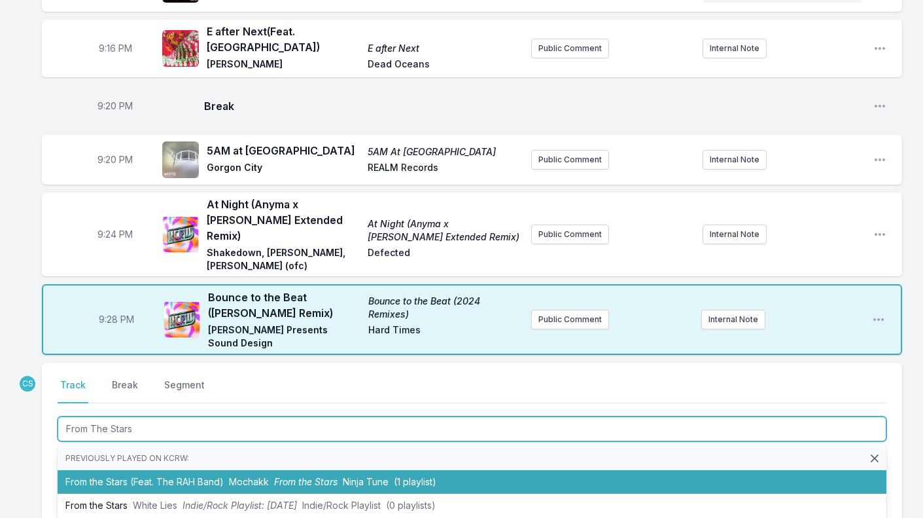
click at [139, 470] on li "From the Stars (Feat. The RAH Band) Mochakk From the Stars Ninja Tune (1 playli…" at bounding box center [472, 482] width 829 height 24
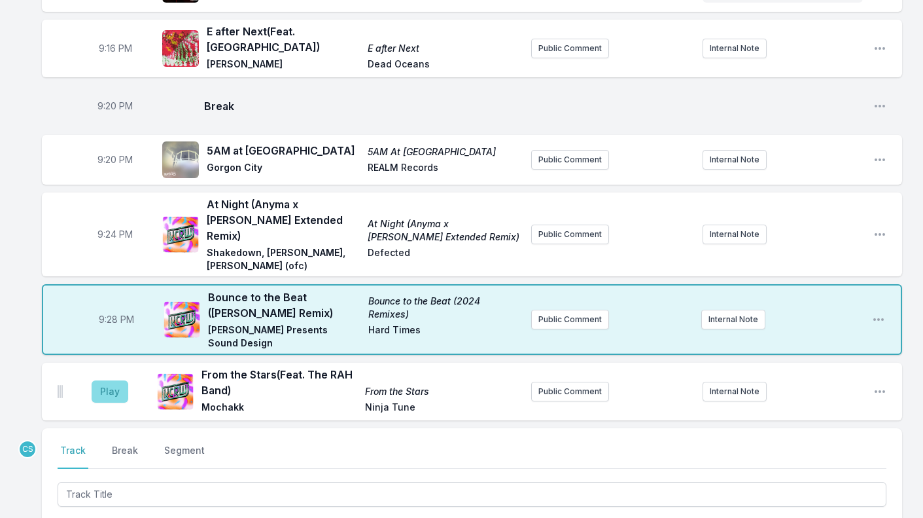
click at [118, 380] on button "Play" at bounding box center [110, 391] width 37 height 22
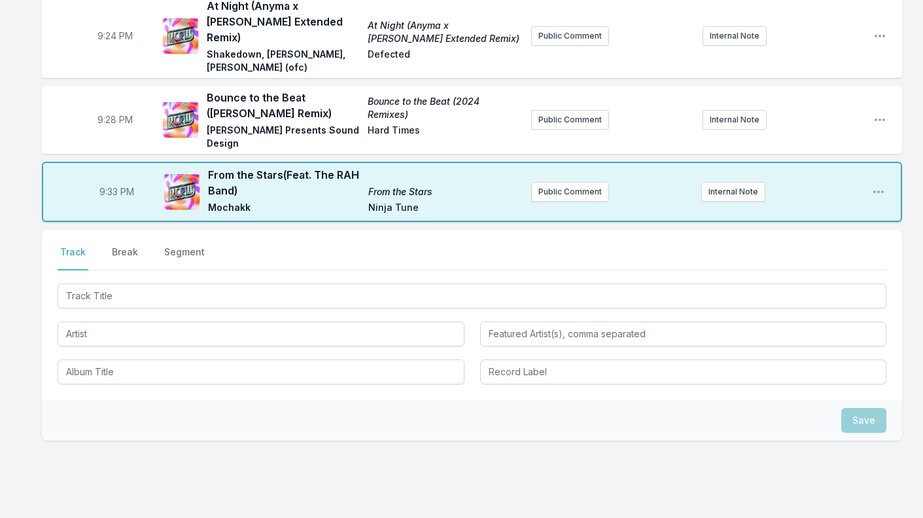
scroll to position [1492, 0]
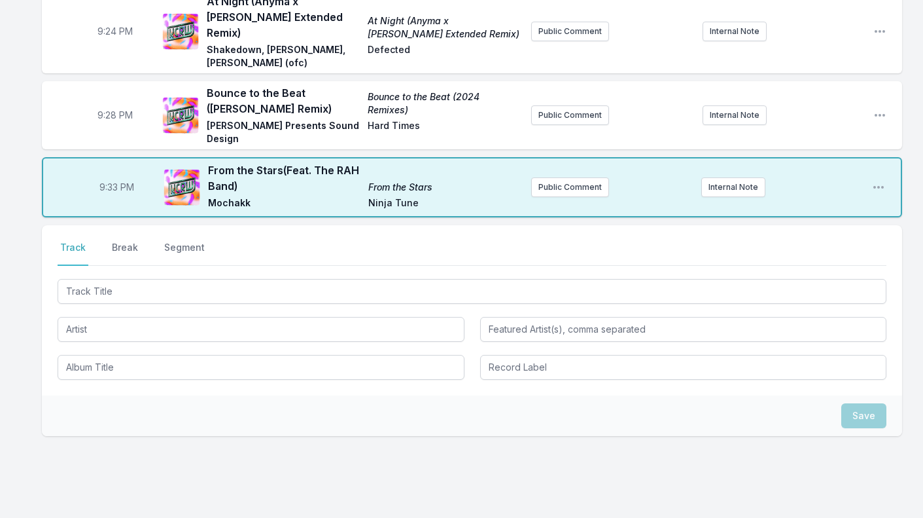
click at [124, 283] on div at bounding box center [472, 327] width 829 height 103
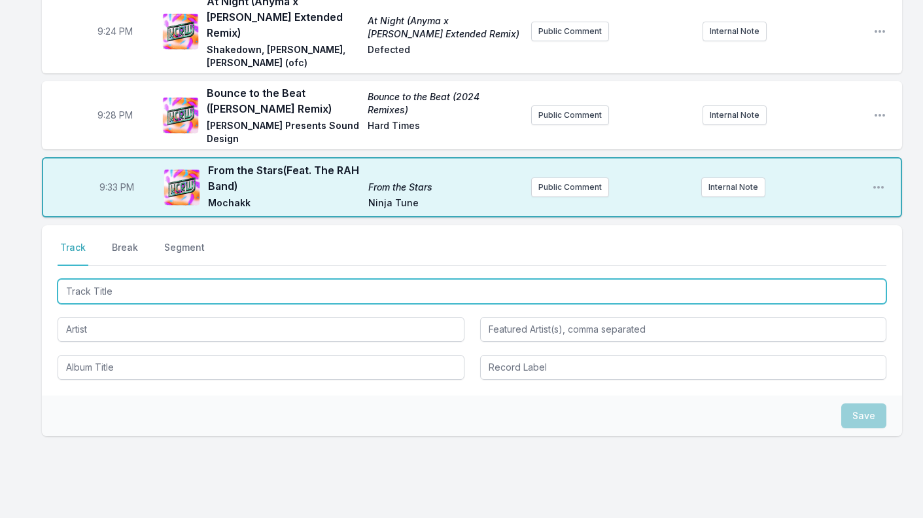
click at [115, 279] on input "Track Title" at bounding box center [472, 291] width 829 height 25
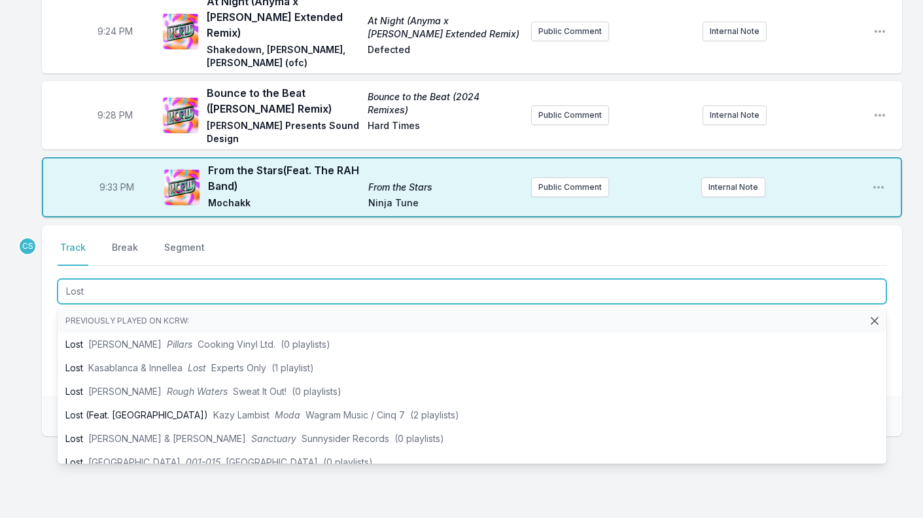
type input "Lost"
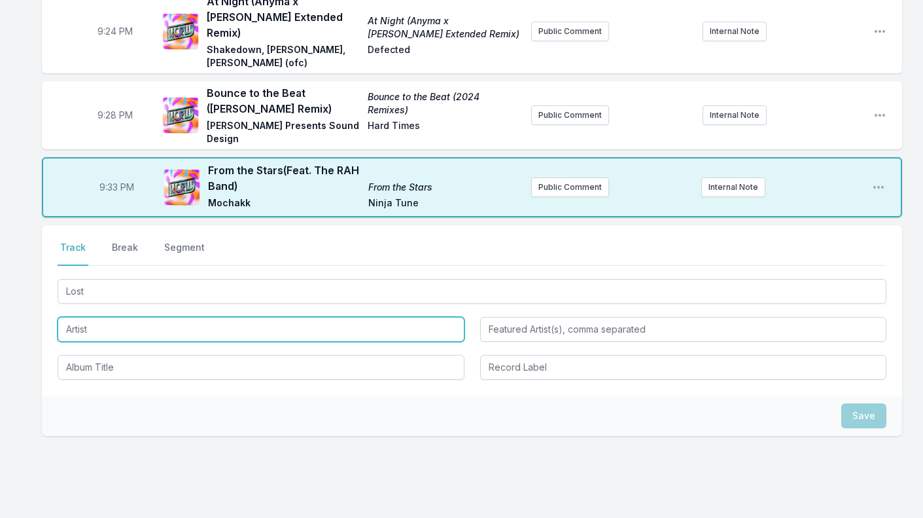
click at [94, 317] on input "Artist" at bounding box center [261, 329] width 407 height 25
type input "C"
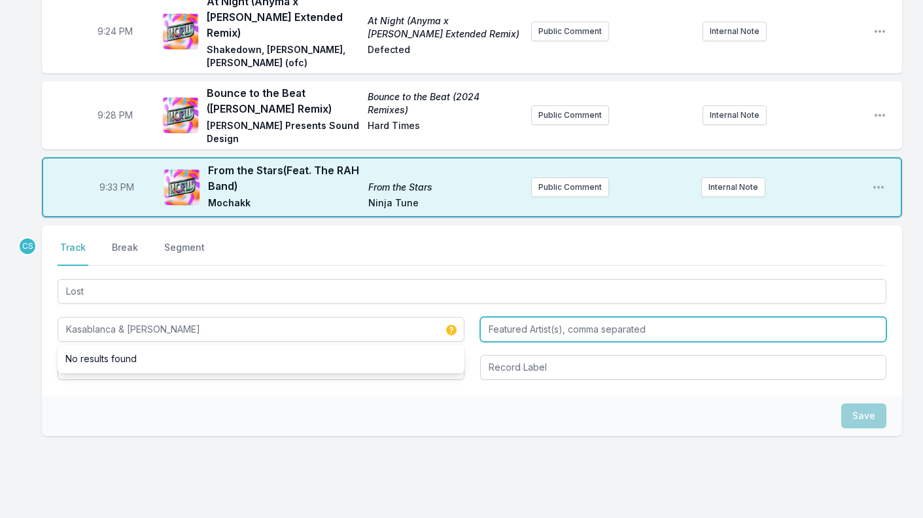
type input "Kasablanca & Innella"
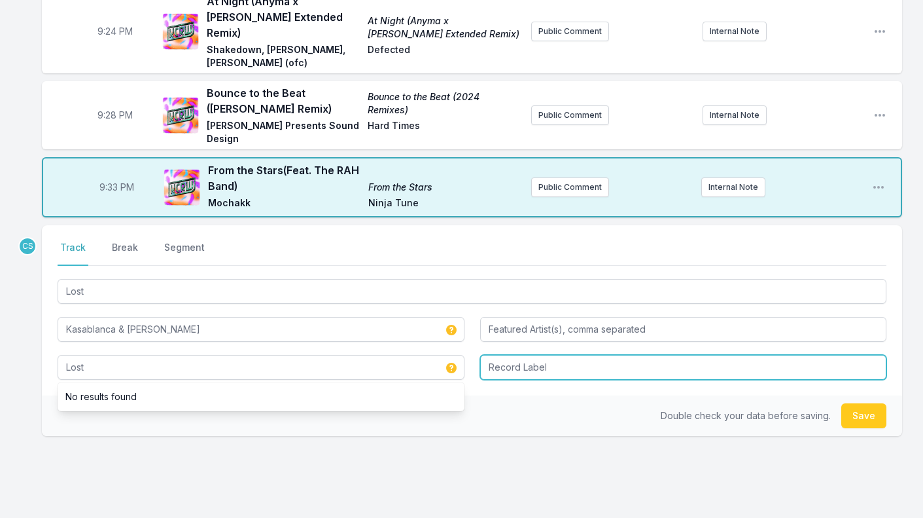
type input "Lost"
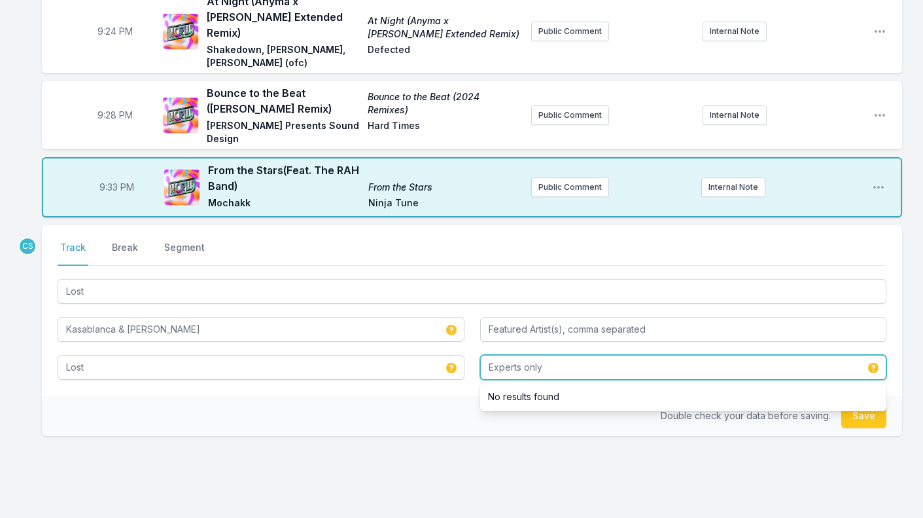
type input "Experts only"
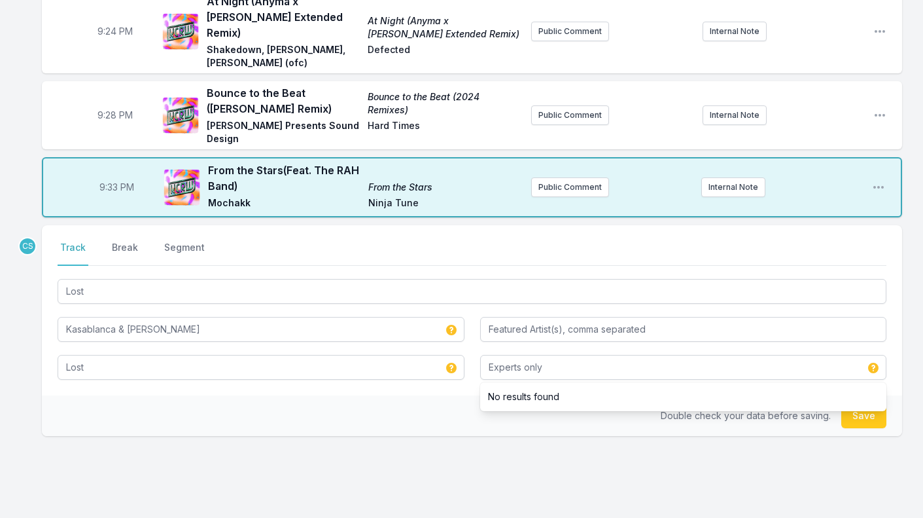
click at [148, 363] on div "Select a tab Track Break Segment Track Break Segment Lost Kasablanca & Innella …" at bounding box center [472, 310] width 861 height 170
click at [868, 403] on button "Save" at bounding box center [864, 415] width 45 height 25
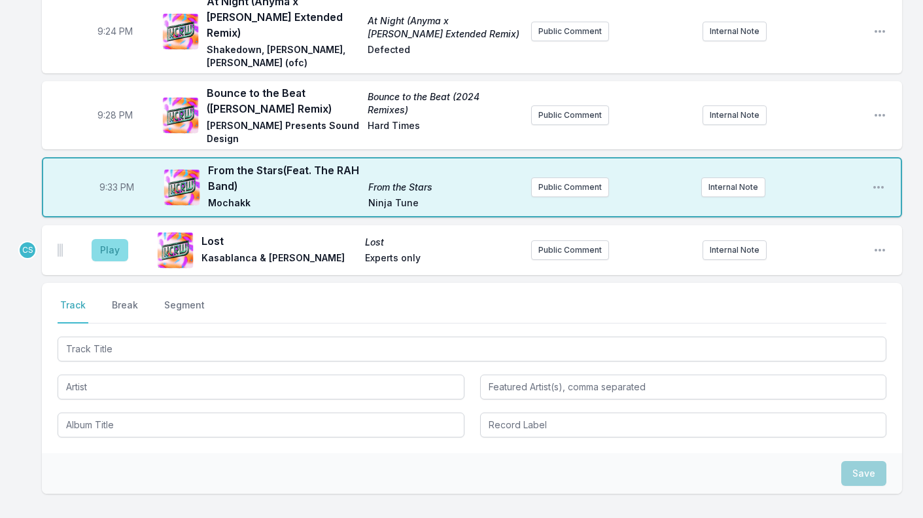
click at [118, 239] on button "Play" at bounding box center [110, 250] width 37 height 22
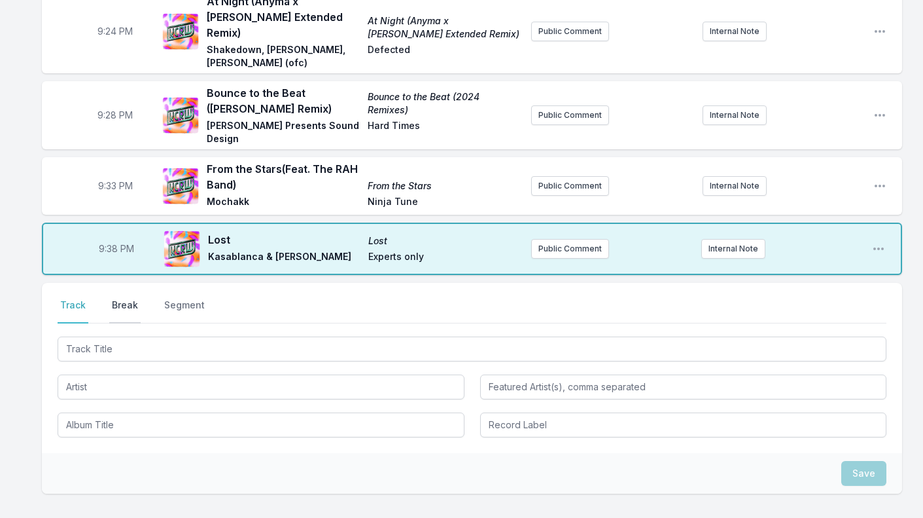
click at [128, 298] on button "Break" at bounding box center [124, 310] width 31 height 25
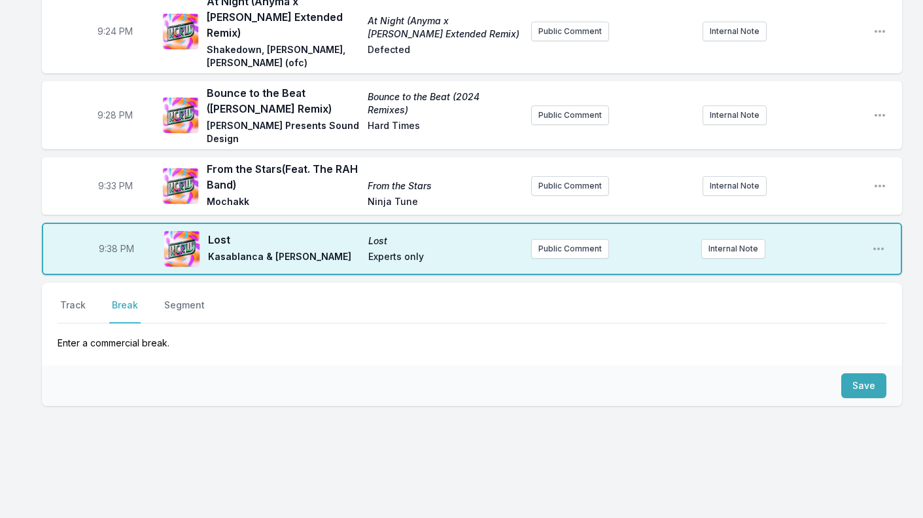
scroll to position [1480, 0]
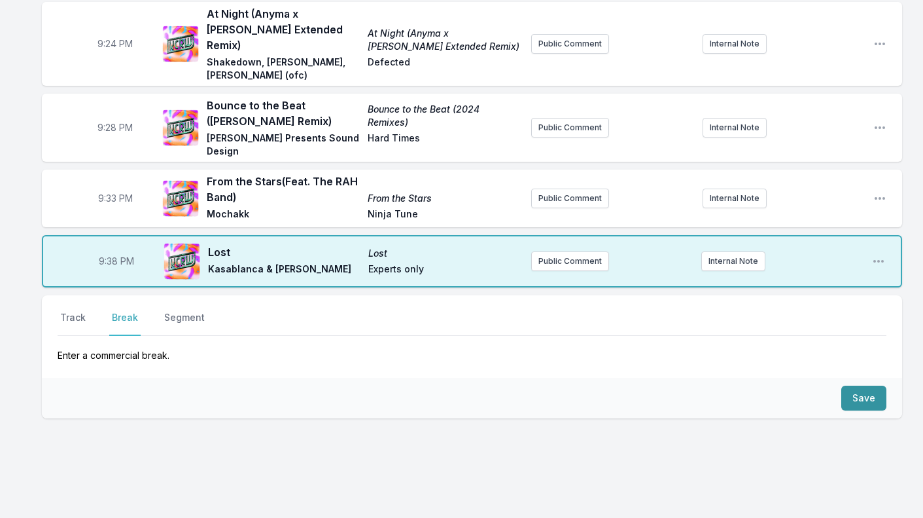
click at [857, 385] on button "Save" at bounding box center [864, 397] width 45 height 25
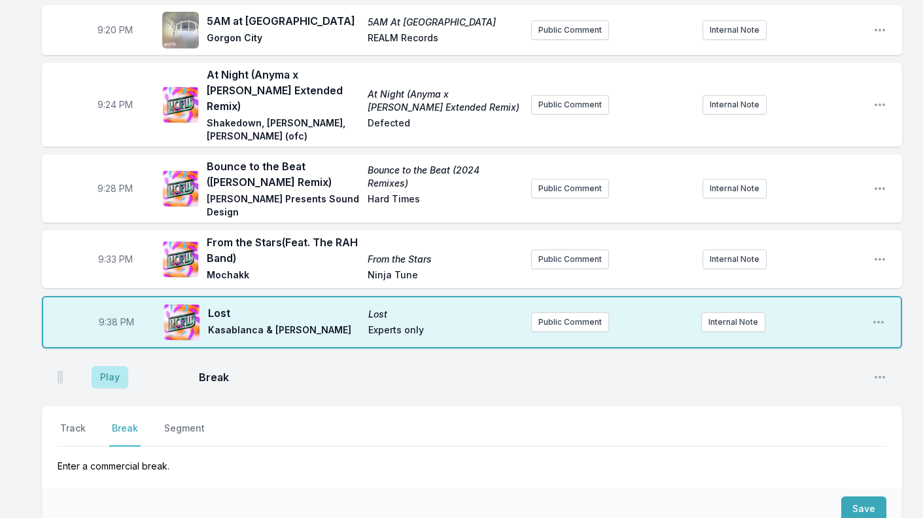
scroll to position [1422, 0]
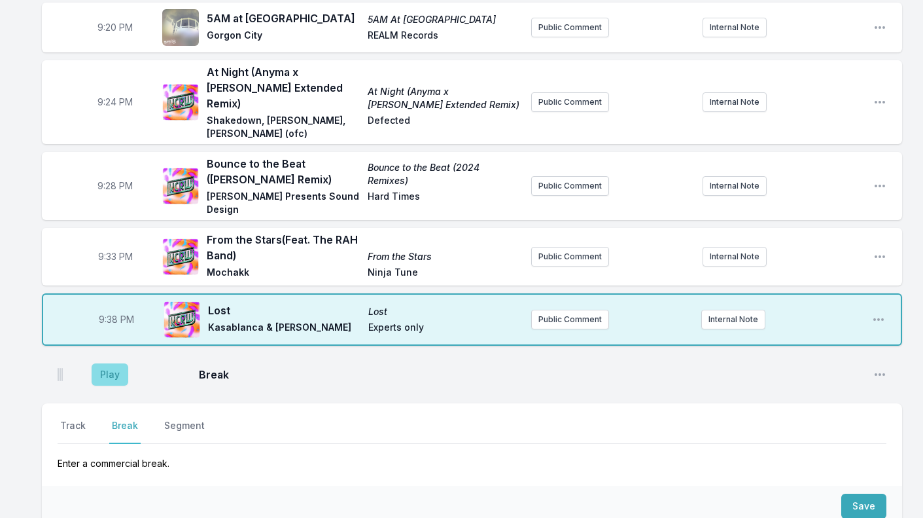
click at [118, 363] on button "Play" at bounding box center [110, 374] width 37 height 22
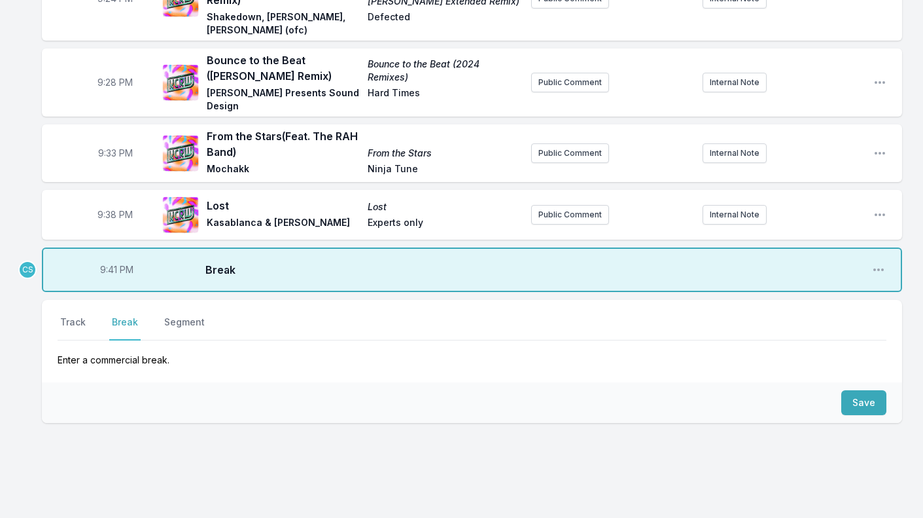
scroll to position [1528, 0]
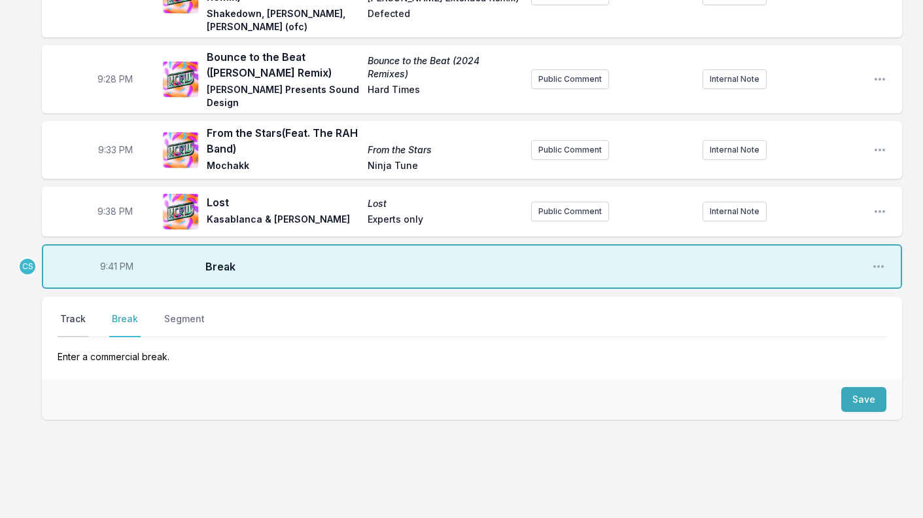
click at [71, 312] on button "Track" at bounding box center [73, 324] width 31 height 25
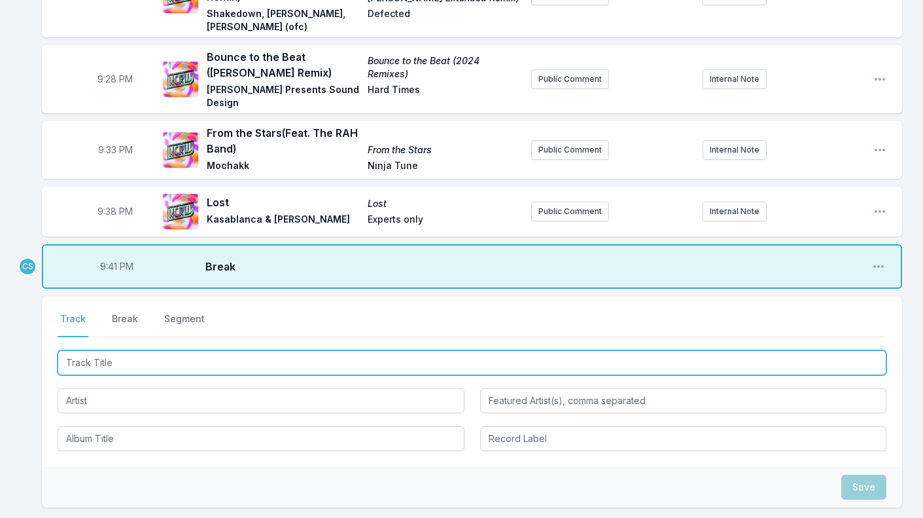
click at [109, 350] on input "Track Title" at bounding box center [472, 362] width 829 height 25
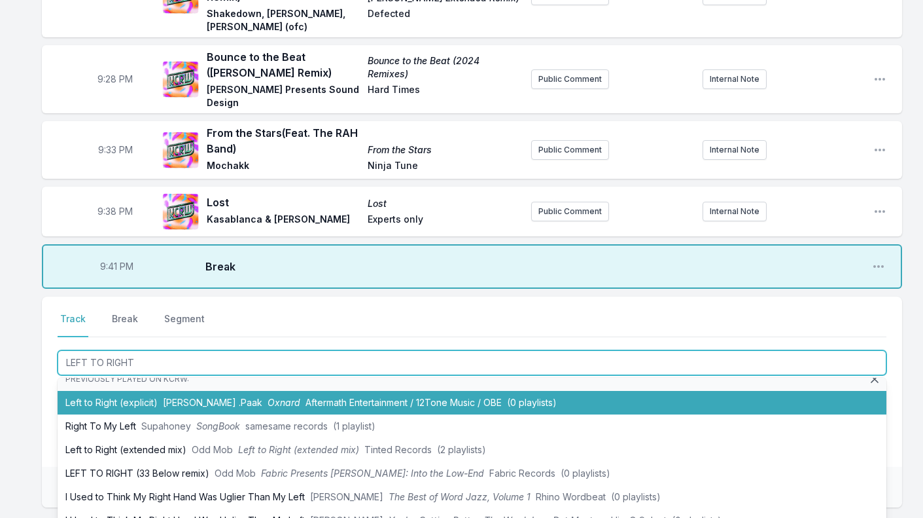
scroll to position [13, 0]
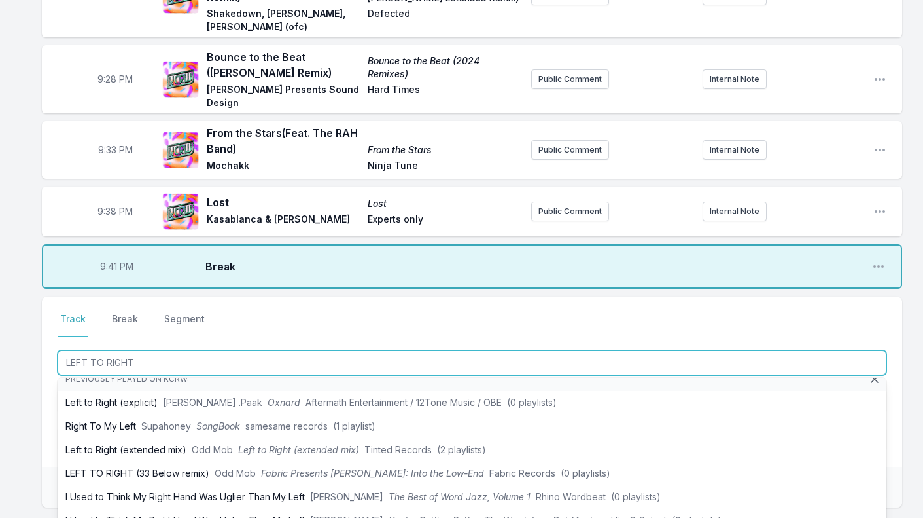
type input "LEFT TO RIGHT"
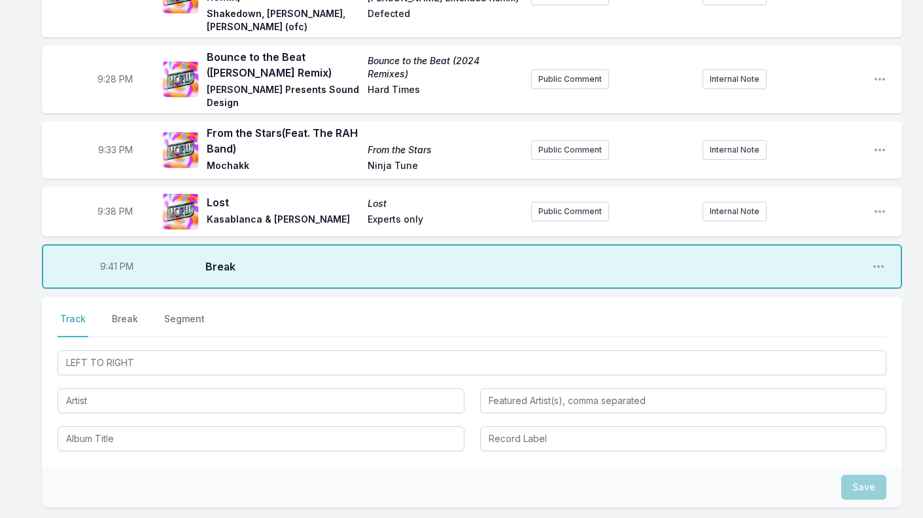
click at [108, 385] on div at bounding box center [261, 398] width 407 height 27
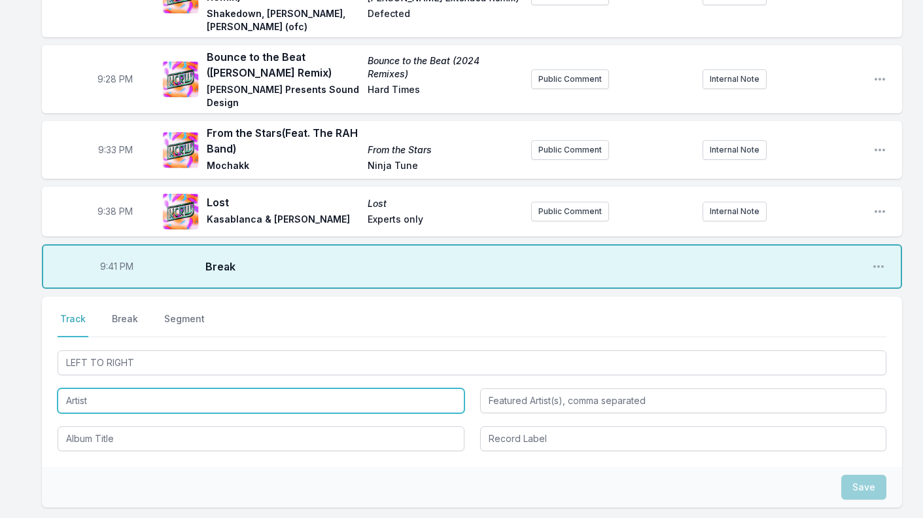
click at [108, 388] on input "Artist" at bounding box center [261, 400] width 407 height 25
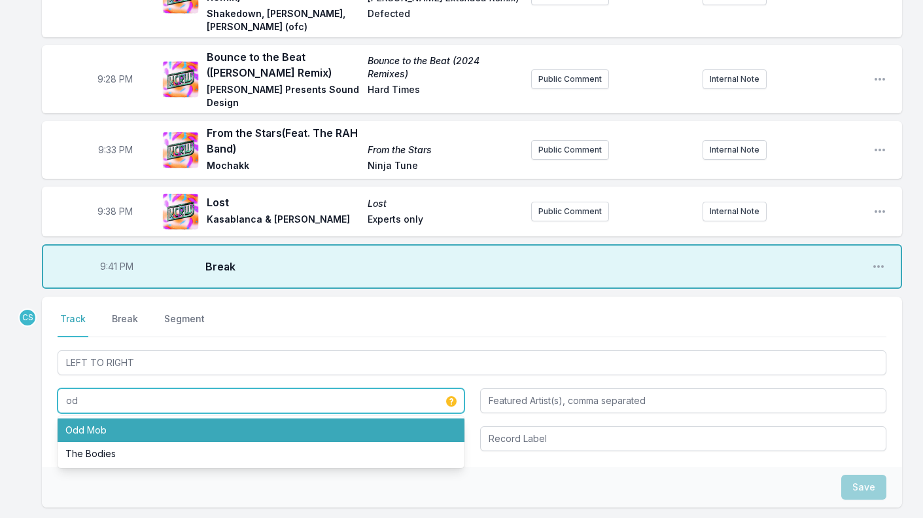
click at [92, 418] on li "Odd Mob" at bounding box center [261, 430] width 407 height 24
type input "Odd Mob"
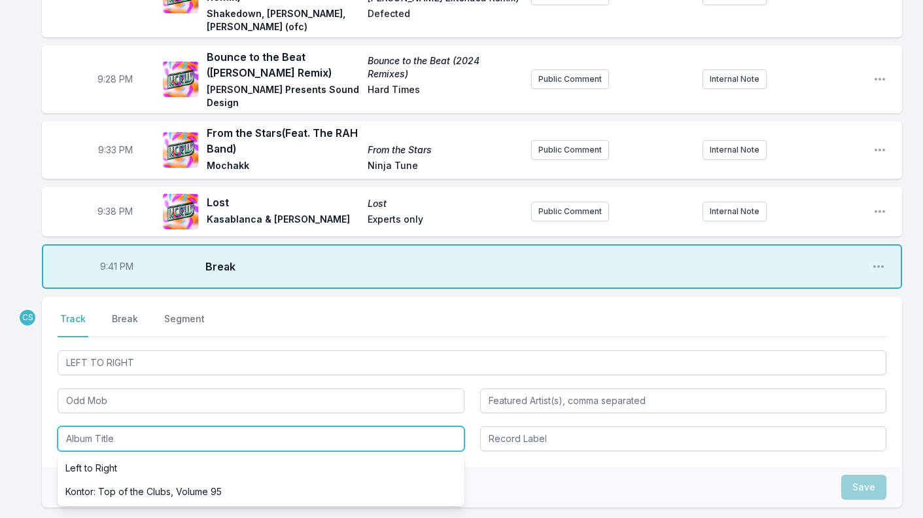
click at [99, 426] on input "Album Title" at bounding box center [261, 438] width 407 height 25
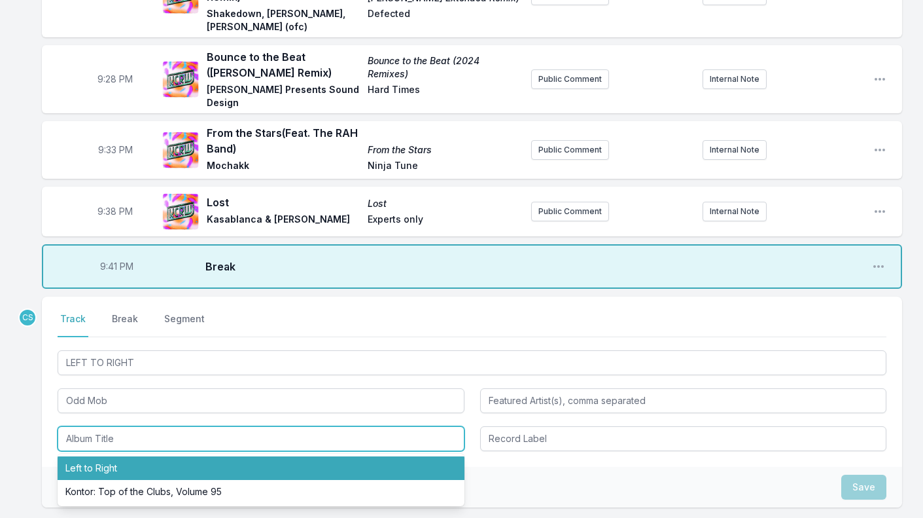
click at [101, 456] on li "Left to Right" at bounding box center [261, 468] width 407 height 24
type input "Left to Right"
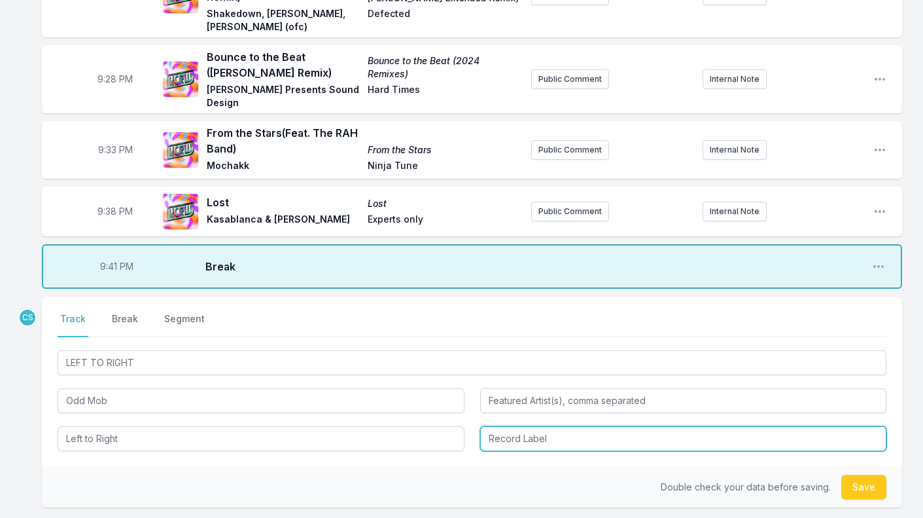
click at [519, 426] on input "Record Label" at bounding box center [683, 438] width 407 height 25
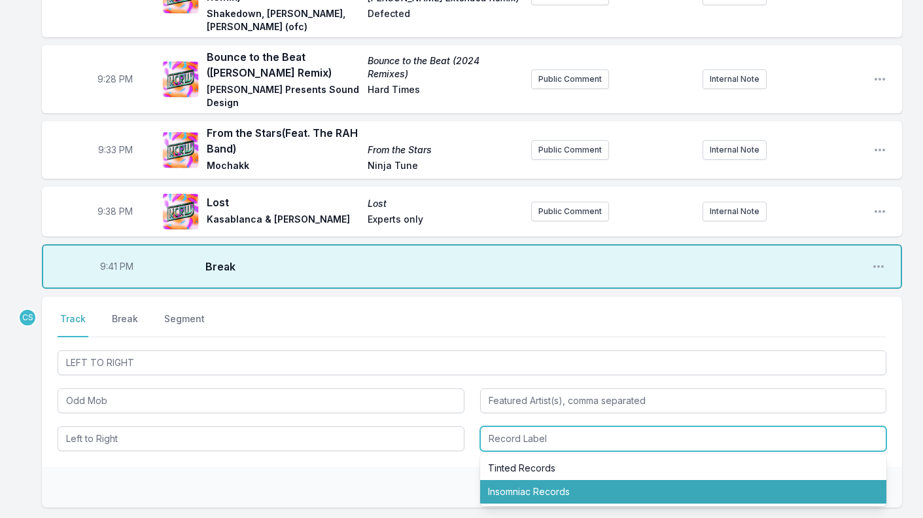
click at [513, 480] on li "Insomniac Records" at bounding box center [683, 492] width 407 height 24
type input "Insomniac Records"
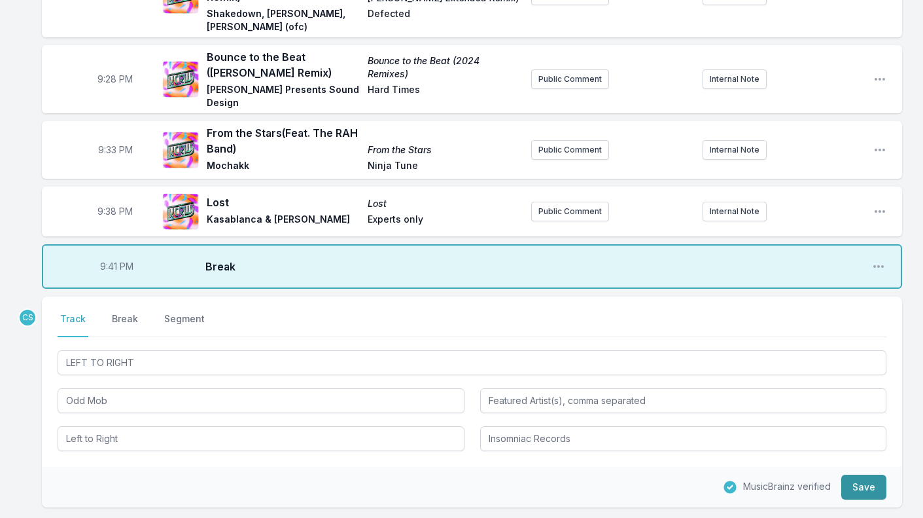
click at [862, 475] on button "Save" at bounding box center [864, 487] width 45 height 25
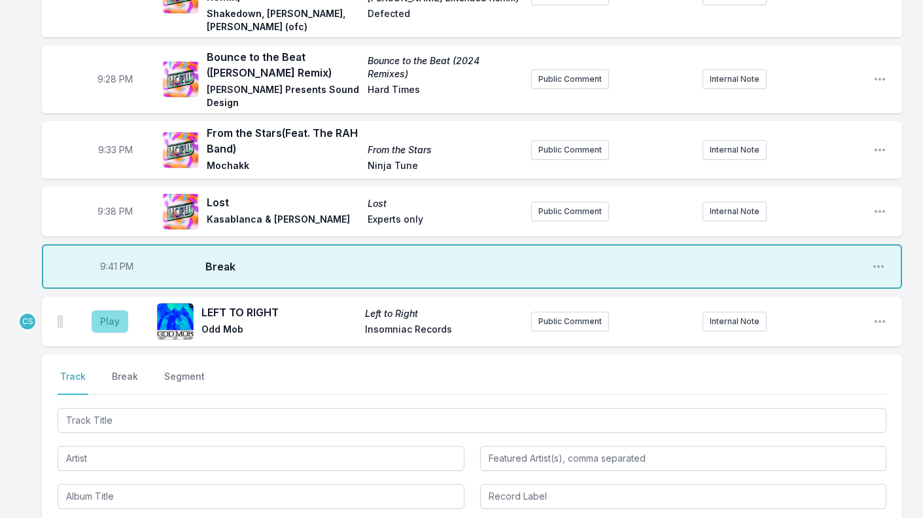
click at [105, 310] on button "Play" at bounding box center [110, 321] width 37 height 22
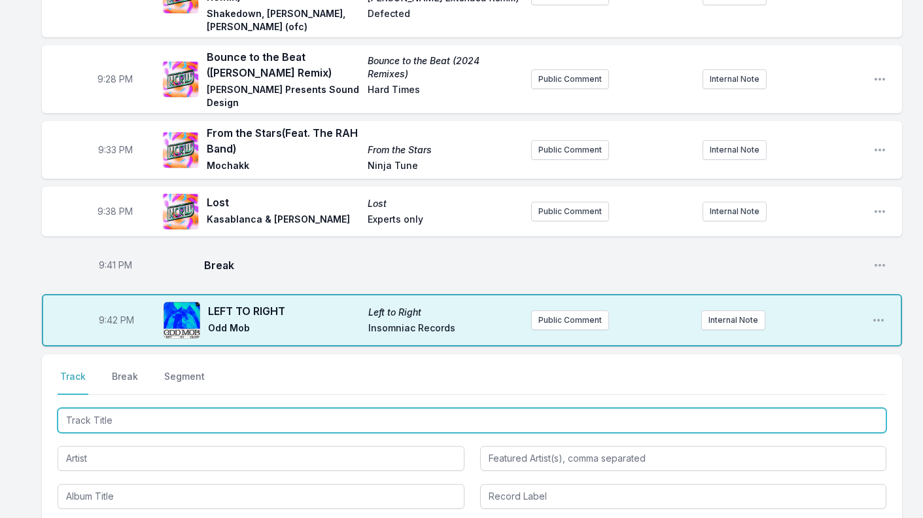
click at [96, 408] on input "Track Title" at bounding box center [472, 420] width 829 height 25
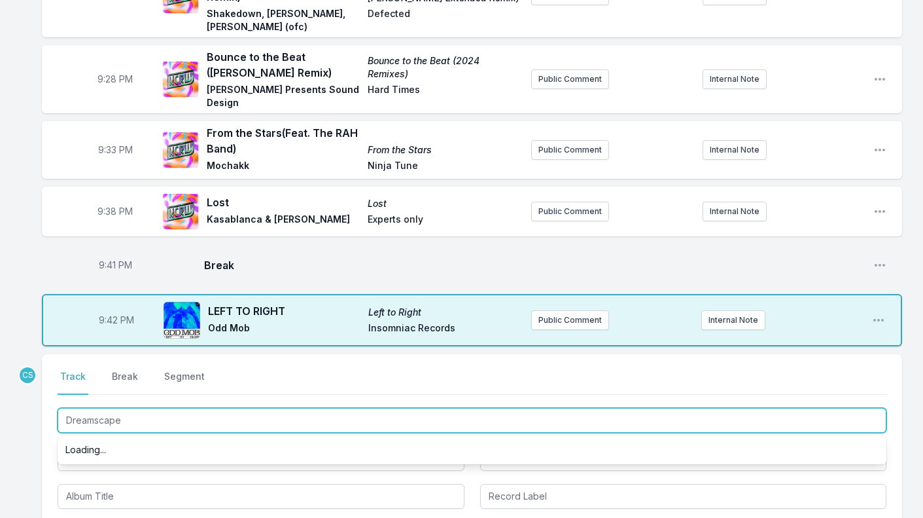
scroll to position [0, 0]
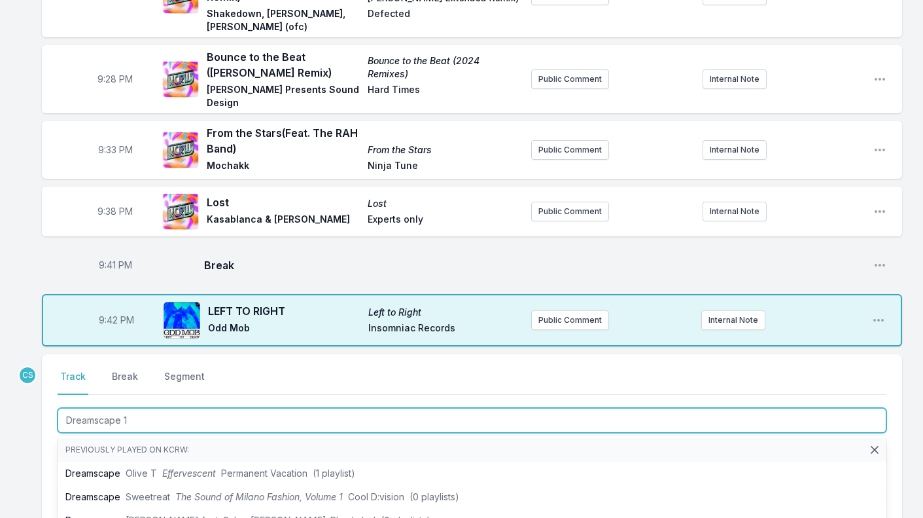
type input "Dreamscape 12"
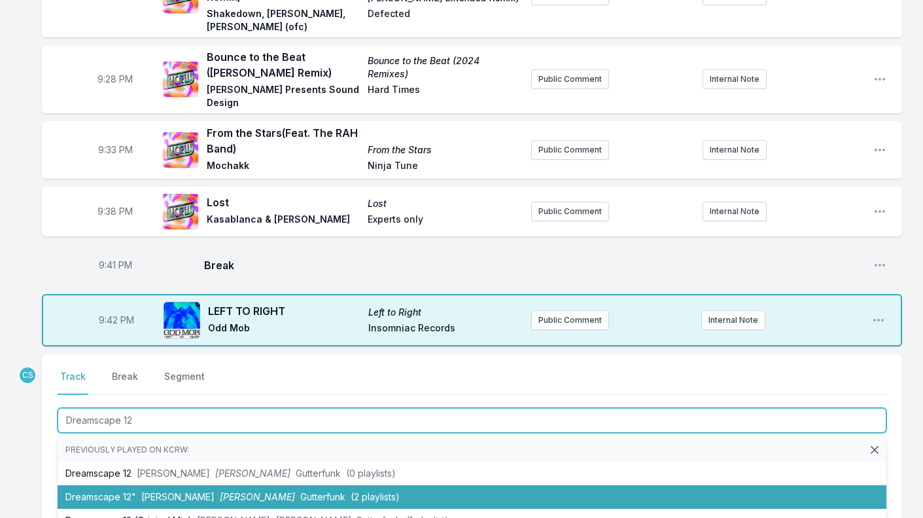
click at [94, 485] on li "Dreamscape 12" Addison Groove Fred Neutron Gutterfunk (2 playlists)" at bounding box center [472, 497] width 829 height 24
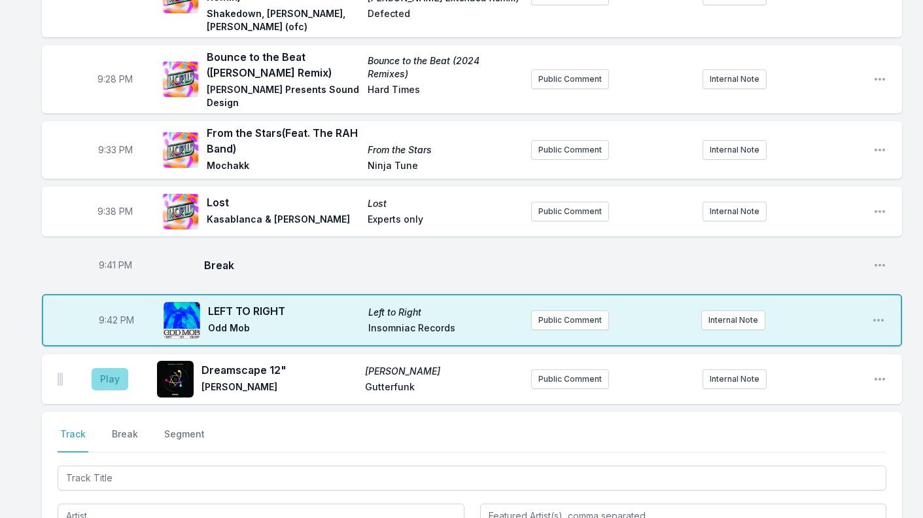
click at [109, 368] on button "Play" at bounding box center [110, 379] width 37 height 22
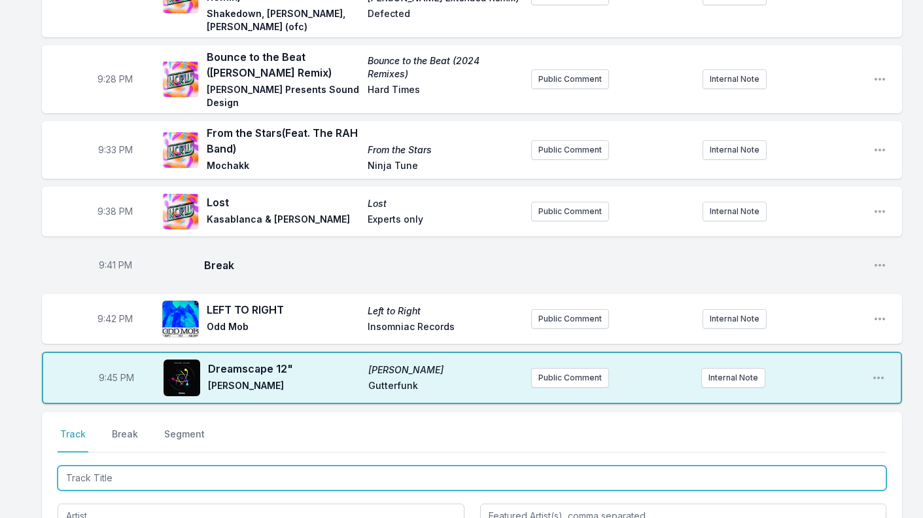
click at [103, 465] on input "Track Title" at bounding box center [472, 477] width 829 height 25
type input "Lose No Sleep"
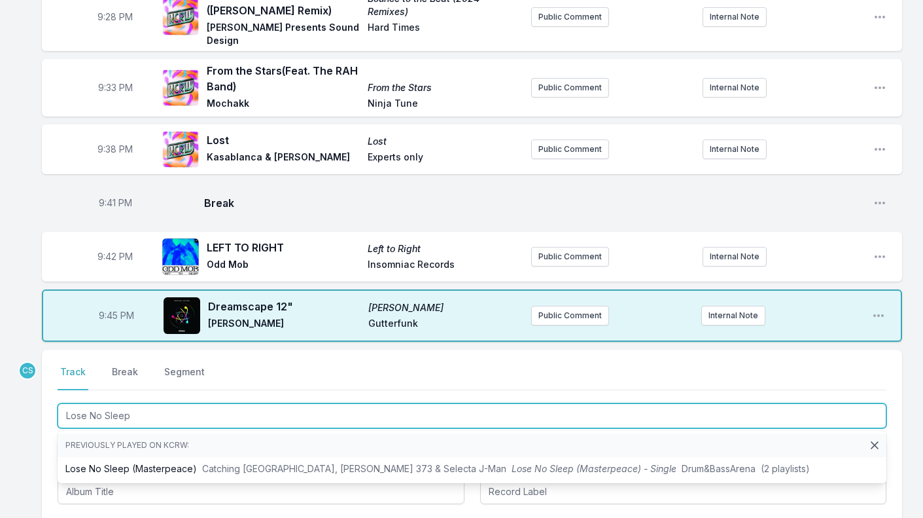
scroll to position [1605, 0]
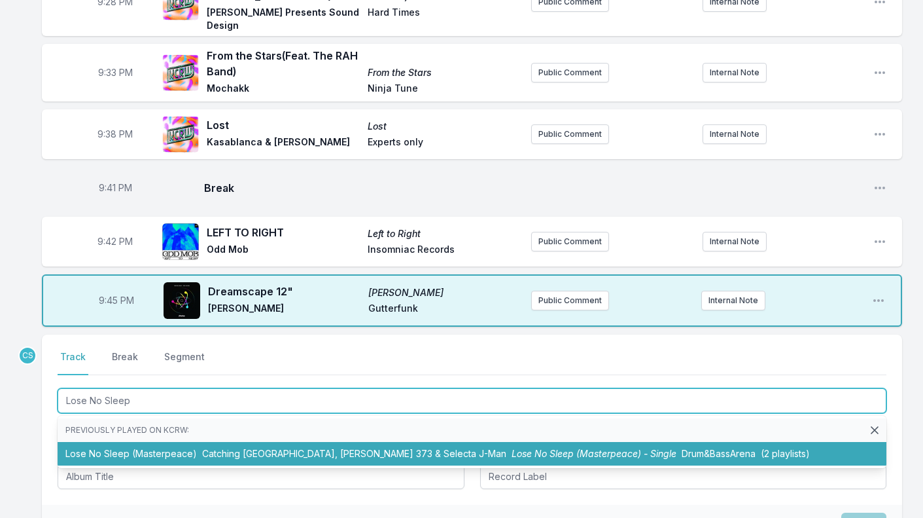
click at [187, 442] on li "Lose No Sleep (Masterpeace) Catching Cairo, Kelvin 373 & Selecta J-Man Lose No …" at bounding box center [472, 454] width 829 height 24
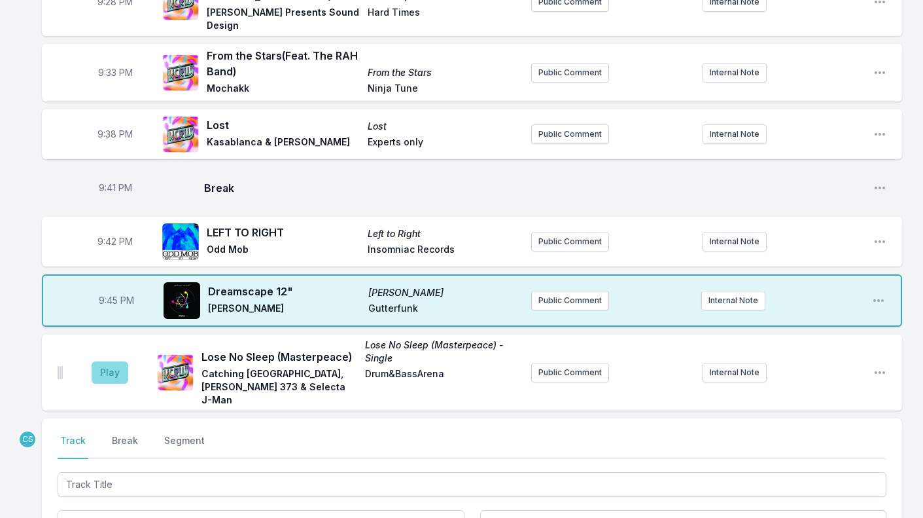
click at [114, 361] on button "Play" at bounding box center [110, 372] width 37 height 22
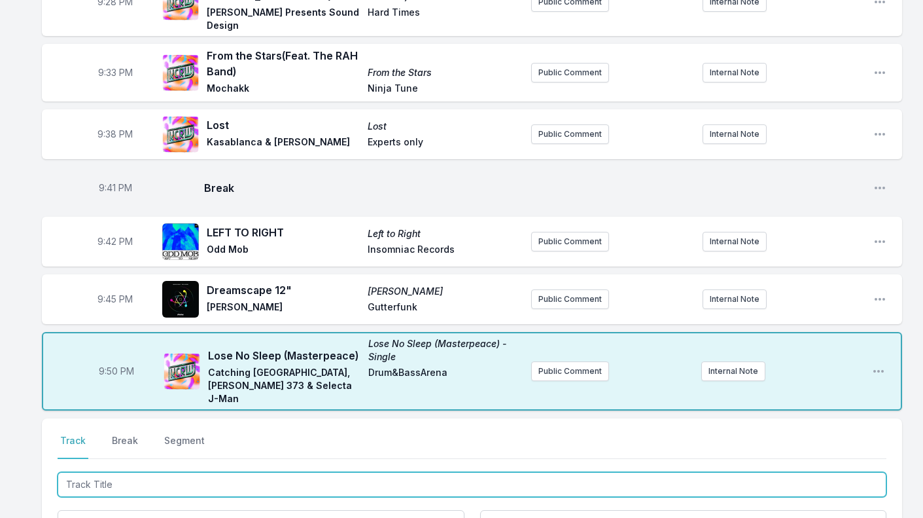
click at [105, 472] on input "Track Title" at bounding box center [472, 484] width 829 height 25
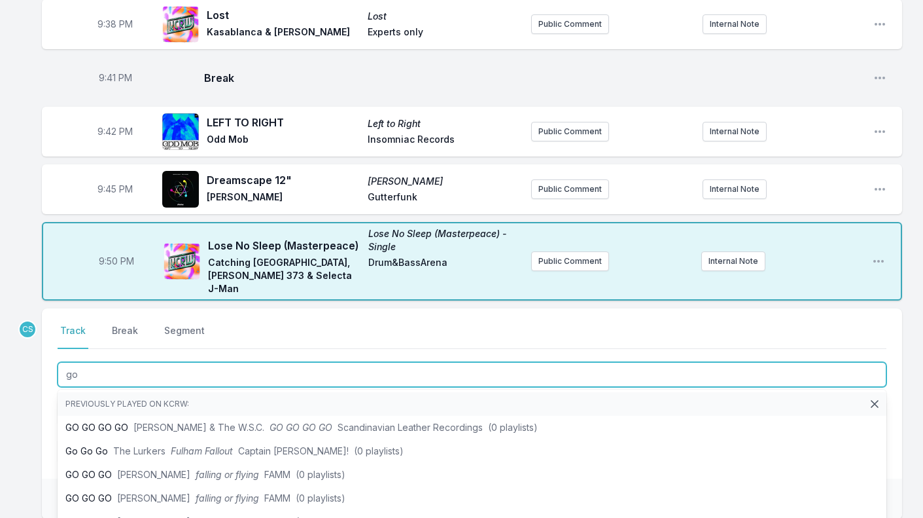
scroll to position [1721, 0]
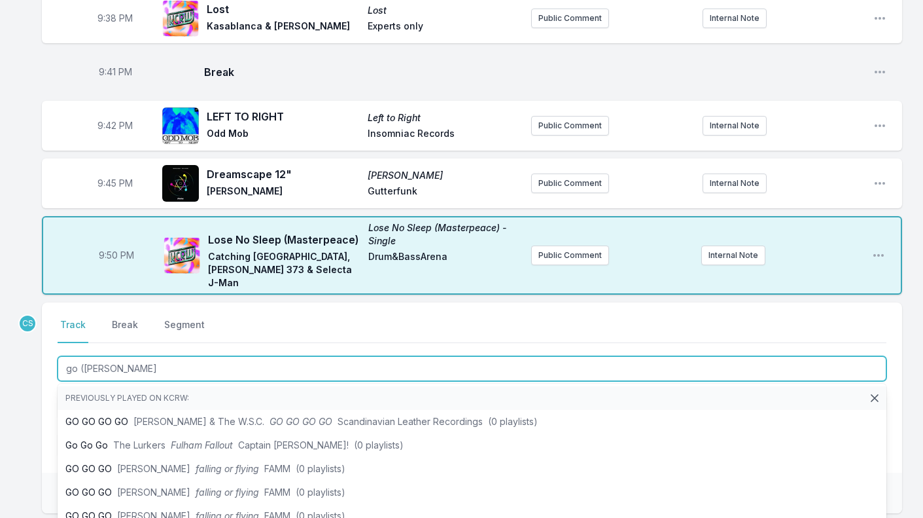
type input "go (George"
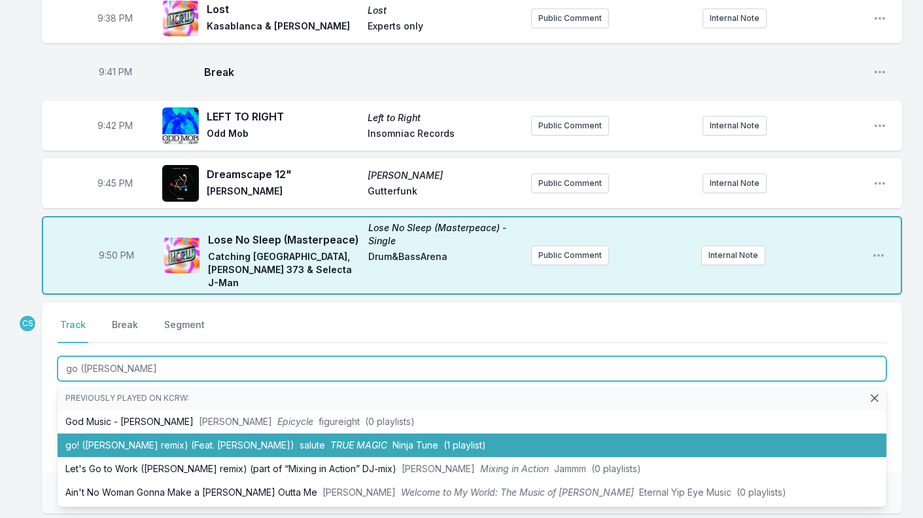
click at [137, 433] on li "go! (George Daniel Gloaming remix) (Feat. なかむらみなみ) salute TRUE MAGIC Ninja Tune…" at bounding box center [472, 445] width 829 height 24
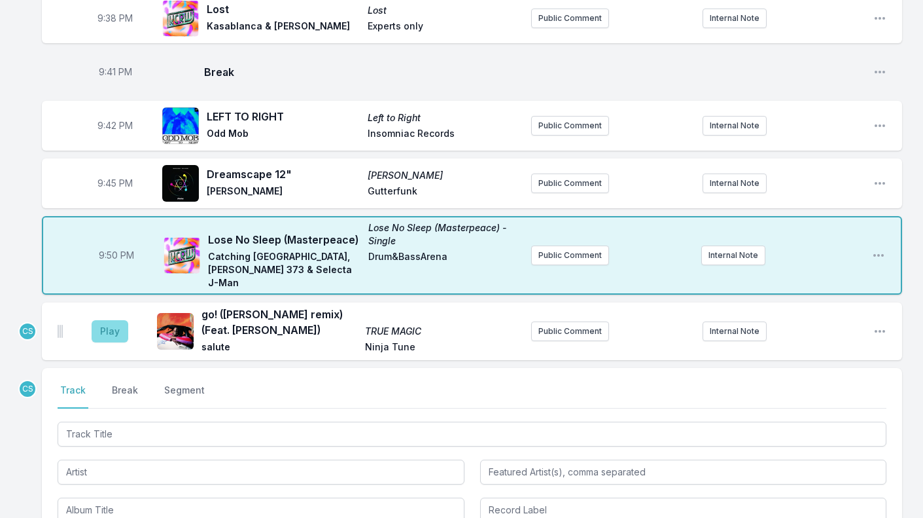
click at [108, 320] on button "Play" at bounding box center [110, 331] width 37 height 22
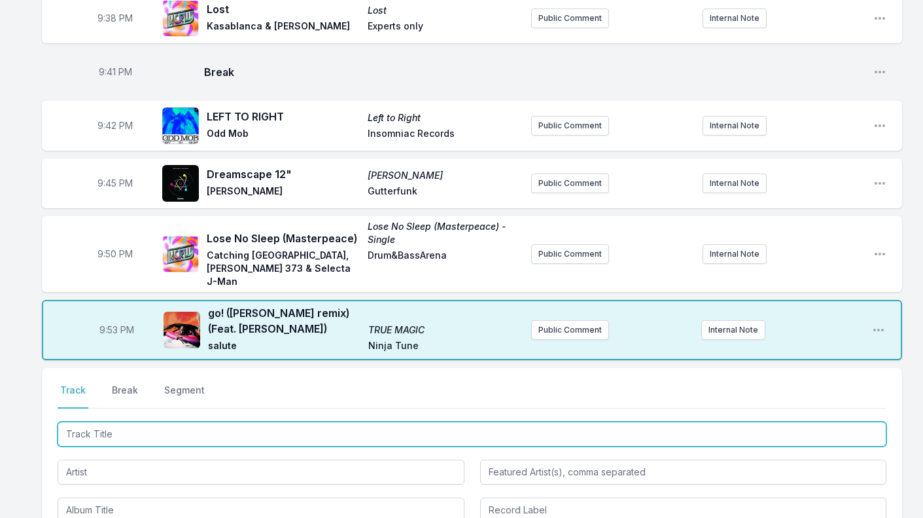
click at [100, 421] on input "Track Title" at bounding box center [472, 433] width 829 height 25
type input "P"
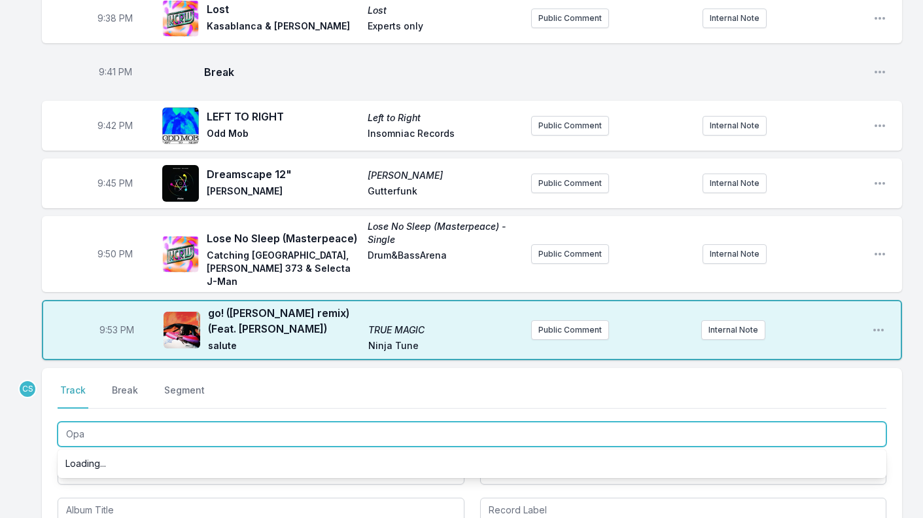
type input "Opal"
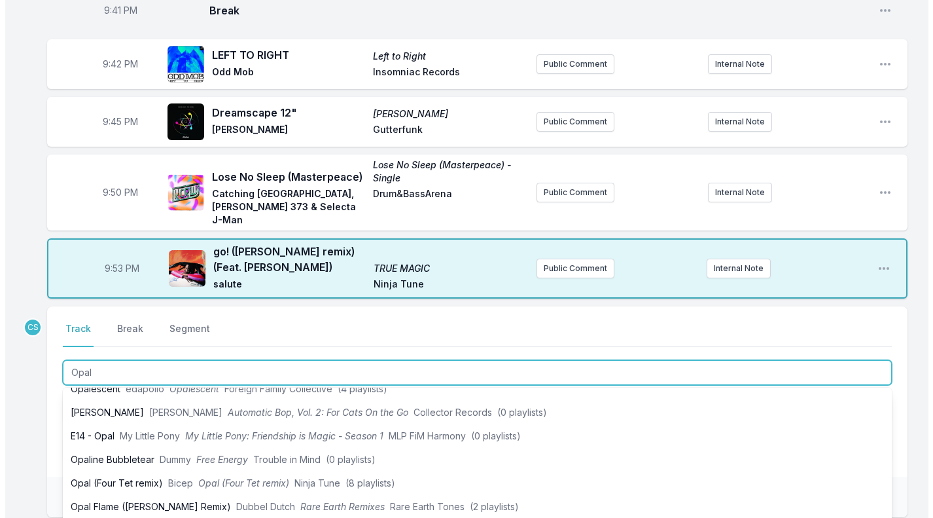
scroll to position [1791, 0]
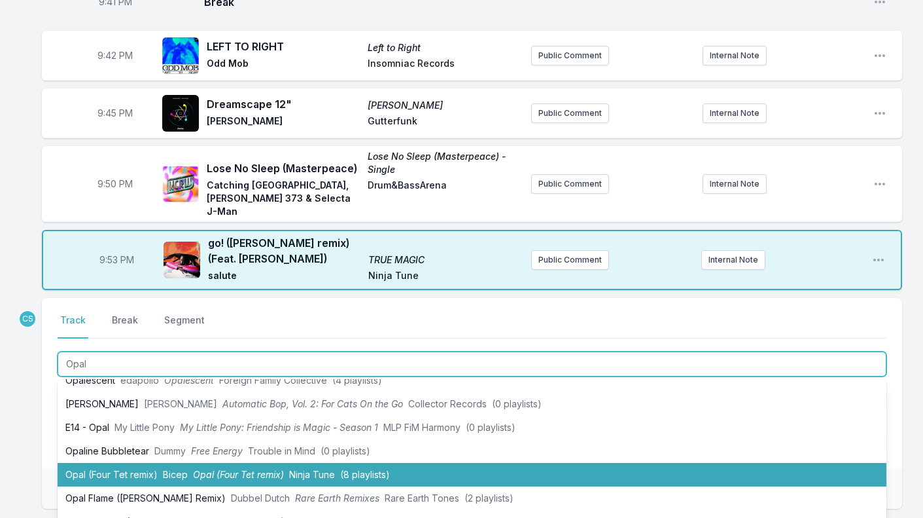
click at [96, 463] on li "Opal (Four Tet remix) Bicep Opal (Four Tet remix) Ninja Tune (8 playlists)" at bounding box center [472, 475] width 829 height 24
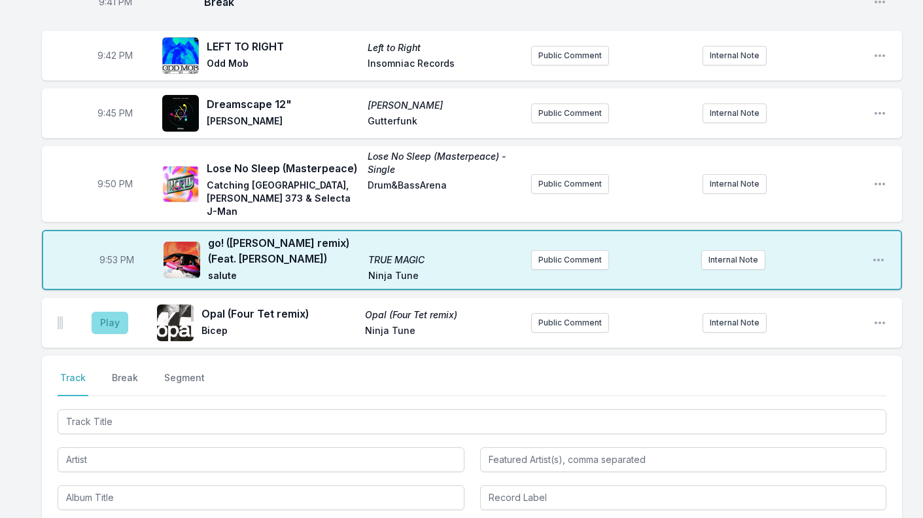
click at [101, 312] on button "Play" at bounding box center [110, 323] width 37 height 22
